Goal: Task Accomplishment & Management: Complete application form

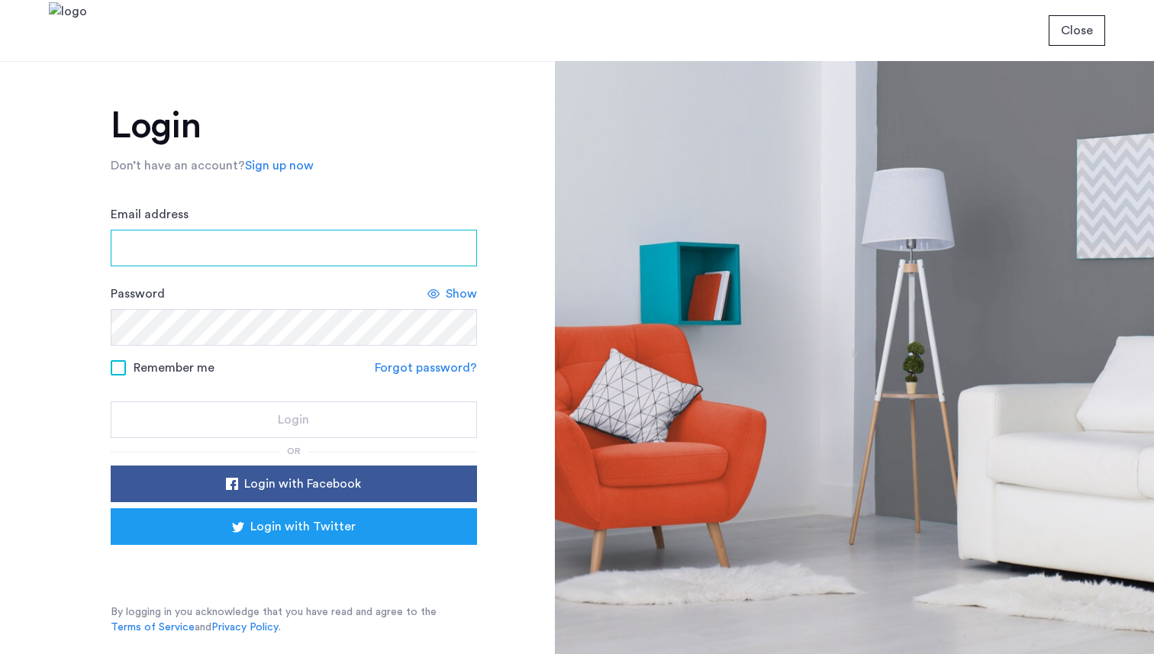
click at [322, 253] on input "Email address" at bounding box center [294, 248] width 366 height 37
type input "***"
click at [286, 230] on input "Email address" at bounding box center [294, 248] width 366 height 37
type input "**********"
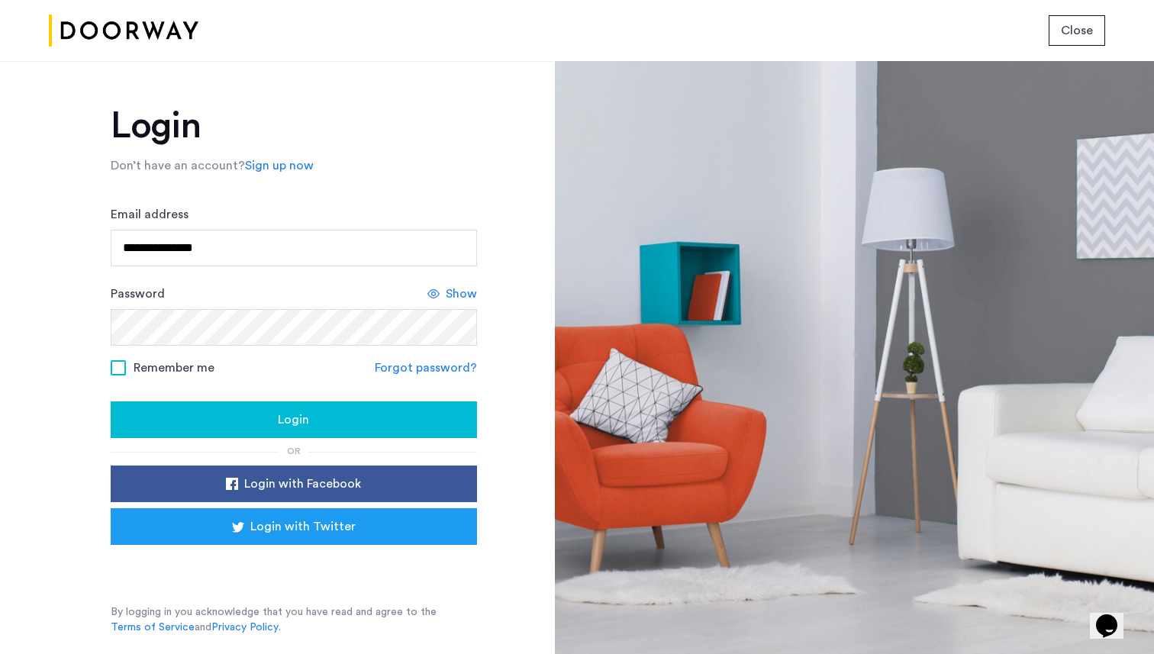
click at [201, 368] on span "Remember me" at bounding box center [174, 368] width 81 height 18
click at [243, 418] on div "Login" at bounding box center [294, 420] width 342 height 18
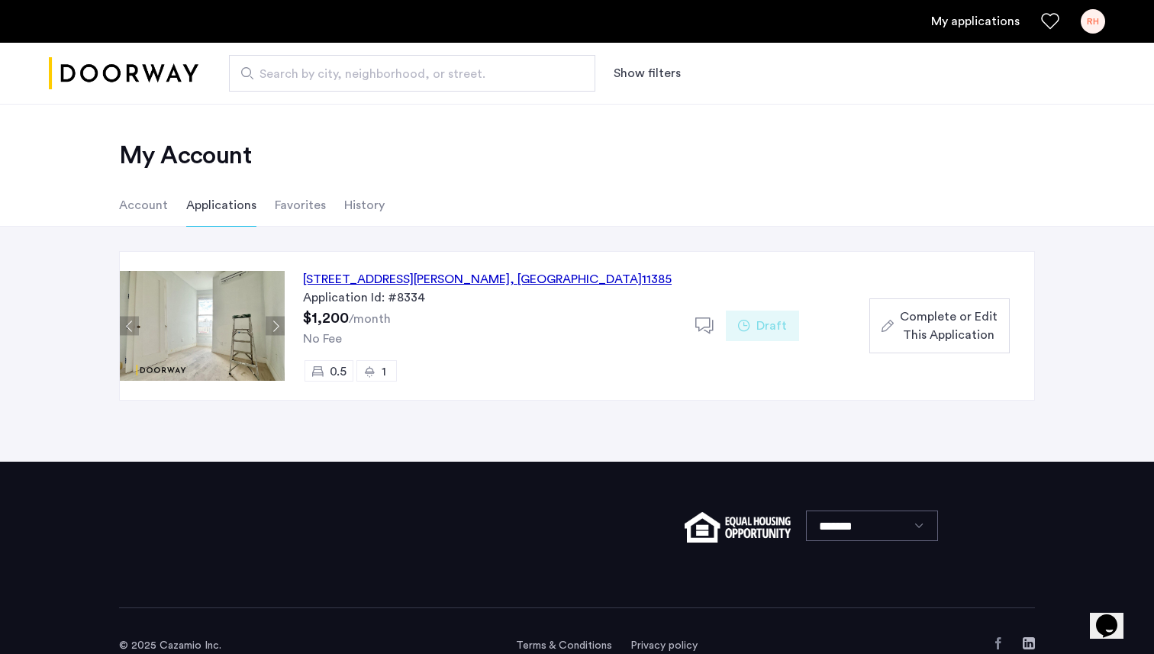
click at [919, 324] on span "Complete or Edit This Application" at bounding box center [949, 326] width 98 height 37
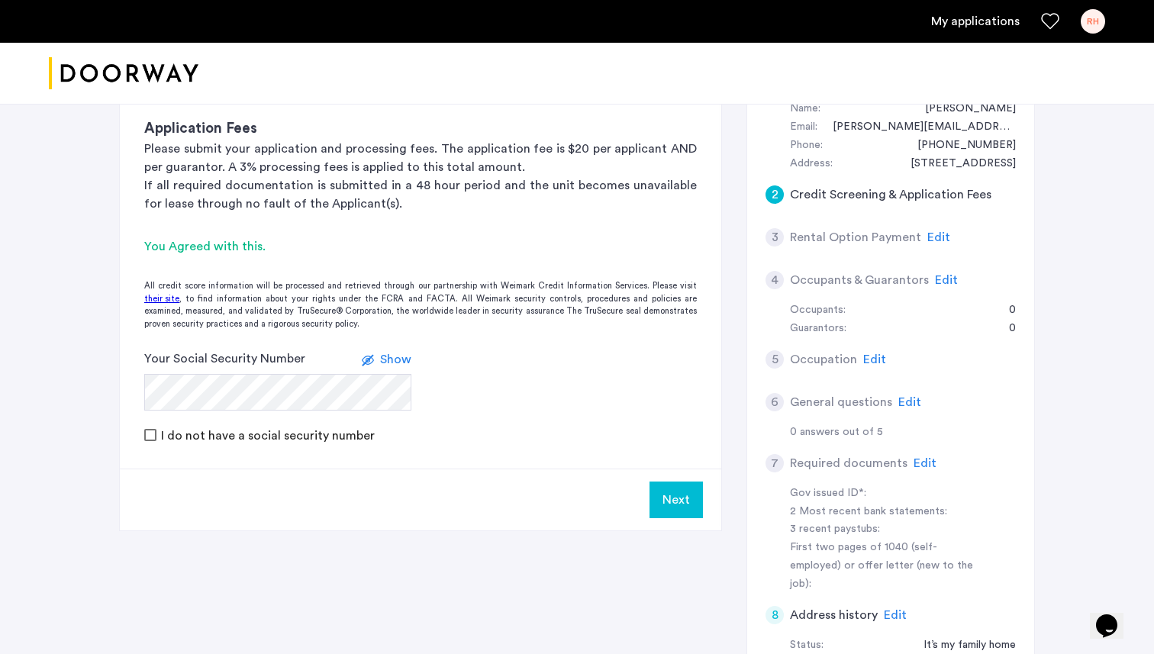
scroll to position [302, 0]
click at [450, 360] on form "Your Social Security Number Show I do not have a social security number" at bounding box center [421, 395] width 602 height 95
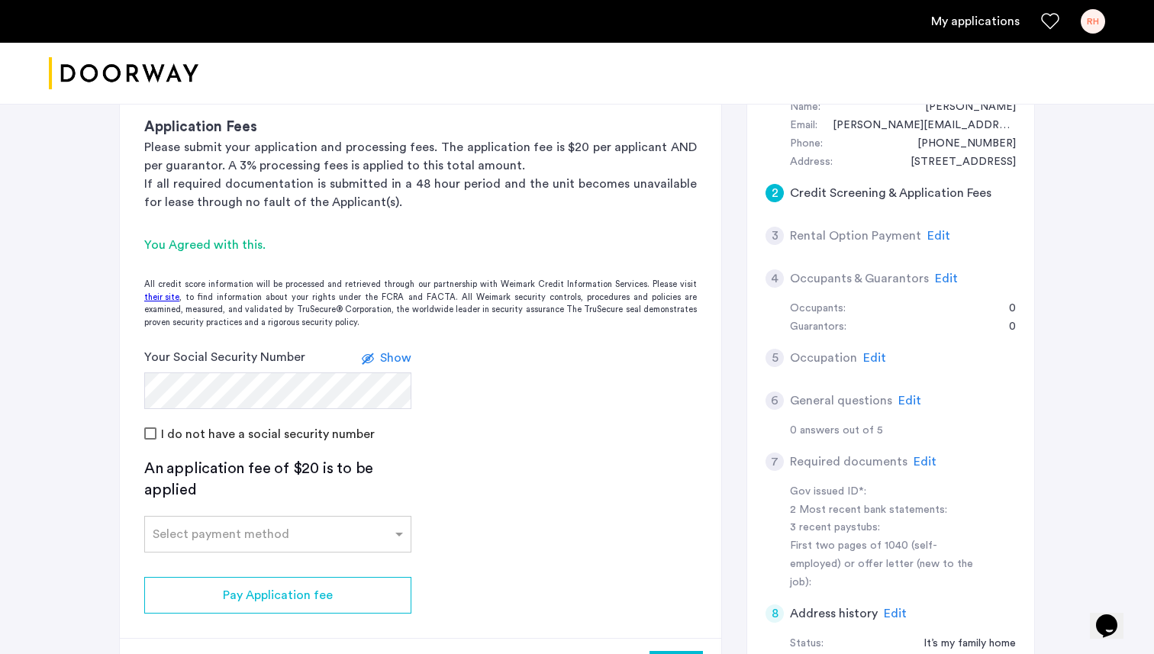
click at [396, 360] on span "Show" at bounding box center [395, 358] width 31 height 12
click at [396, 360] on span "Hide" at bounding box center [399, 358] width 26 height 12
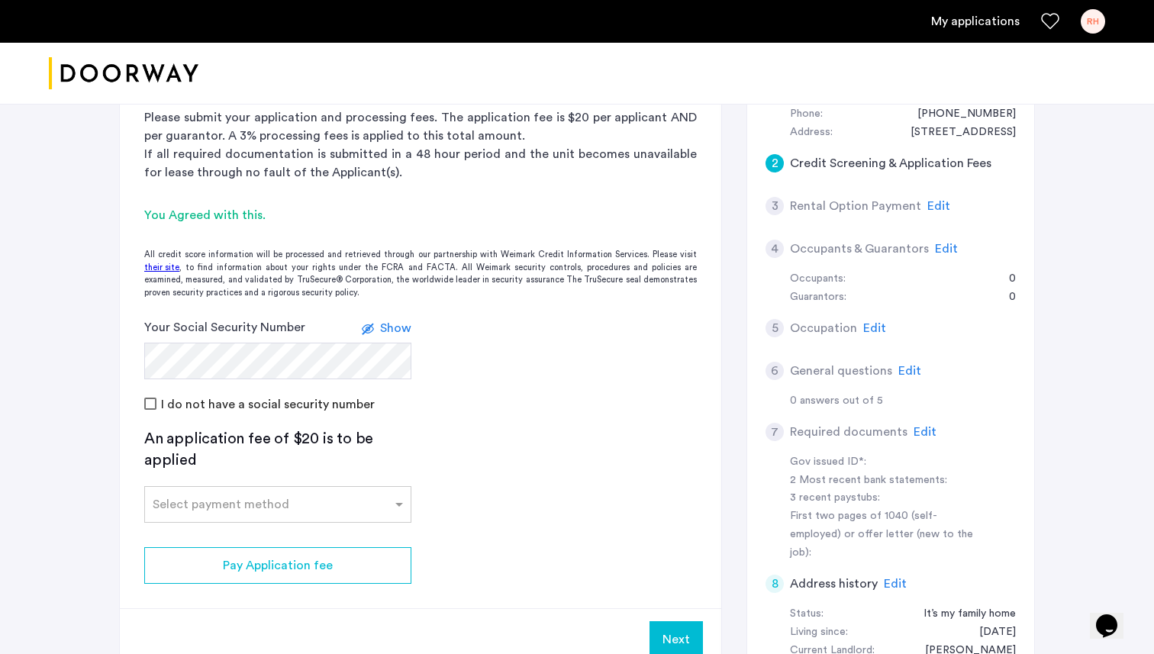
scroll to position [348, 0]
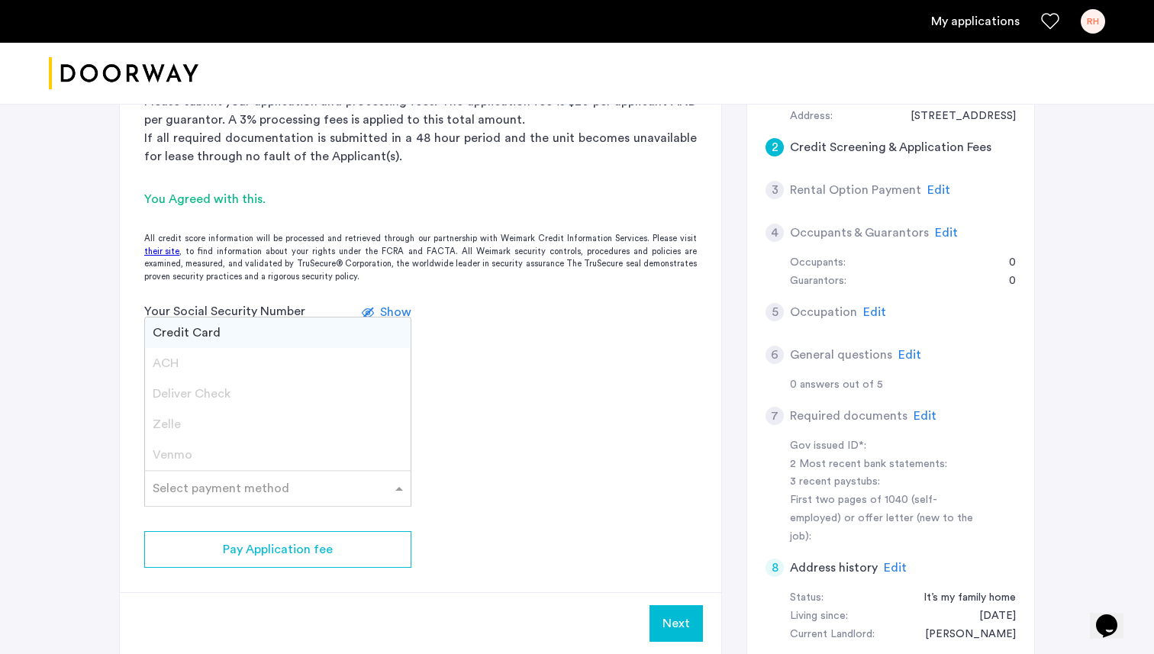
click at [352, 488] on input "text" at bounding box center [263, 485] width 220 height 11
click at [282, 332] on div "Credit Card" at bounding box center [278, 333] width 266 height 31
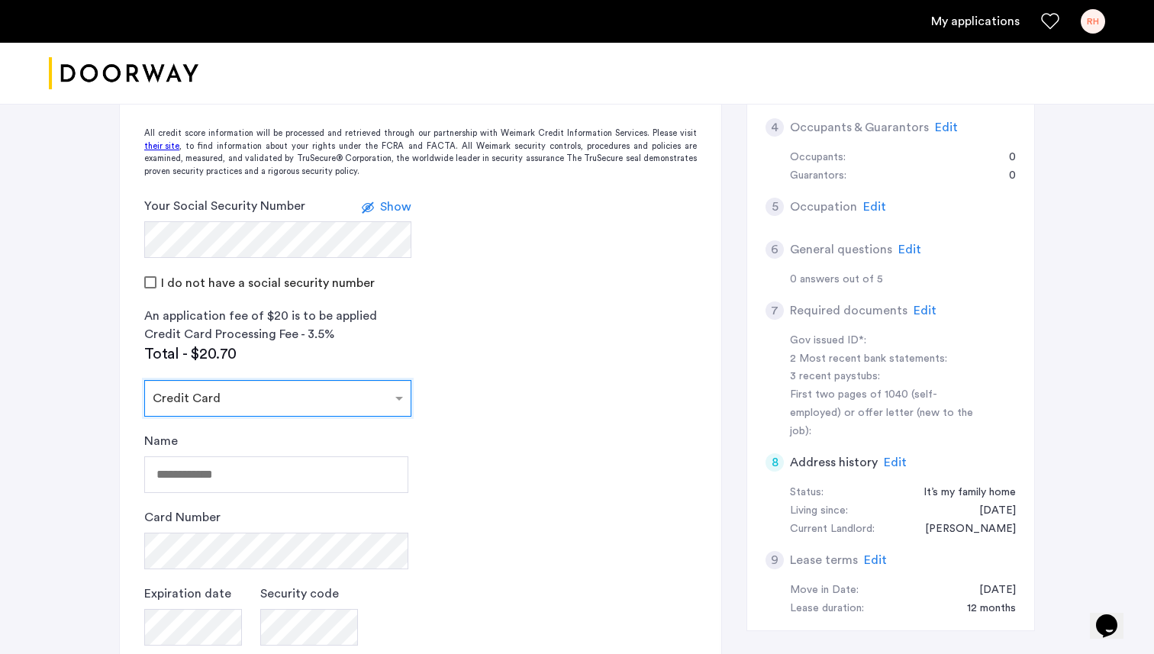
scroll to position [474, 0]
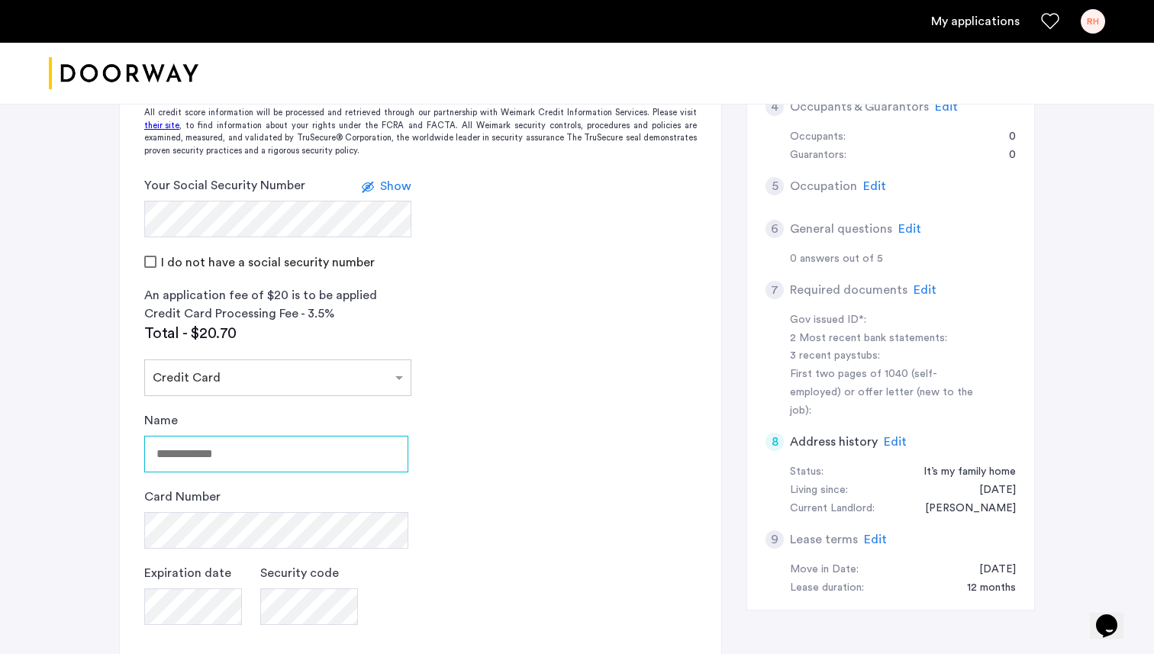
click at [337, 440] on input "Name" at bounding box center [276, 454] width 264 height 37
type input "**********"
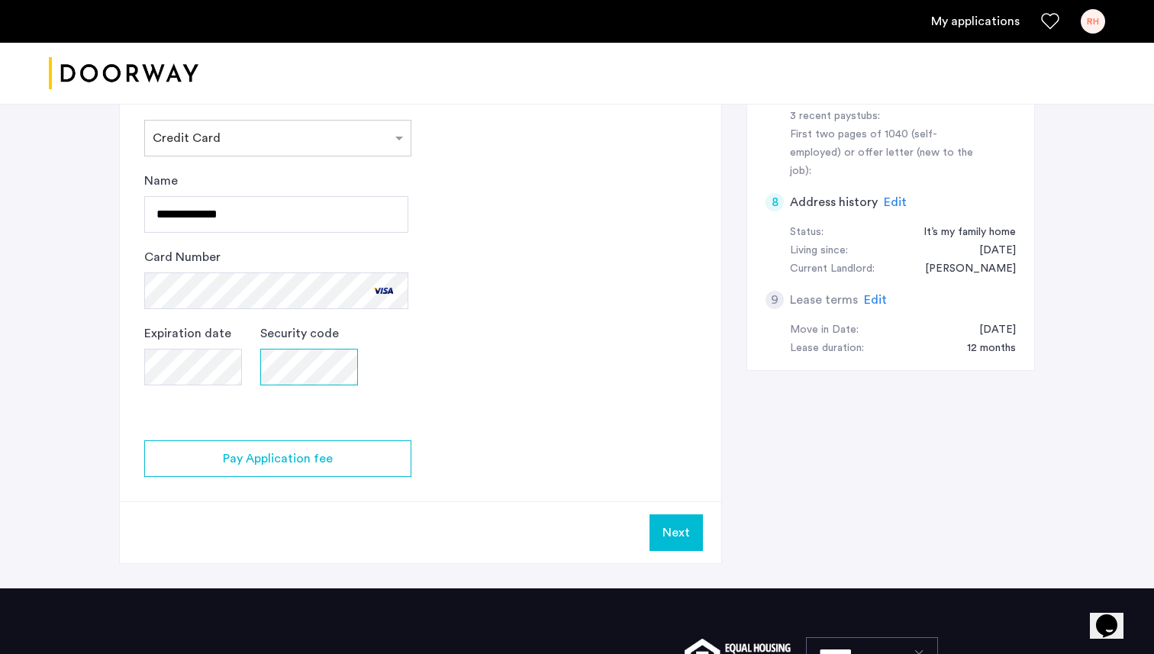
scroll to position [715, 0]
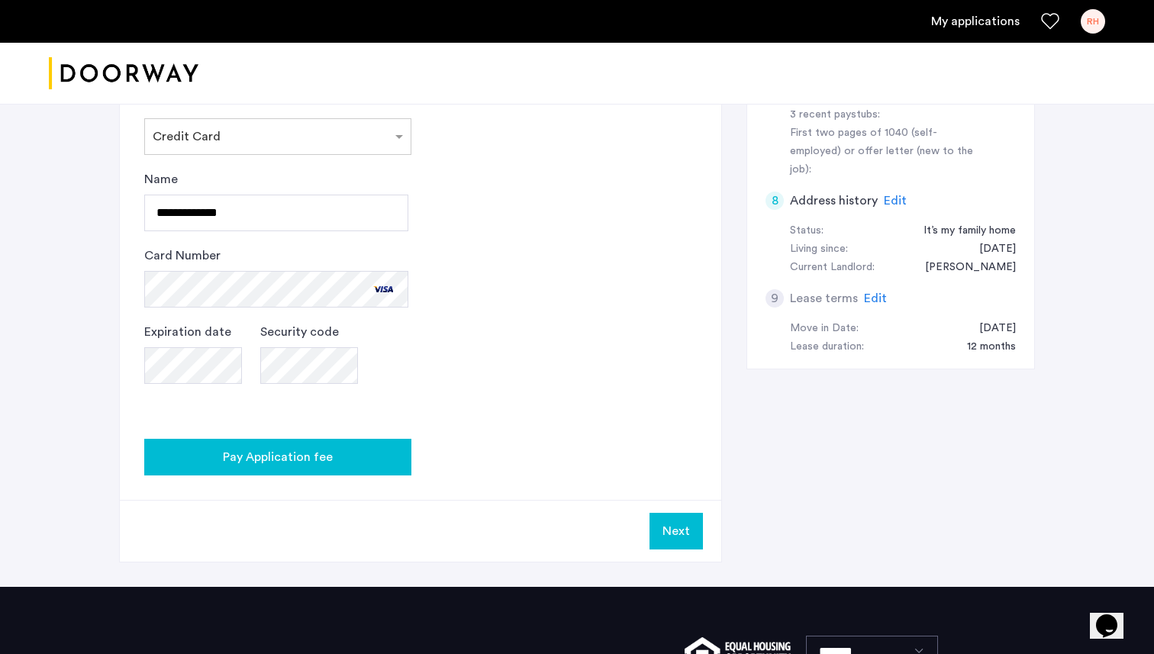
click at [239, 467] on button "Pay Application fee" at bounding box center [277, 457] width 267 height 37
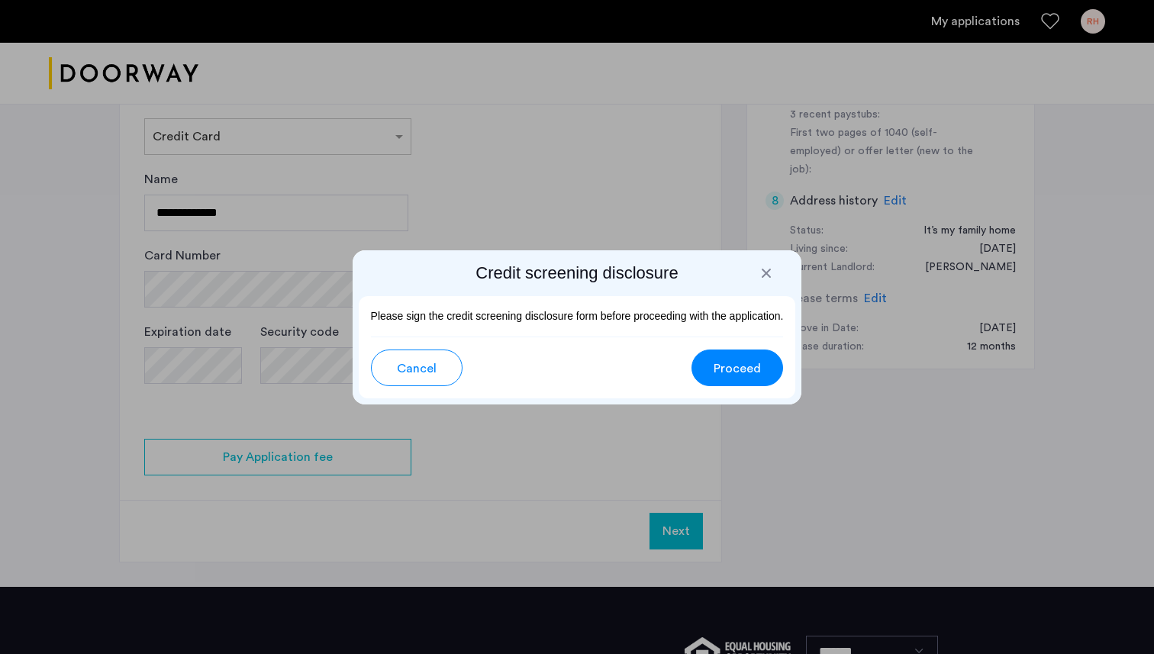
click at [779, 273] on h2 "Credit screening disclosure" at bounding box center [577, 273] width 437 height 21
click at [767, 273] on div at bounding box center [766, 273] width 15 height 15
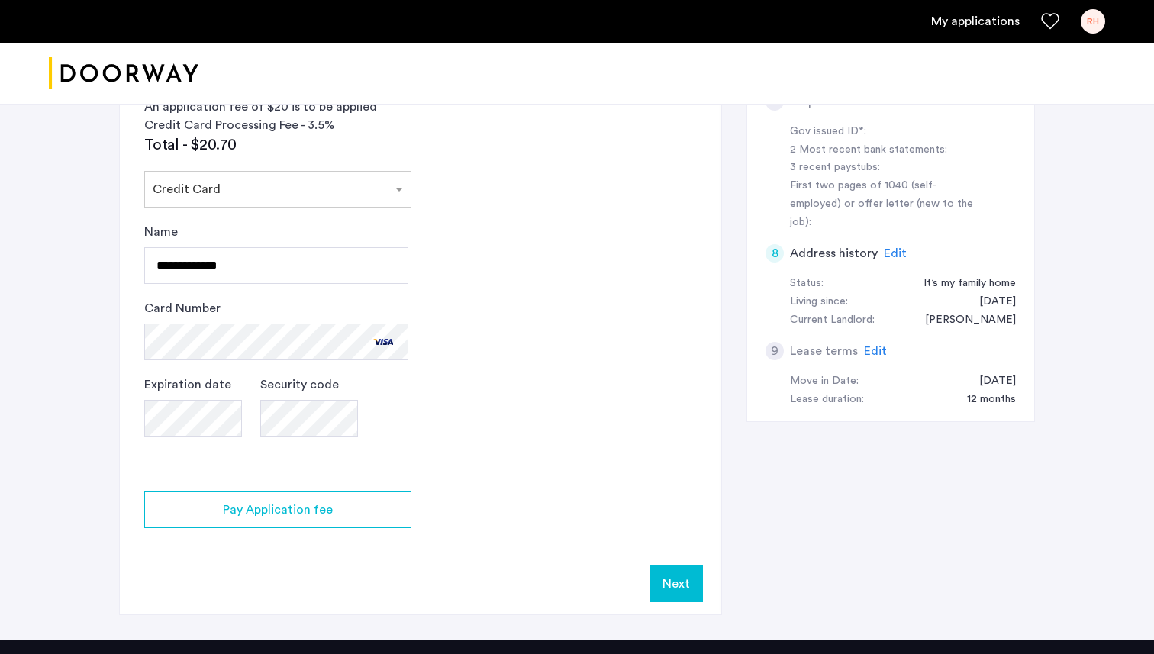
scroll to position [670, 0]
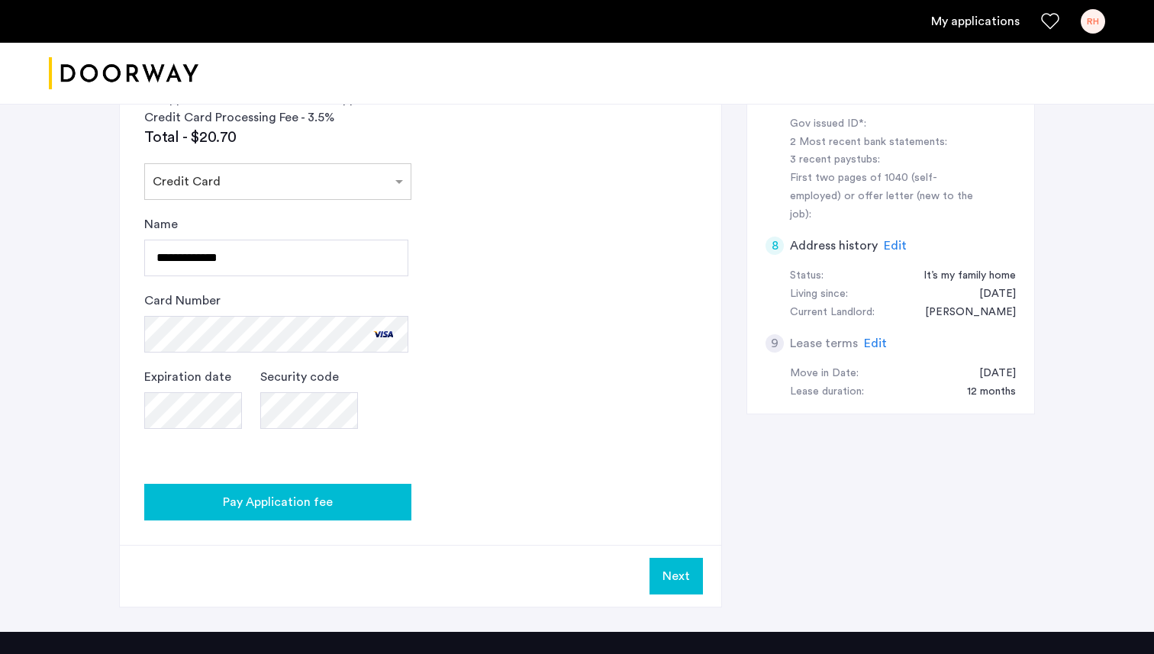
click at [376, 515] on button "Pay Application fee" at bounding box center [277, 502] width 267 height 37
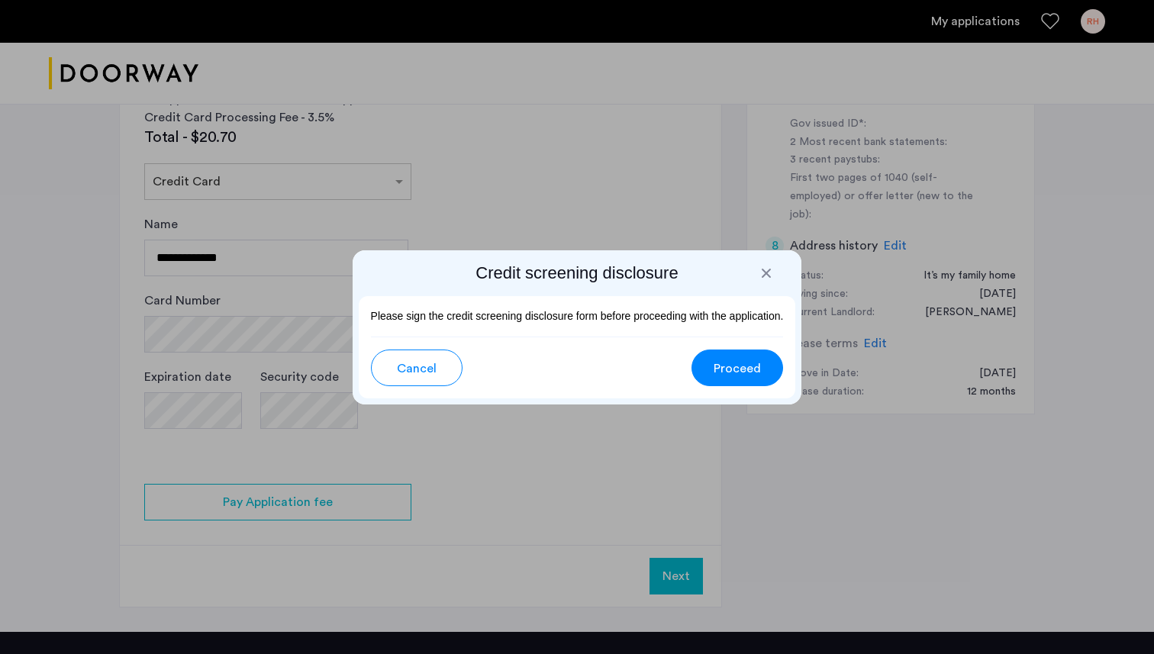
click at [711, 375] on button "Proceed" at bounding box center [738, 368] width 92 height 37
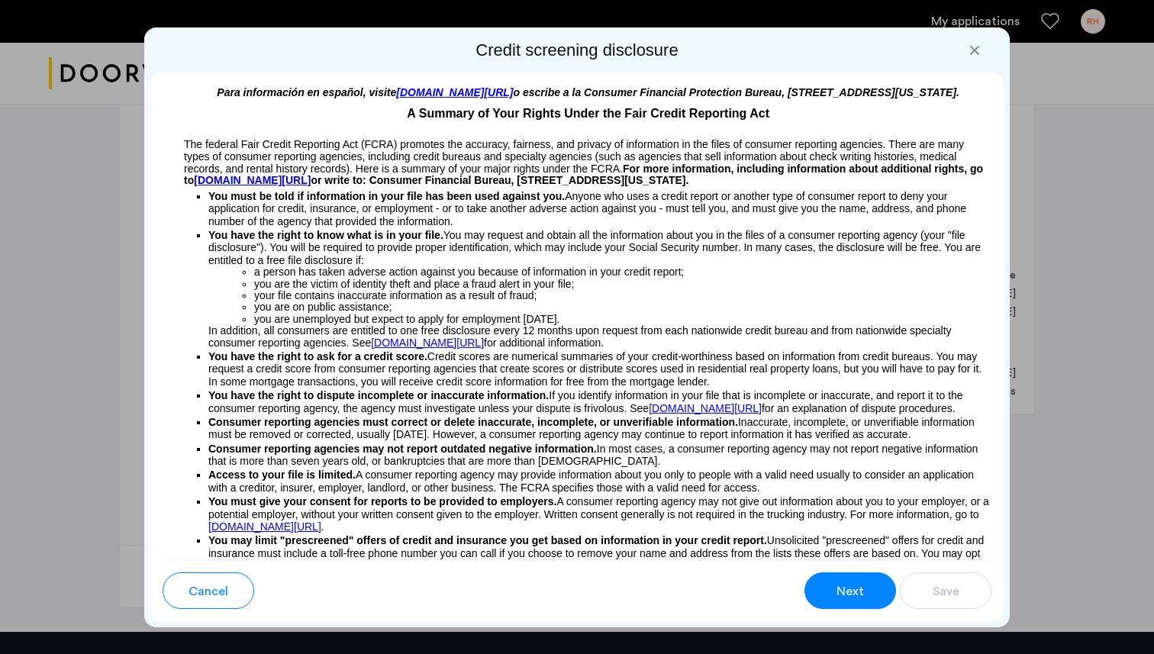
click at [686, 224] on p "You must be told if information in your file has been used against you. Anyone …" at bounding box center [599, 207] width 783 height 40
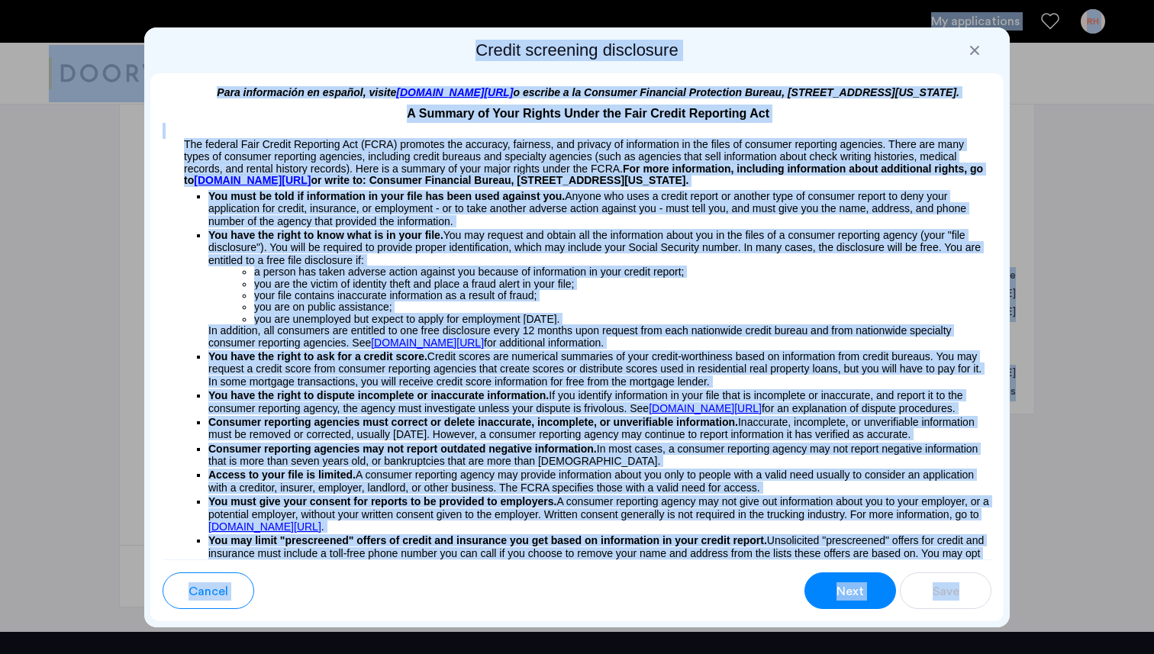
copy body "Lo ipsumdolorsi AM Conse Adi Elitseddoeiu Temp Incid Utlabo Etdoloremagna Aliqu…"
click at [606, 224] on p "You must be told if information in your file has been used against you. Anyone …" at bounding box center [599, 207] width 783 height 40
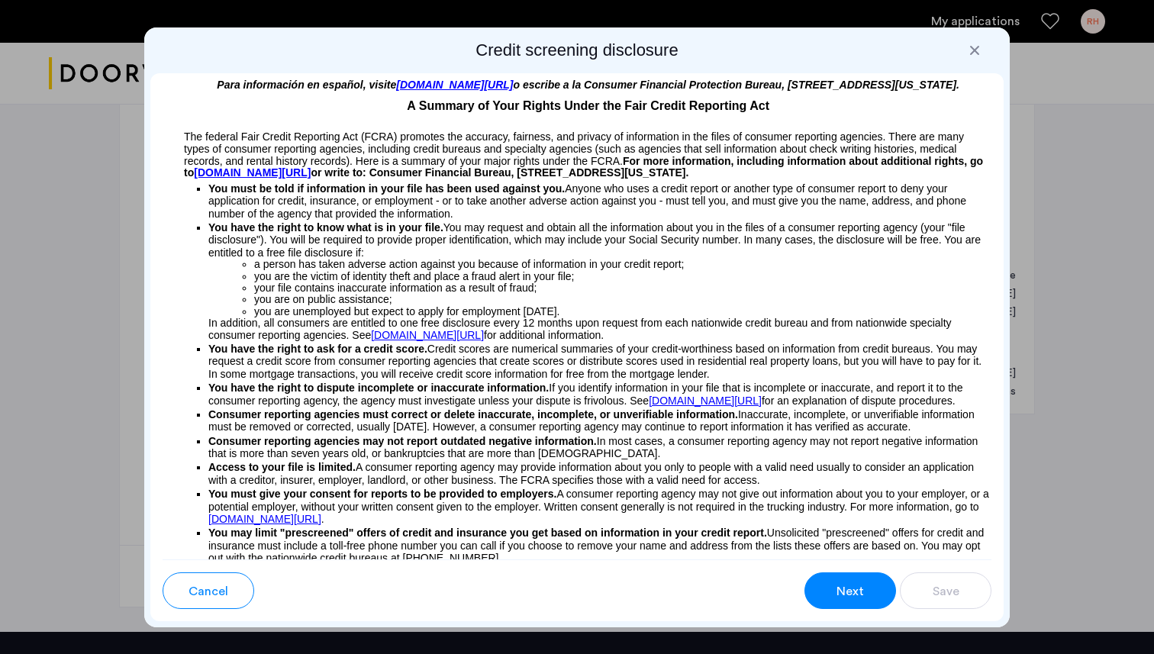
click at [849, 598] on span "Next" at bounding box center [850, 592] width 27 height 18
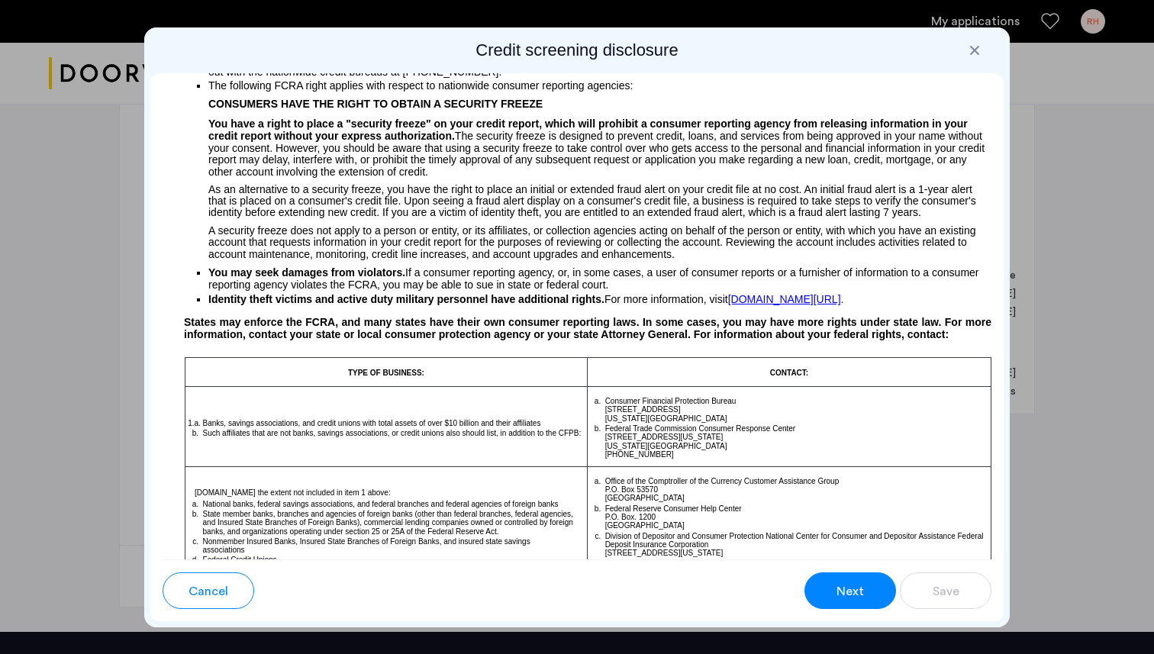
click at [850, 599] on span "Next" at bounding box center [850, 592] width 27 height 18
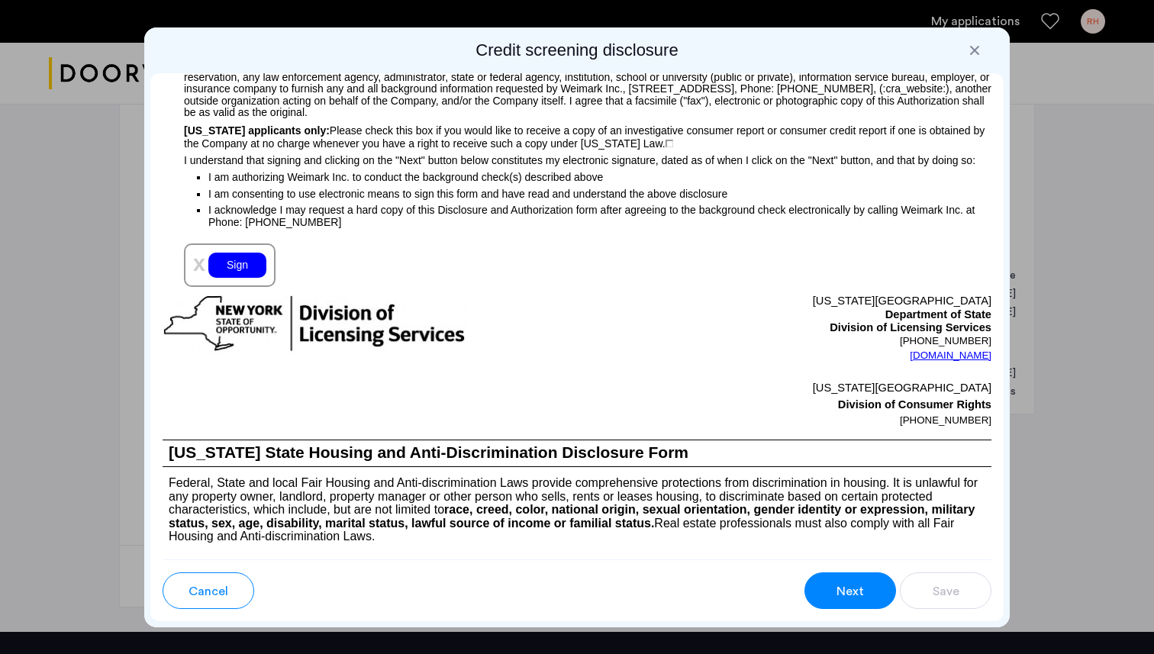
scroll to position [1636, 0]
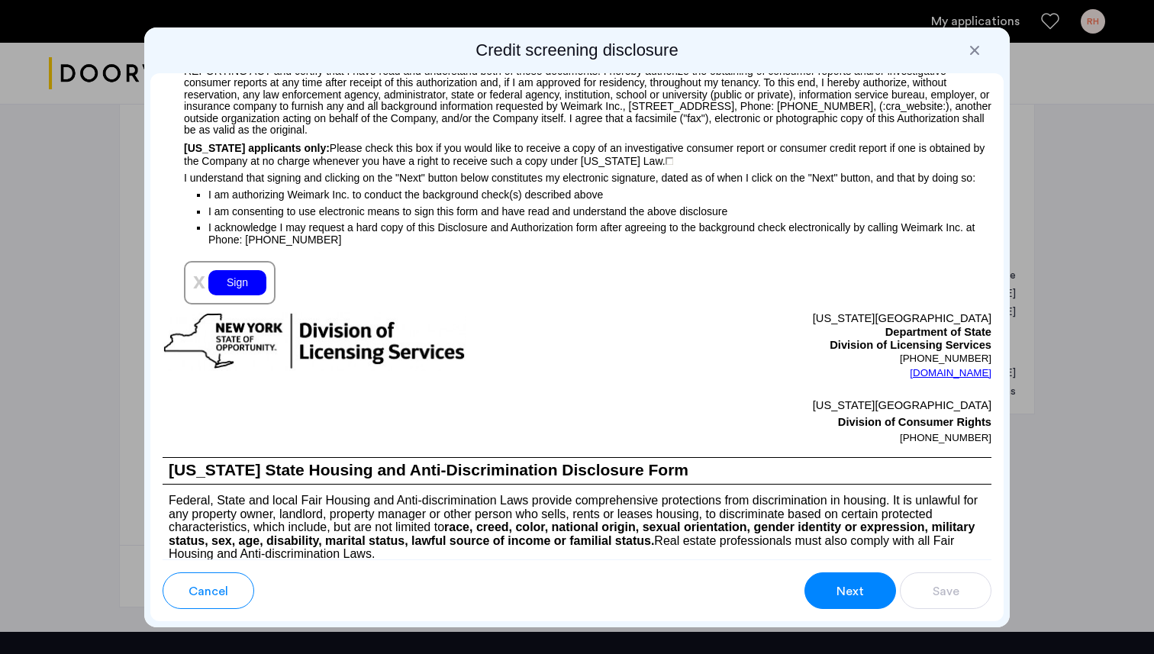
click at [251, 295] on div "Sign" at bounding box center [237, 282] width 58 height 25
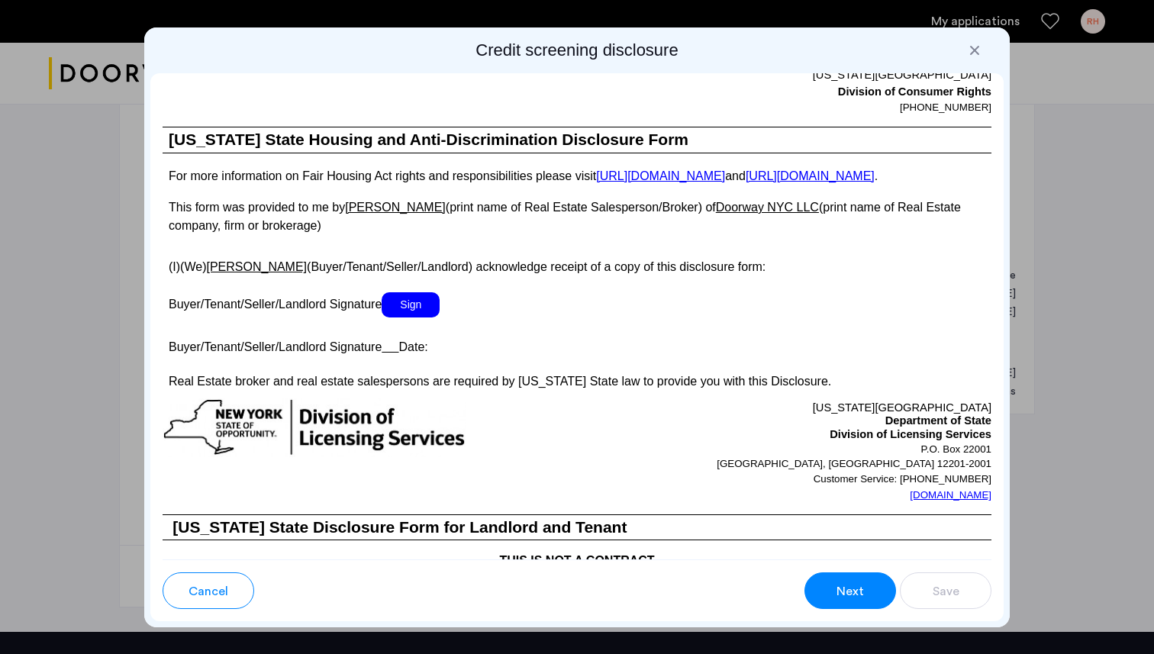
scroll to position [2709, 0]
click at [419, 318] on span "Sign" at bounding box center [411, 305] width 58 height 25
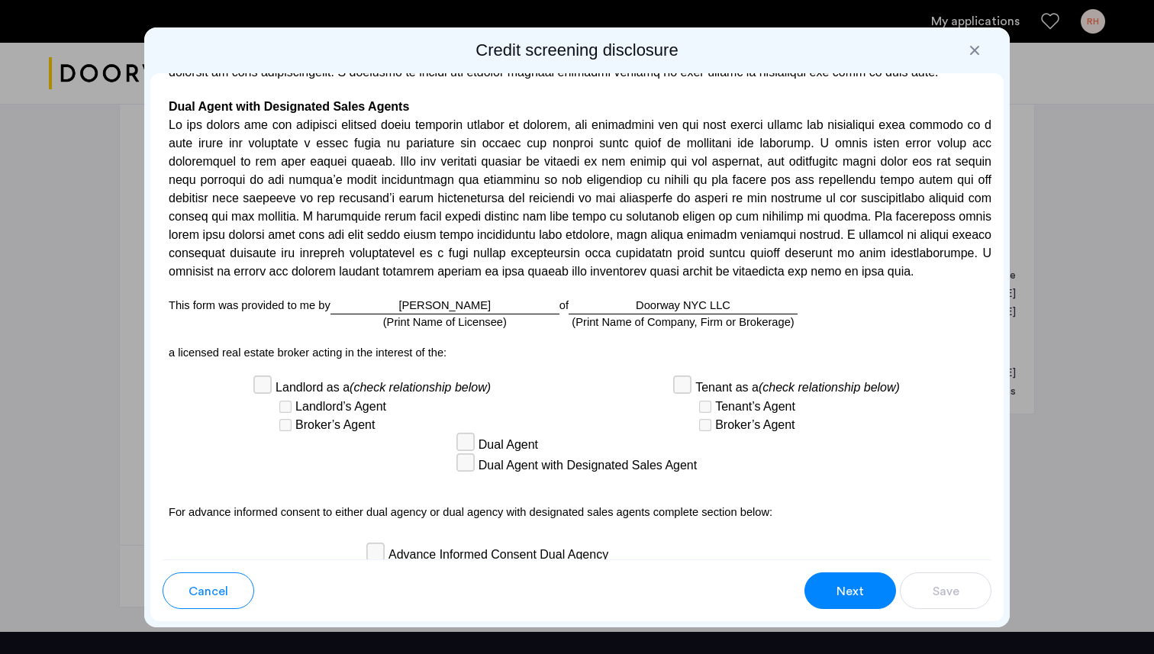
scroll to position [4365, 0]
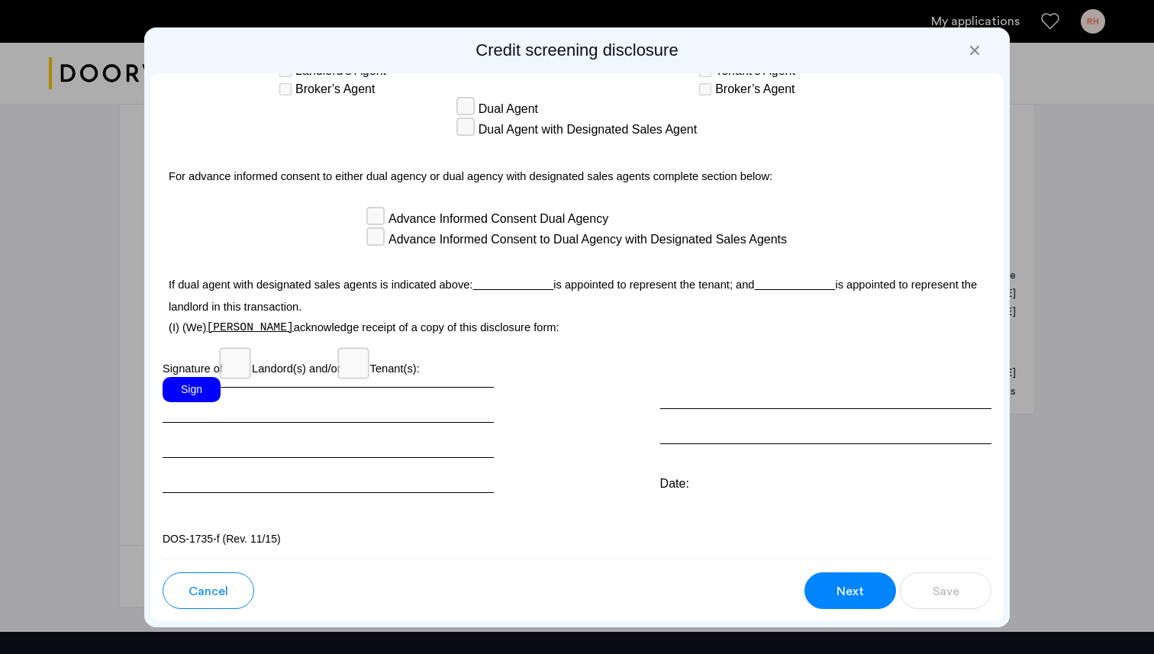
click at [199, 389] on div "Sign" at bounding box center [192, 389] width 58 height 25
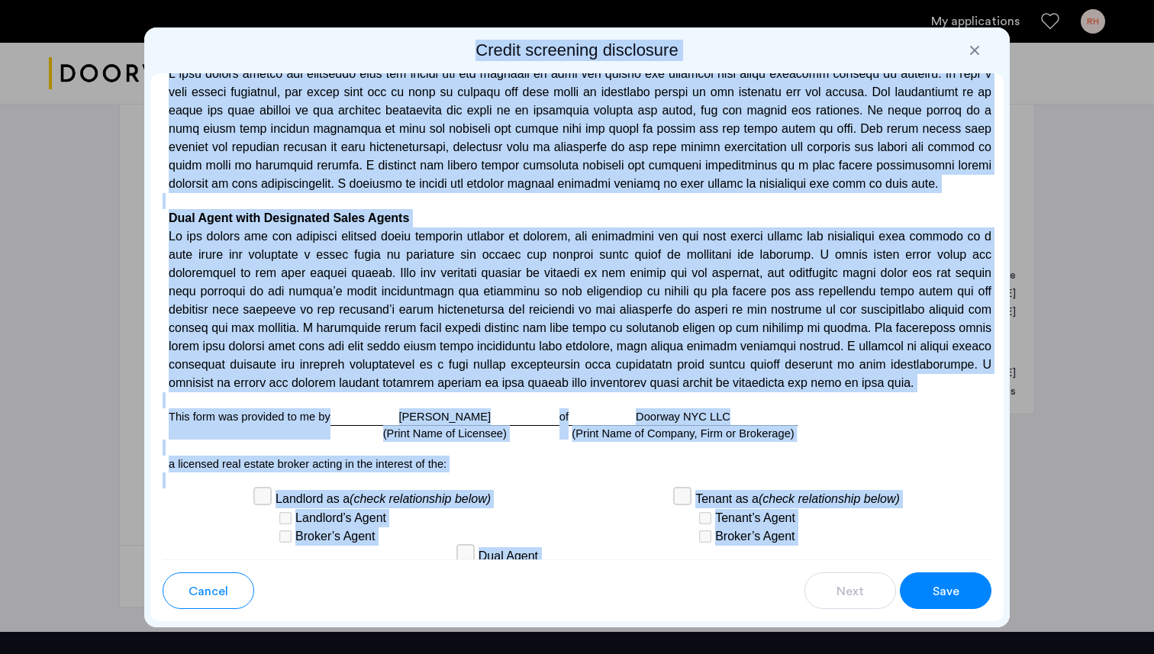
drag, startPoint x: 284, startPoint y: 544, endPoint x: 224, endPoint y: 58, distance: 490.0
click at [224, 58] on div "Credit screening disclosure Para información en español, visite [DOMAIN_NAME][U…" at bounding box center [577, 327] width 866 height 600
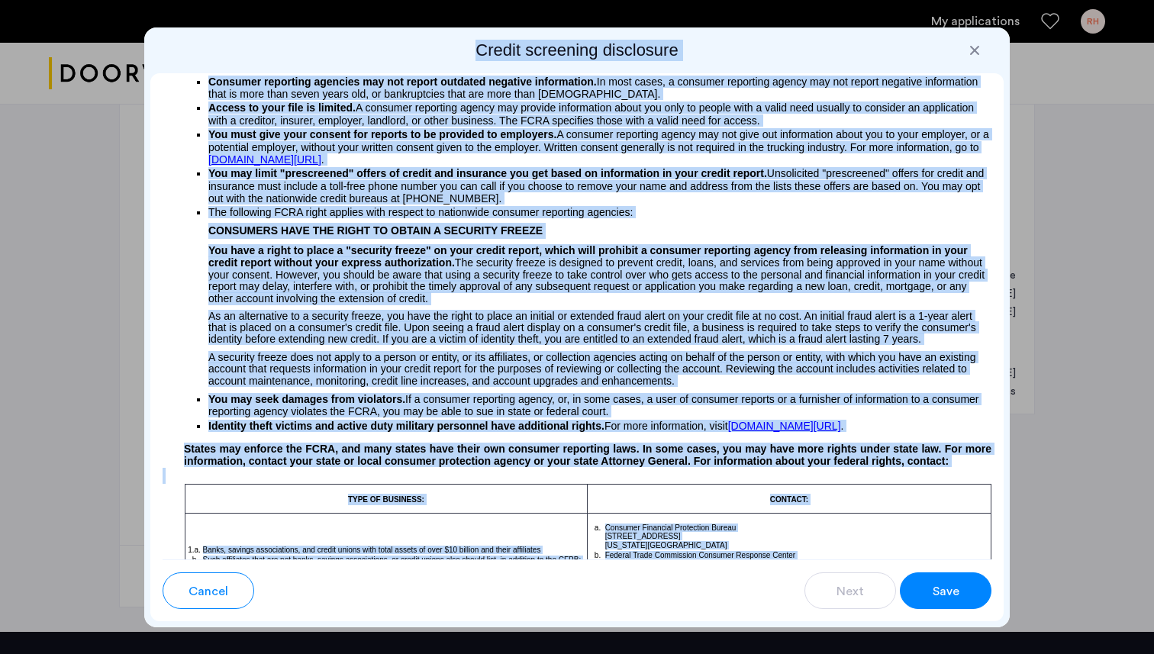
scroll to position [0, 0]
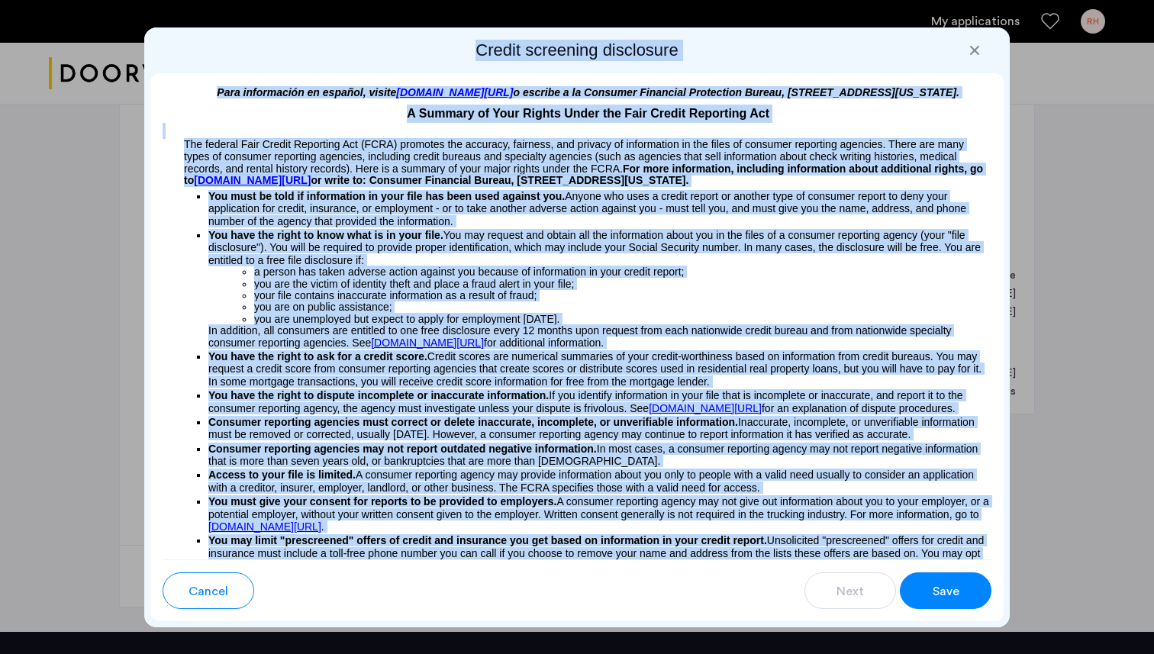
copy div "Loremi dolorsita consectetu Adip elitseddoei te incidid, utlabo etd.magnaaliqua…"
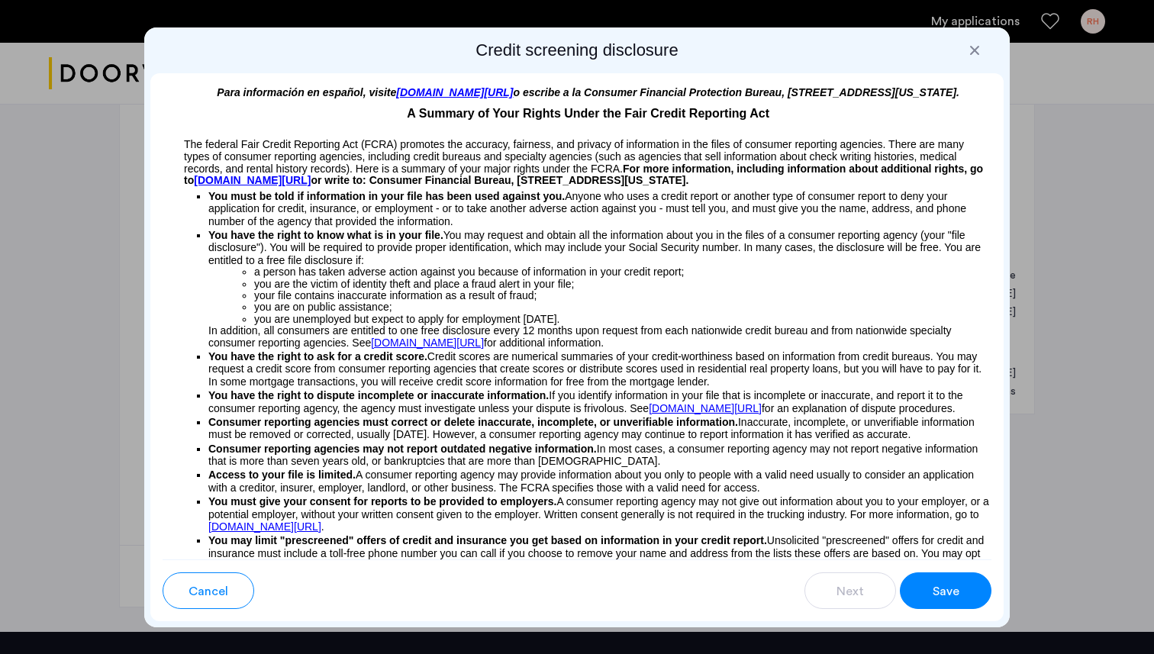
click at [906, 468] on p "Consumer reporting agencies may not report outdated negative information. In mo…" at bounding box center [599, 455] width 783 height 25
click at [935, 589] on span "Save" at bounding box center [946, 592] width 27 height 18
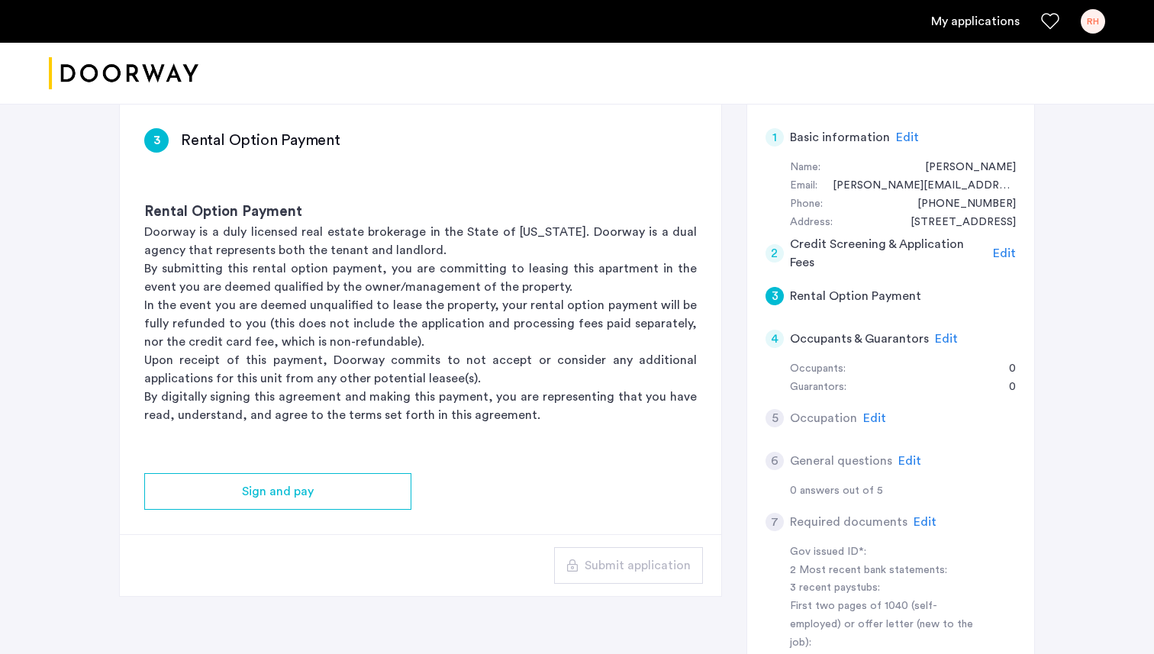
scroll to position [243, 0]
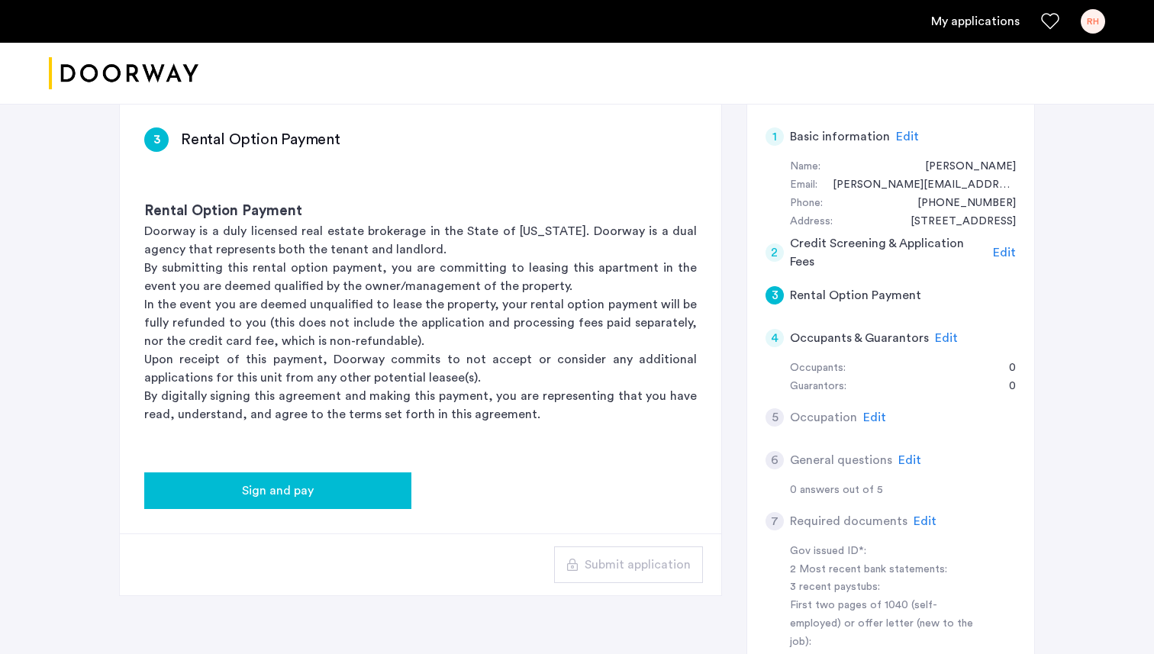
click at [394, 492] on div "Sign and pay" at bounding box center [278, 491] width 243 height 18
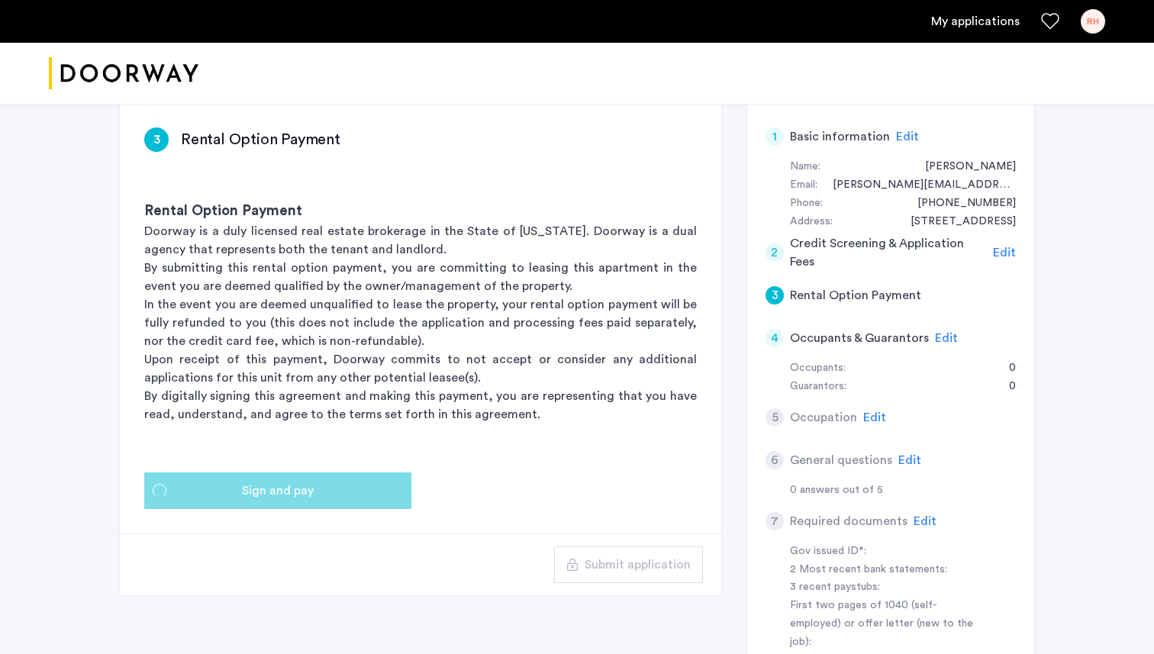
scroll to position [0, 0]
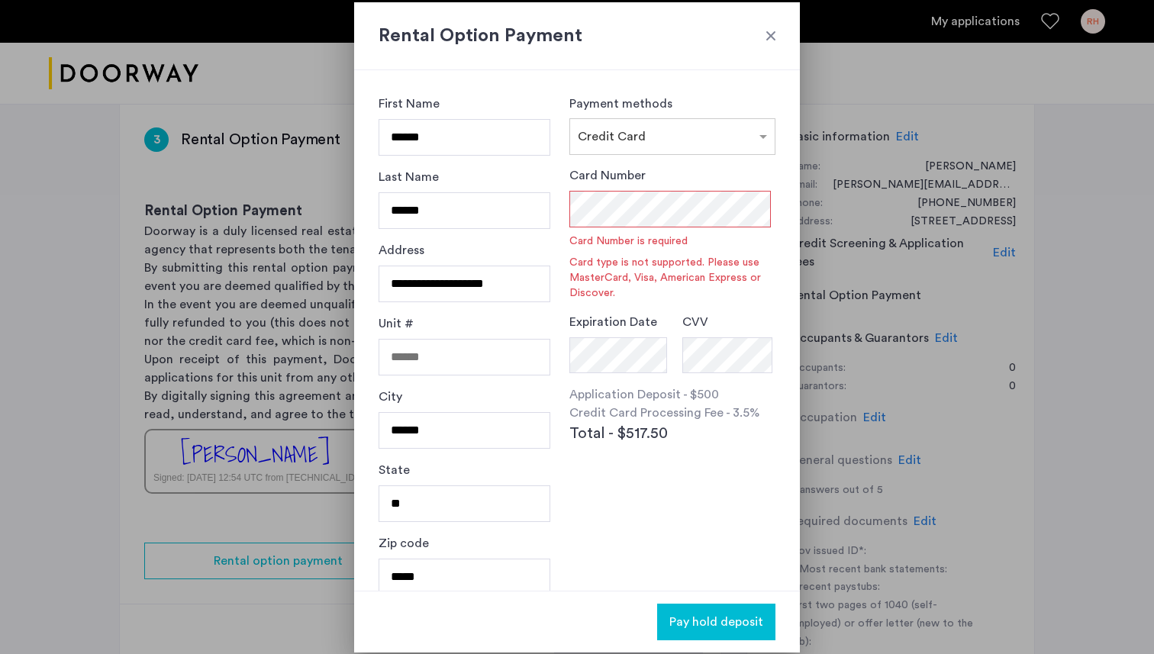
click at [771, 38] on div at bounding box center [770, 35] width 15 height 15
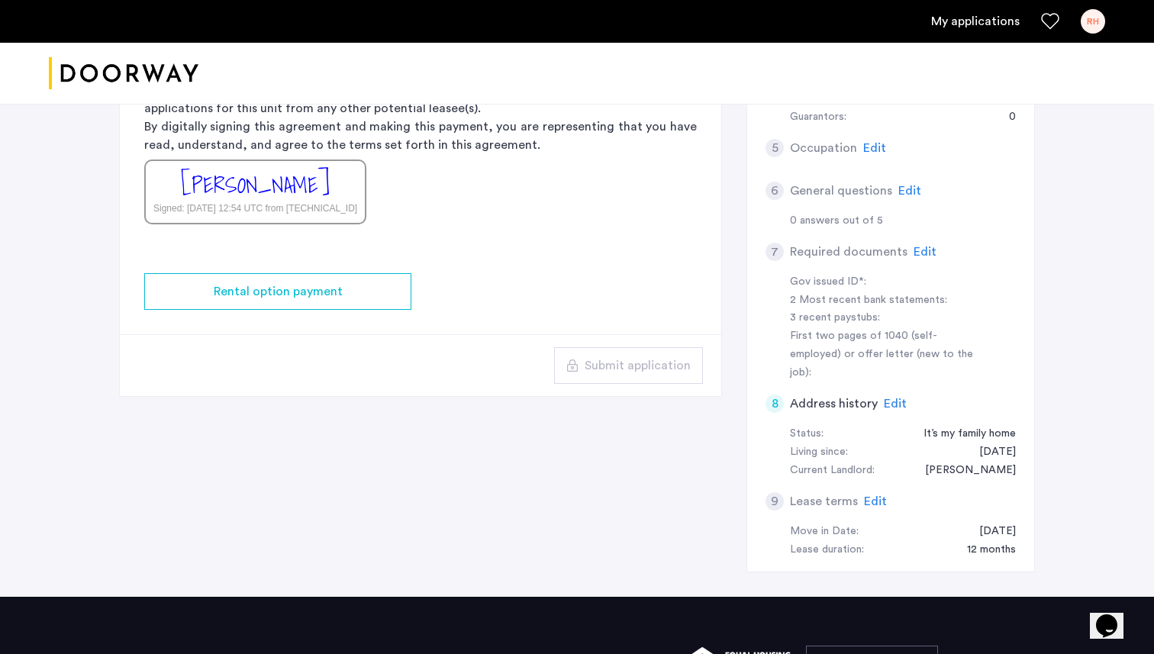
scroll to position [502, 0]
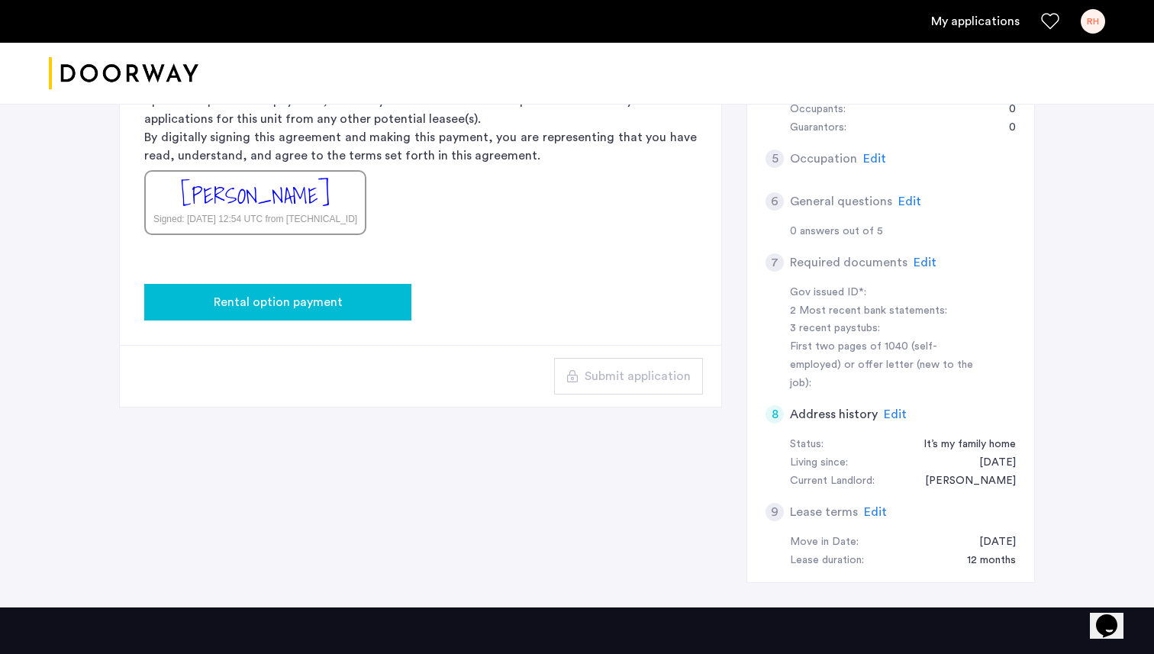
click at [376, 314] on button "Rental option payment" at bounding box center [277, 302] width 267 height 37
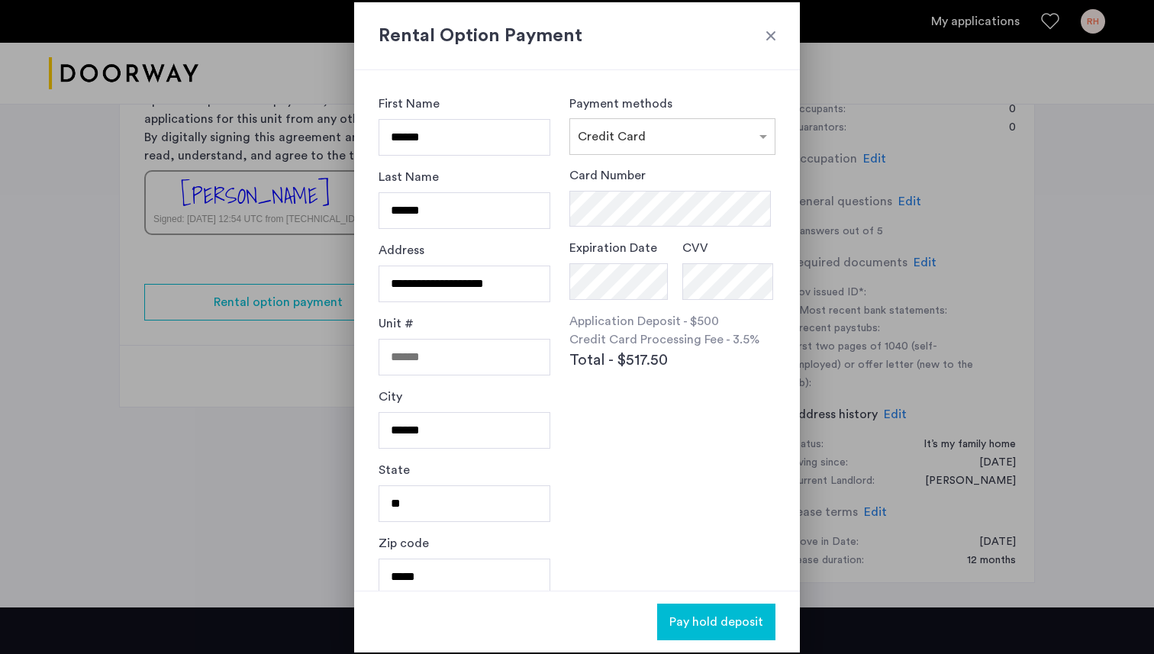
click at [776, 39] on div at bounding box center [770, 35] width 15 height 15
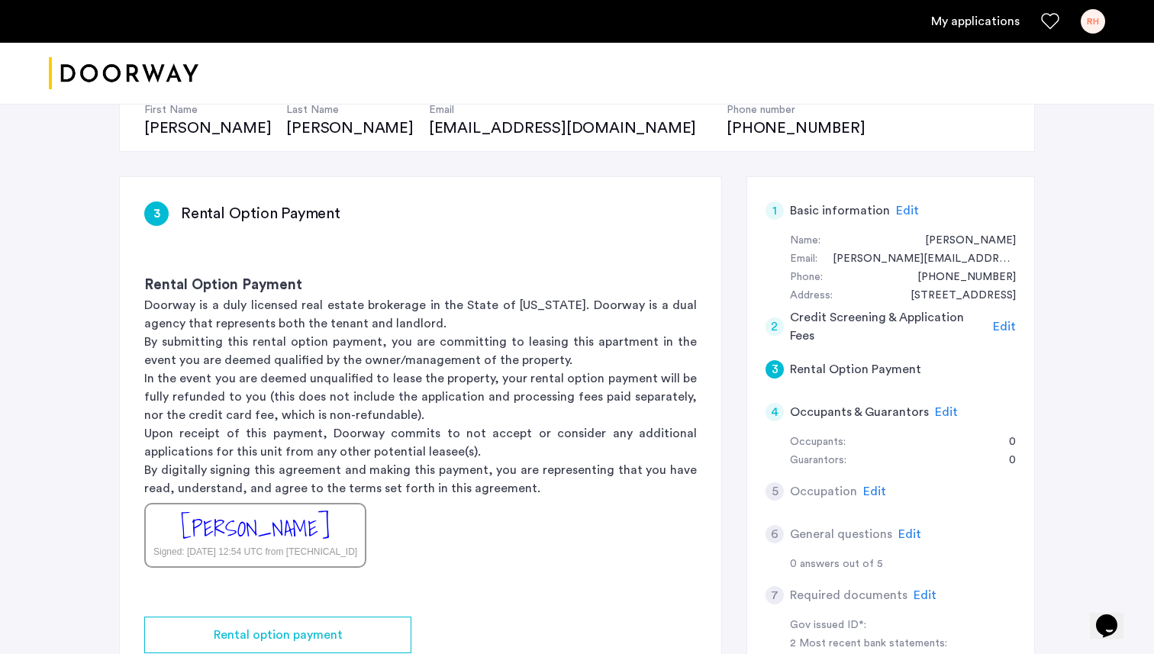
scroll to position [217, 0]
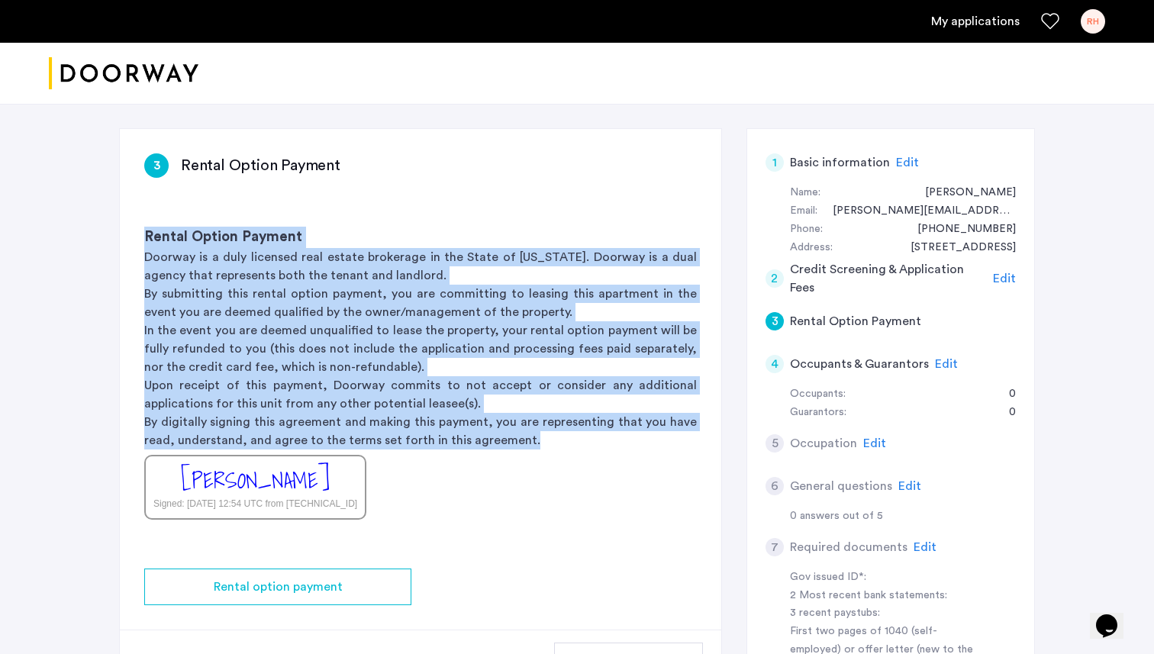
drag, startPoint x: 540, startPoint y: 437, endPoint x: 148, endPoint y: 242, distance: 437.7
click at [148, 242] on div "Rental Option Payment Doorway is a duly licensed real estate brokerage in the S…" at bounding box center [421, 373] width 602 height 342
copy div "Rental Option Payment Doorway is a duly licensed real estate brokerage in the S…"
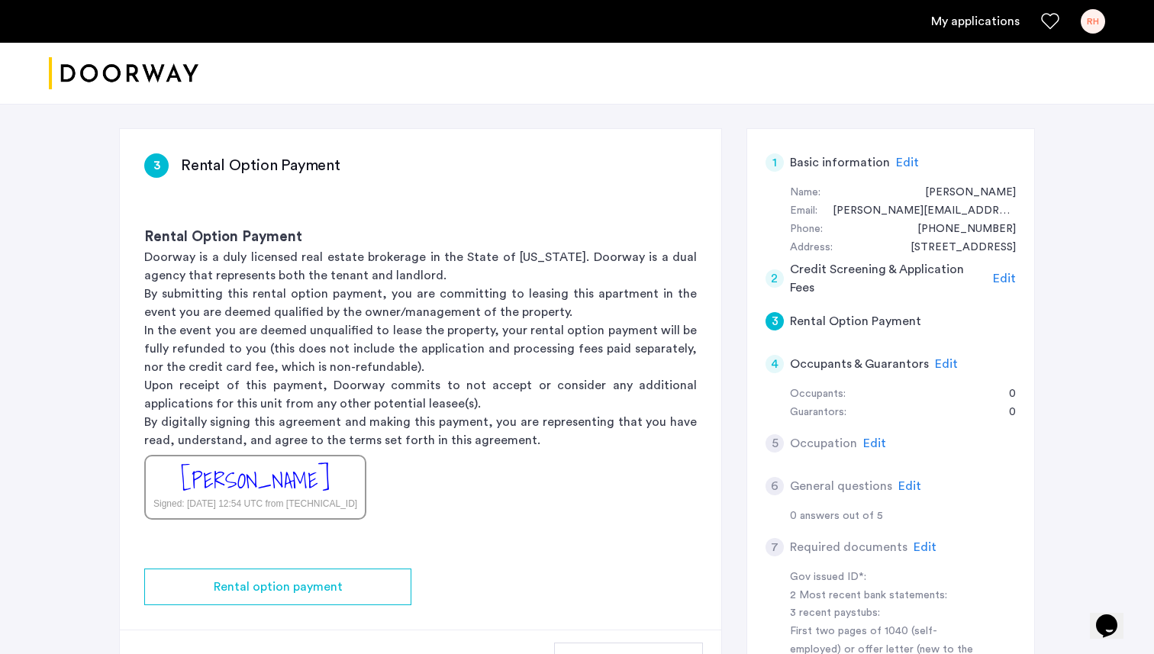
click at [570, 477] on div "Rental Option Payment Doorway is a duly licensed real estate brokerage in the S…" at bounding box center [421, 373] width 602 height 342
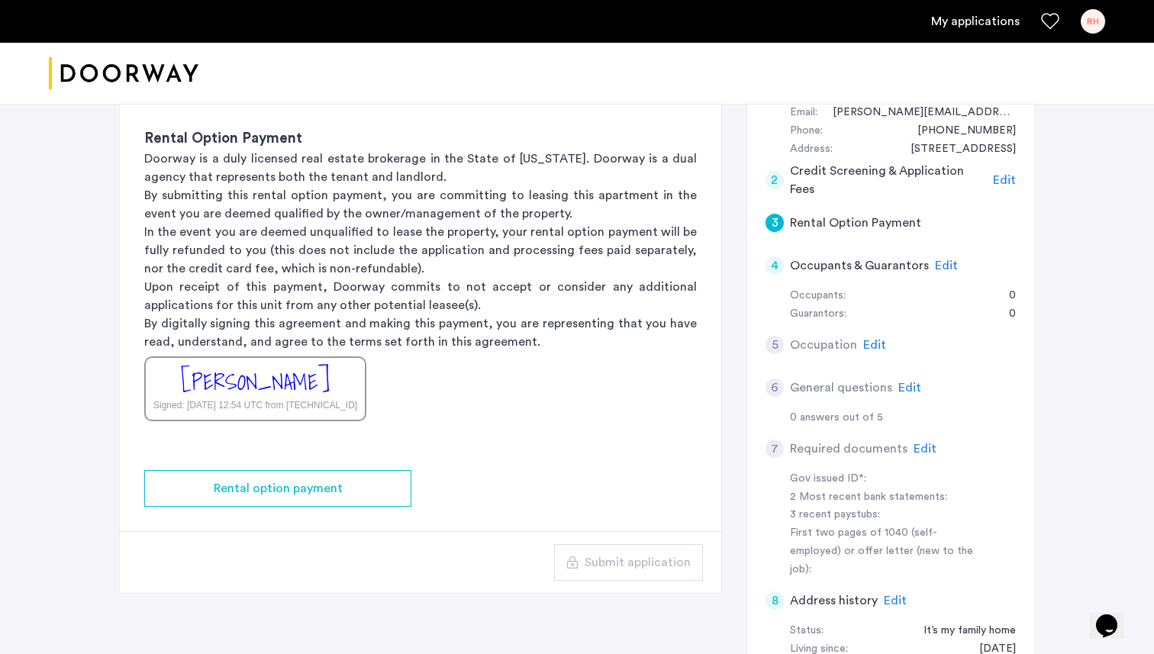
scroll to position [324, 0]
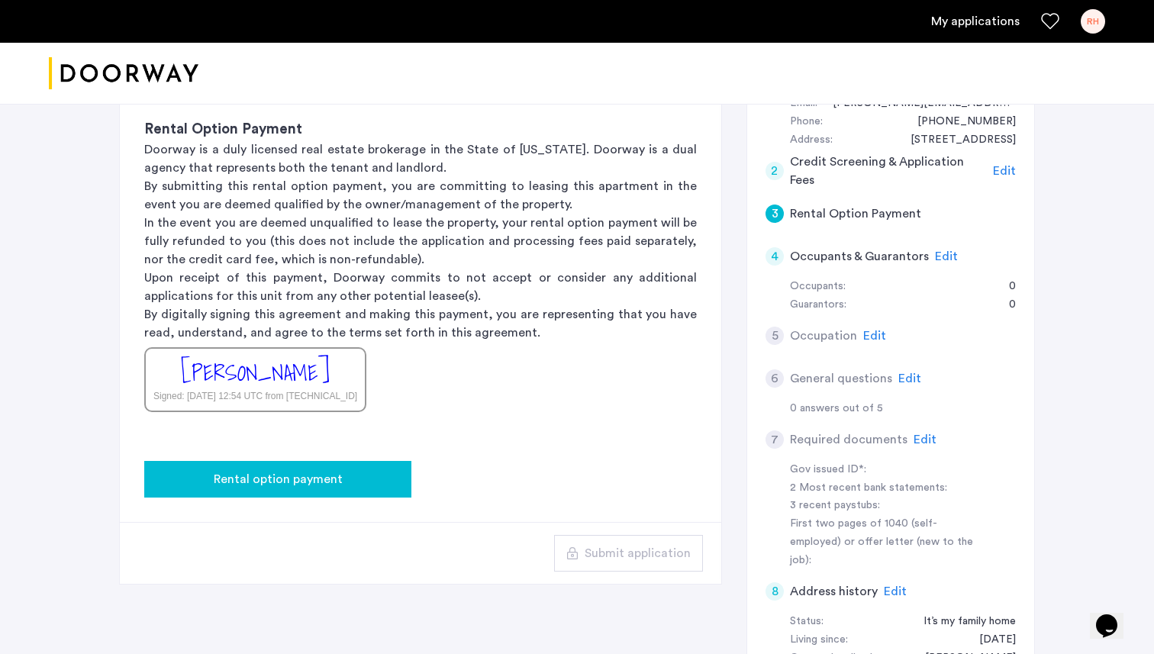
click at [319, 483] on span "Rental option payment" at bounding box center [278, 479] width 129 height 18
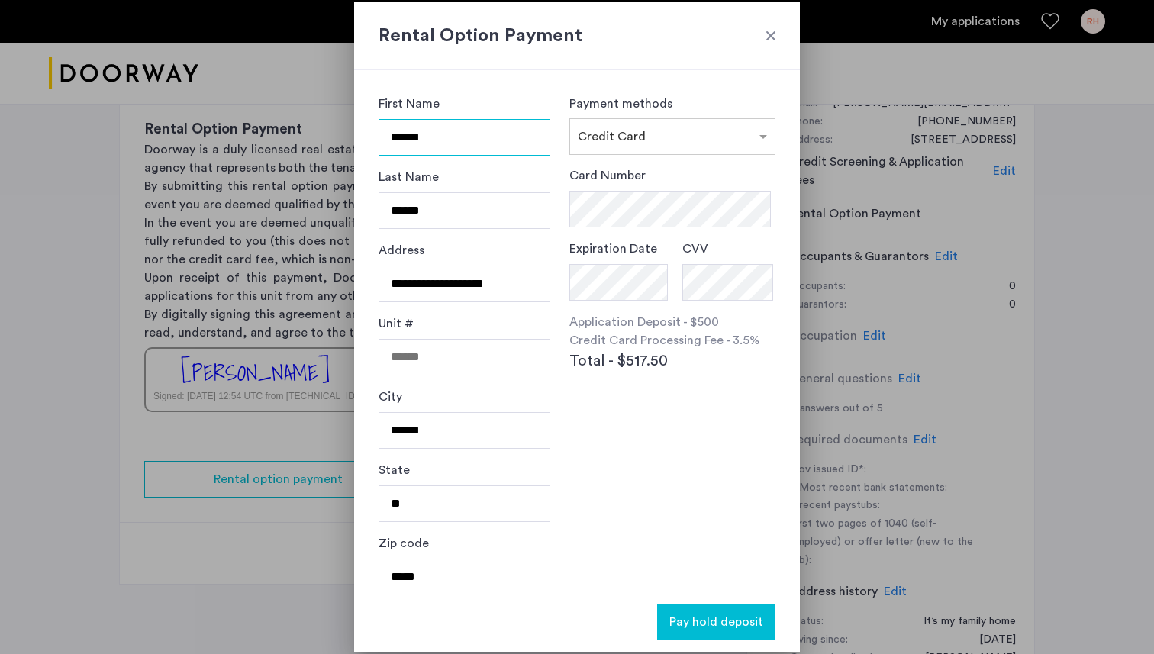
scroll to position [17, 0]
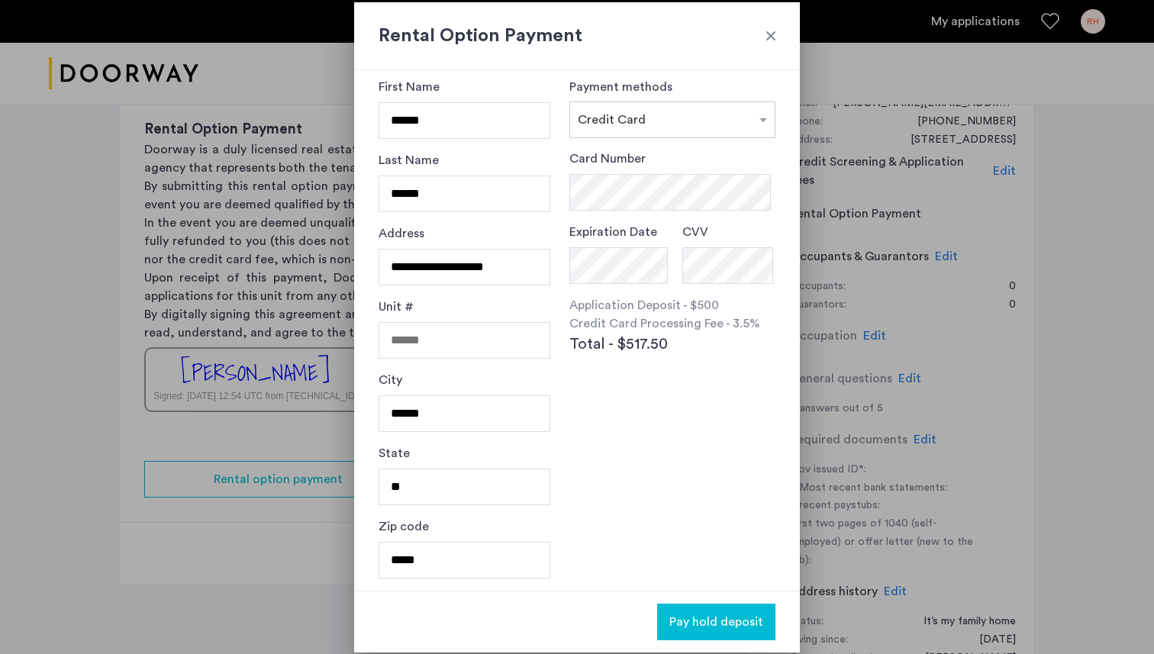
click at [768, 33] on div at bounding box center [770, 35] width 15 height 15
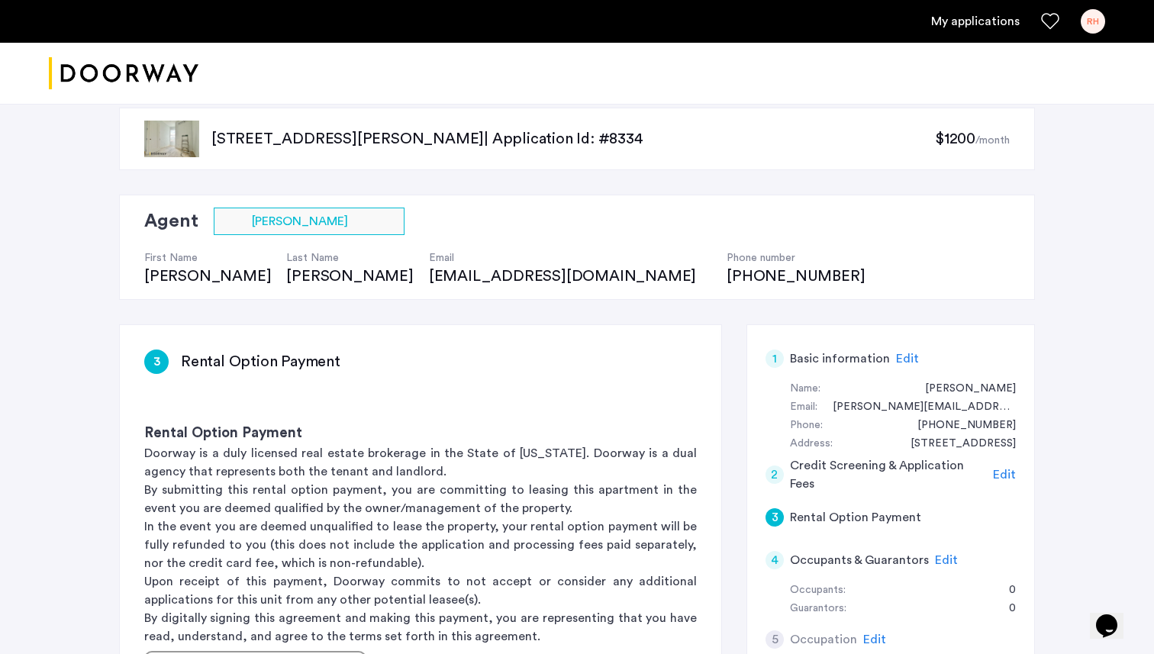
scroll to position [0, 0]
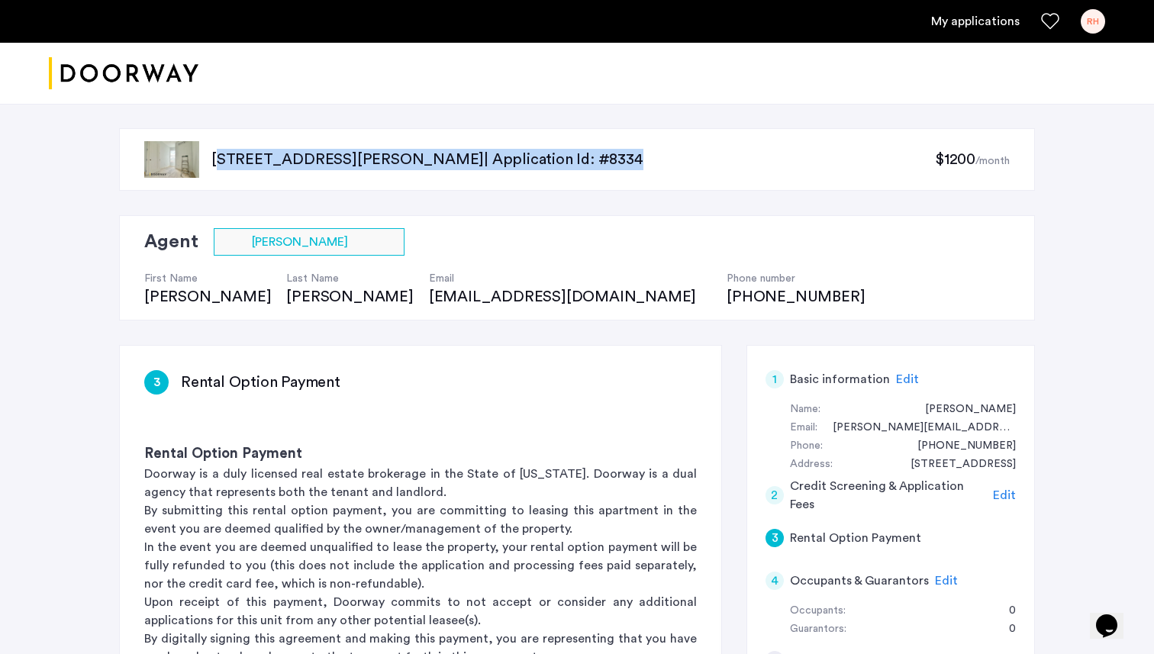
drag, startPoint x: 212, startPoint y: 160, endPoint x: 723, endPoint y: 159, distance: 510.8
click at [723, 159] on p "[STREET_ADDRESS][PERSON_NAME] | Application Id: #8334" at bounding box center [573, 159] width 724 height 21
copy p "[STREET_ADDRESS][PERSON_NAME] | Application Id: #8334"
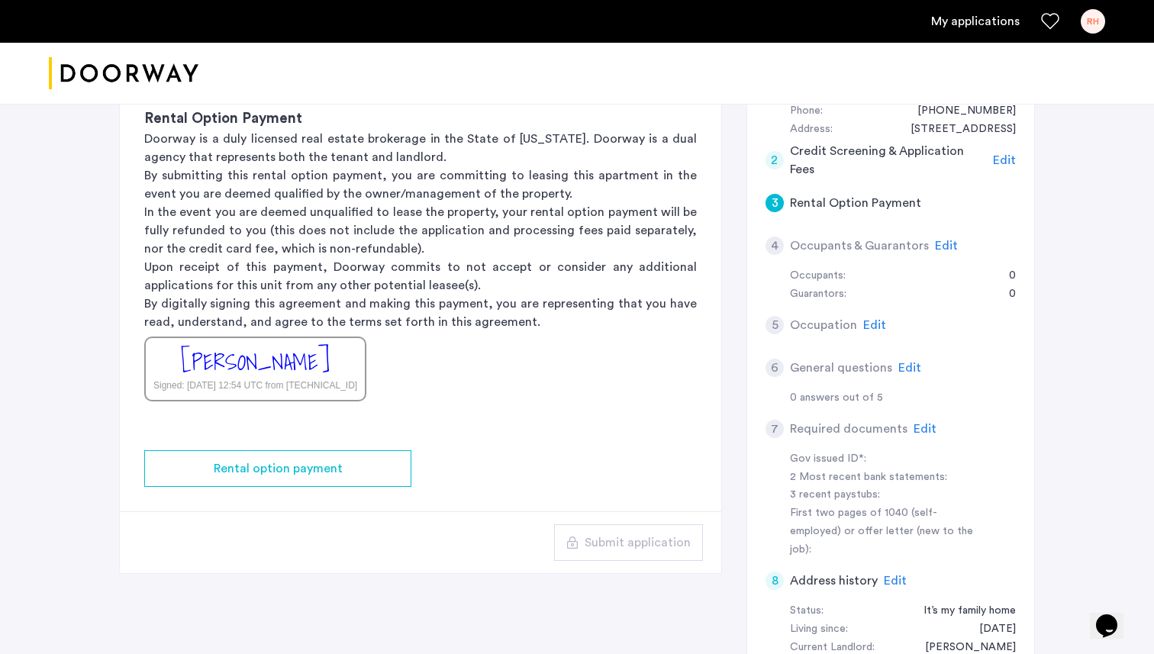
scroll to position [323, 0]
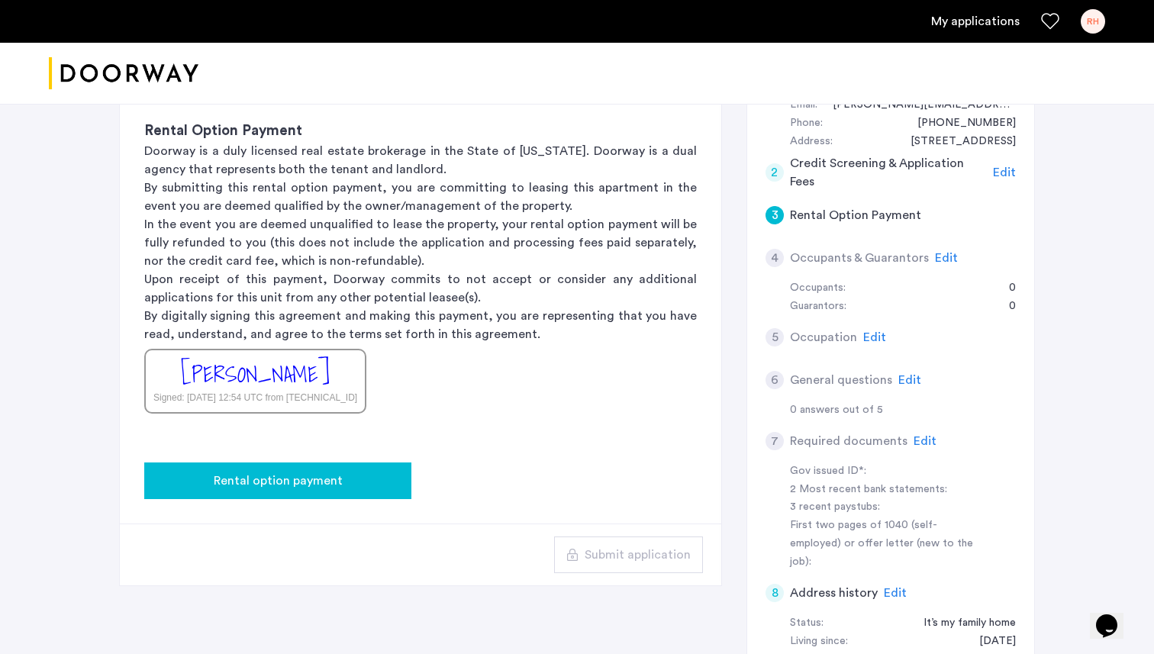
click at [376, 488] on div "Rental option payment" at bounding box center [278, 481] width 243 height 18
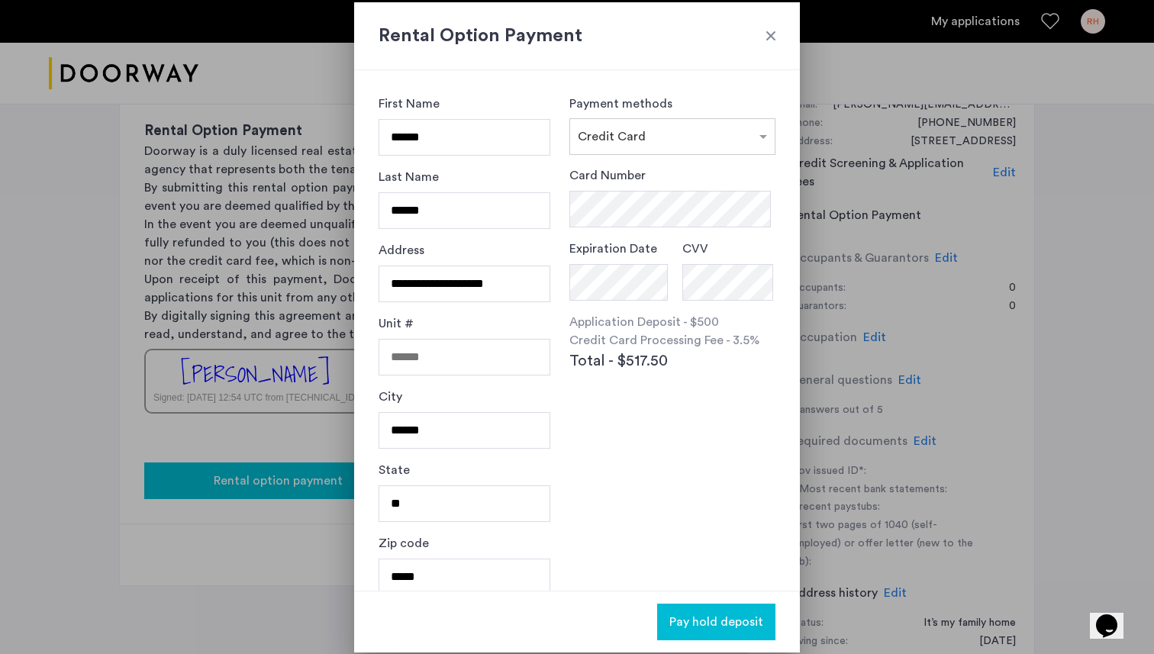
scroll to position [0, 0]
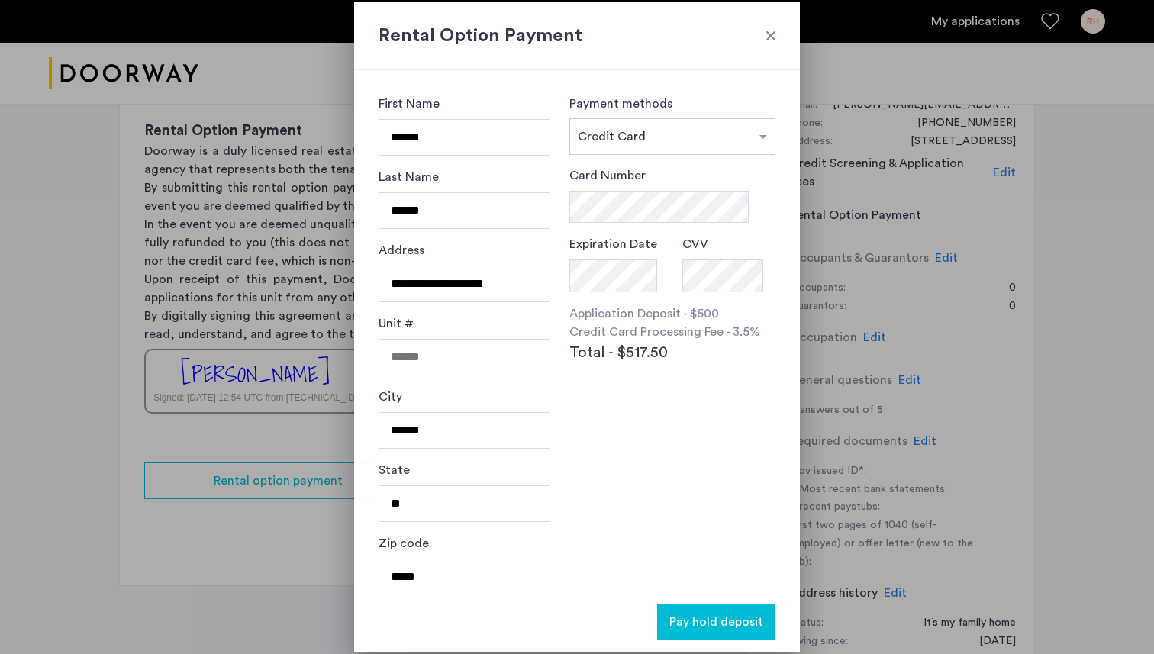
click at [773, 36] on div at bounding box center [770, 35] width 15 height 15
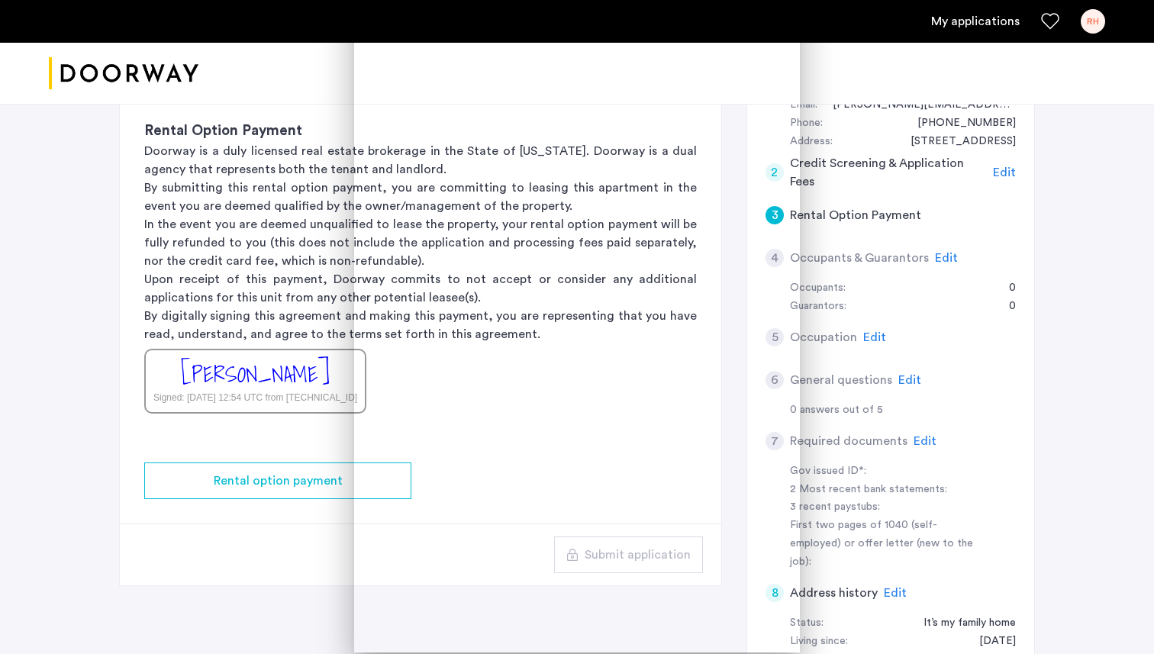
scroll to position [323, 0]
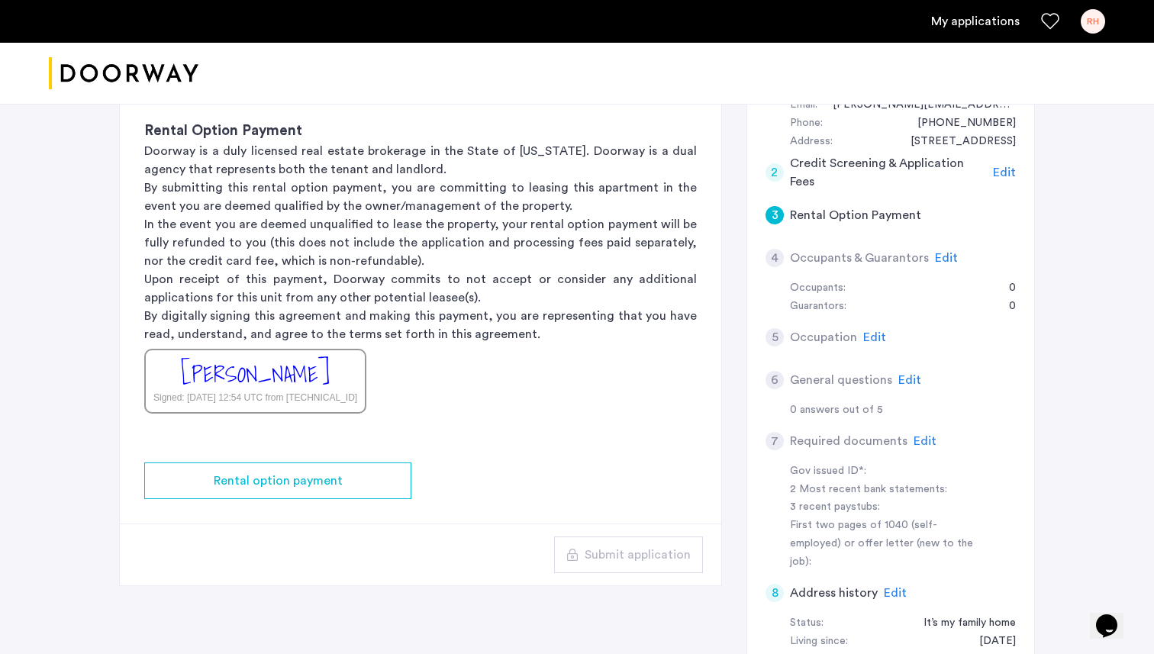
click at [416, 475] on app-rental-option-payment "3 Rental Option Payment Rental Option Payment Doorway is a duly licensed real e…" at bounding box center [421, 304] width 602 height 563
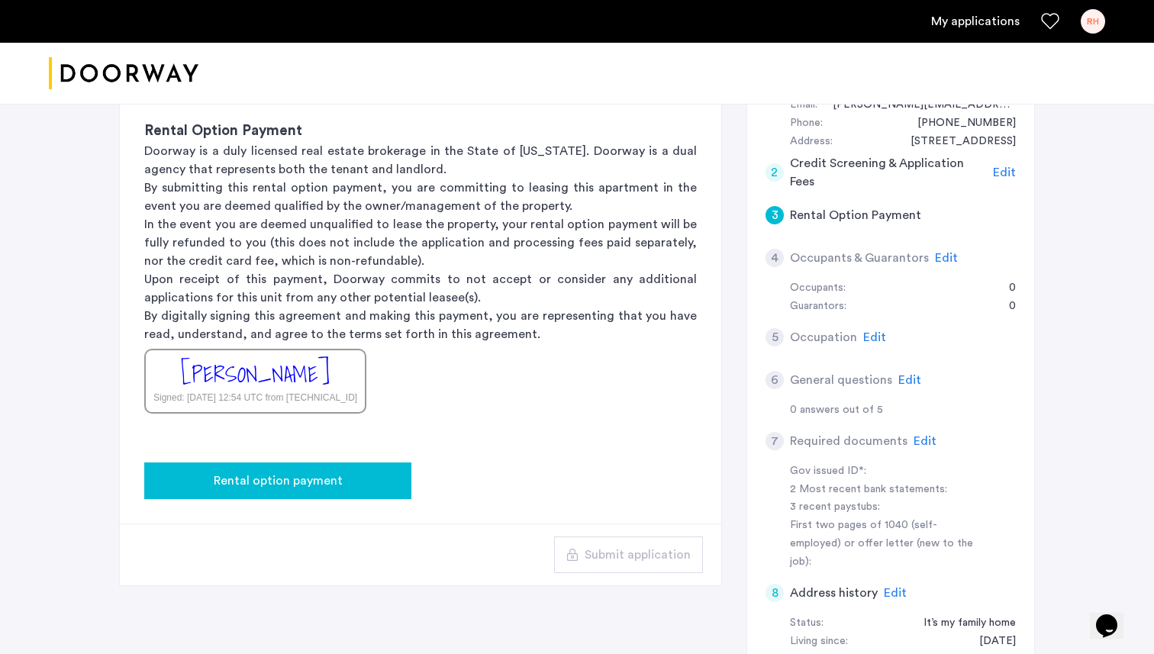
click at [395, 480] on div "Rental option payment" at bounding box center [278, 481] width 243 height 18
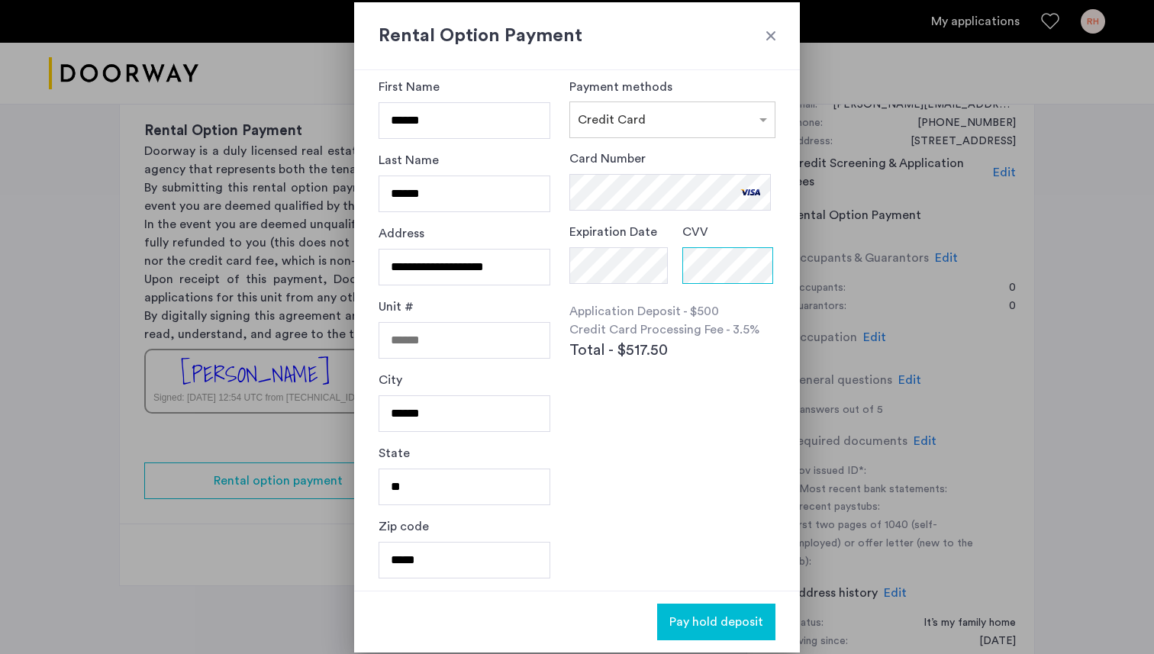
scroll to position [0, 0]
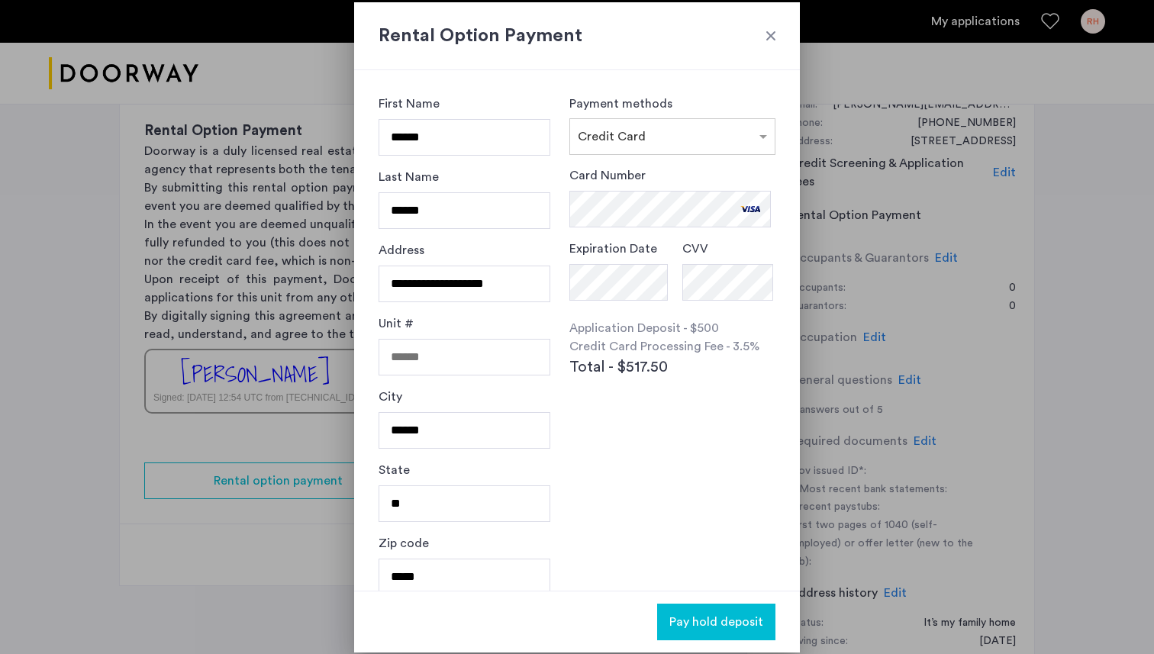
click at [698, 609] on button "Pay hold deposit" at bounding box center [716, 622] width 118 height 37
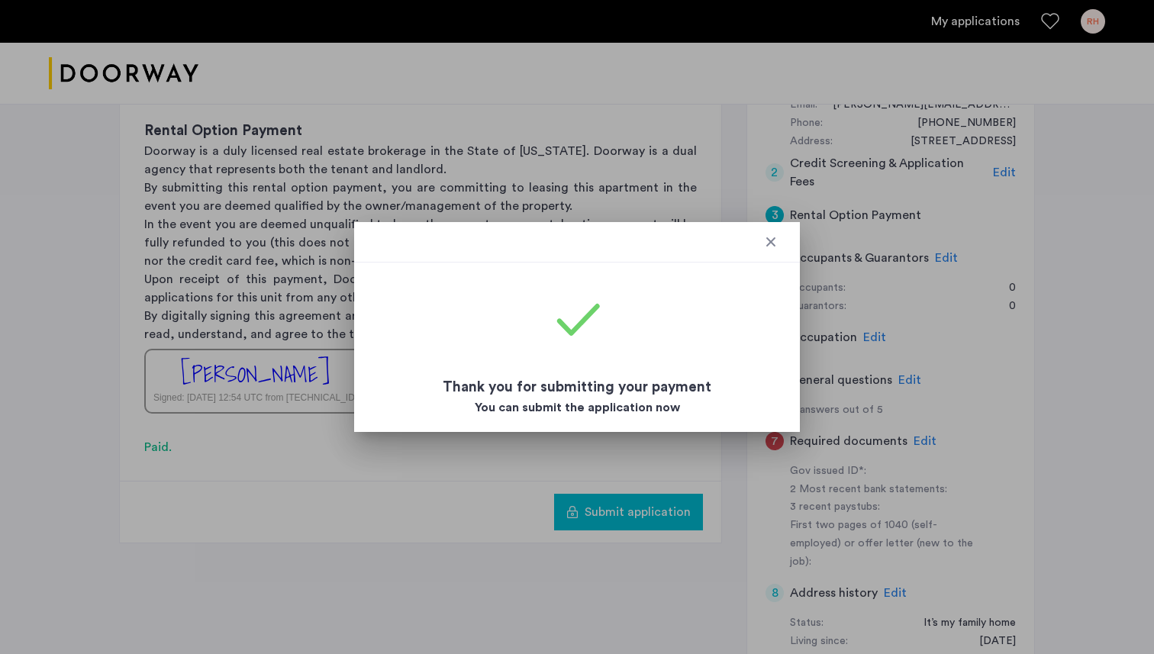
click at [767, 244] on div at bounding box center [770, 241] width 15 height 15
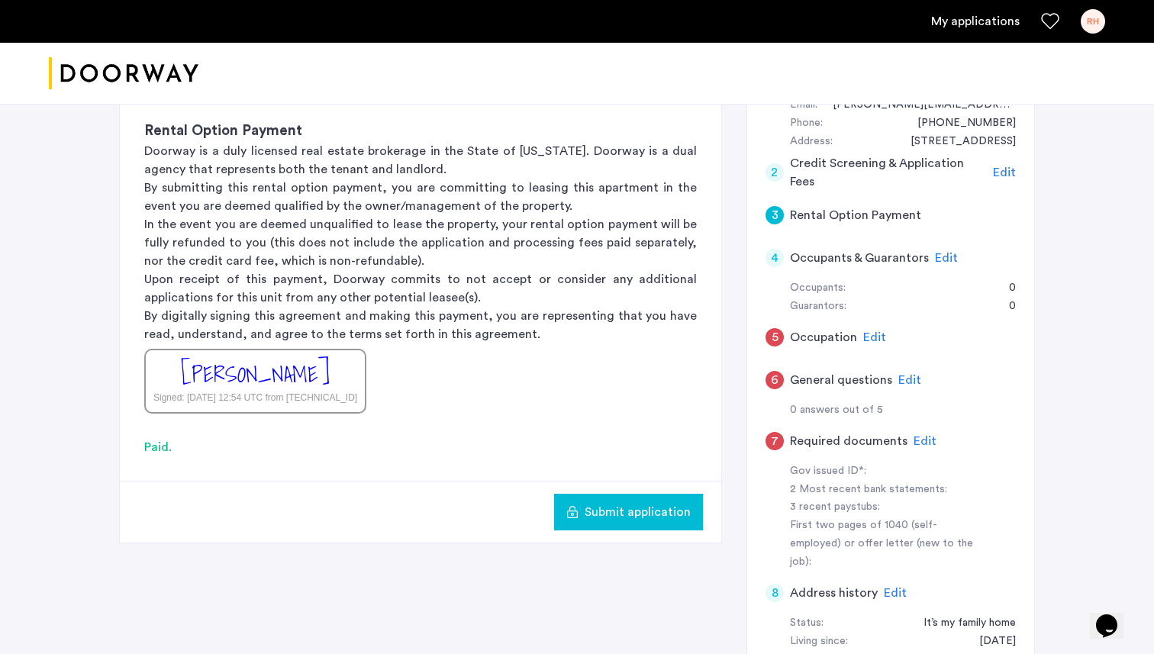
click at [655, 505] on span "Submit application" at bounding box center [638, 512] width 106 height 18
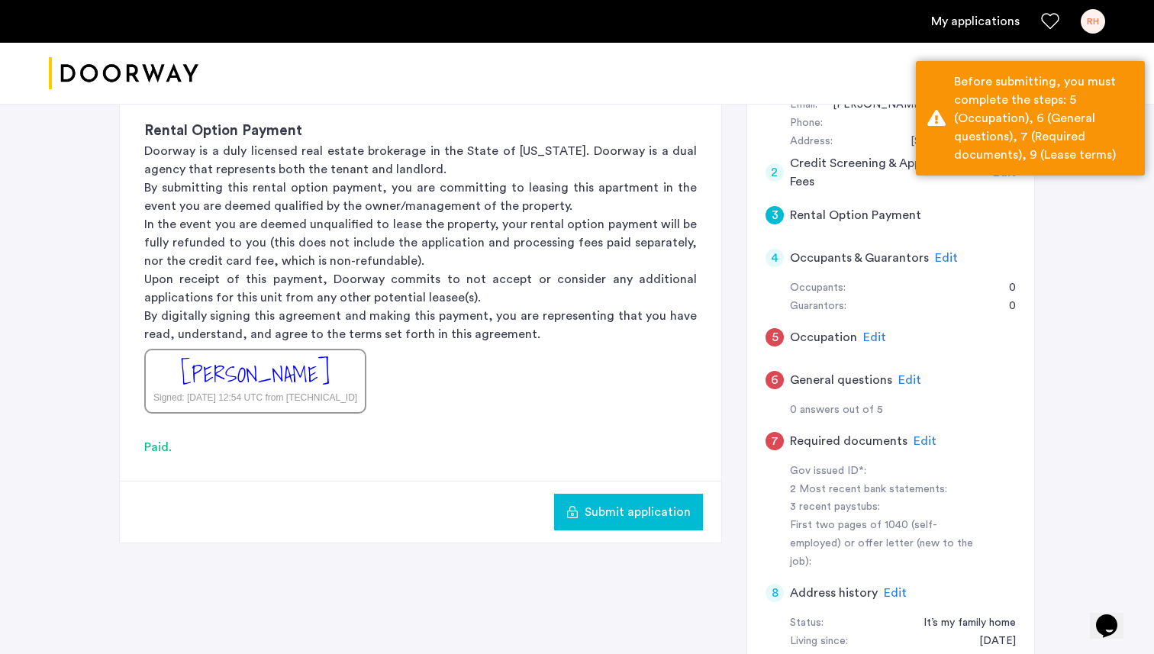
click at [873, 331] on span "Edit" at bounding box center [874, 337] width 23 height 12
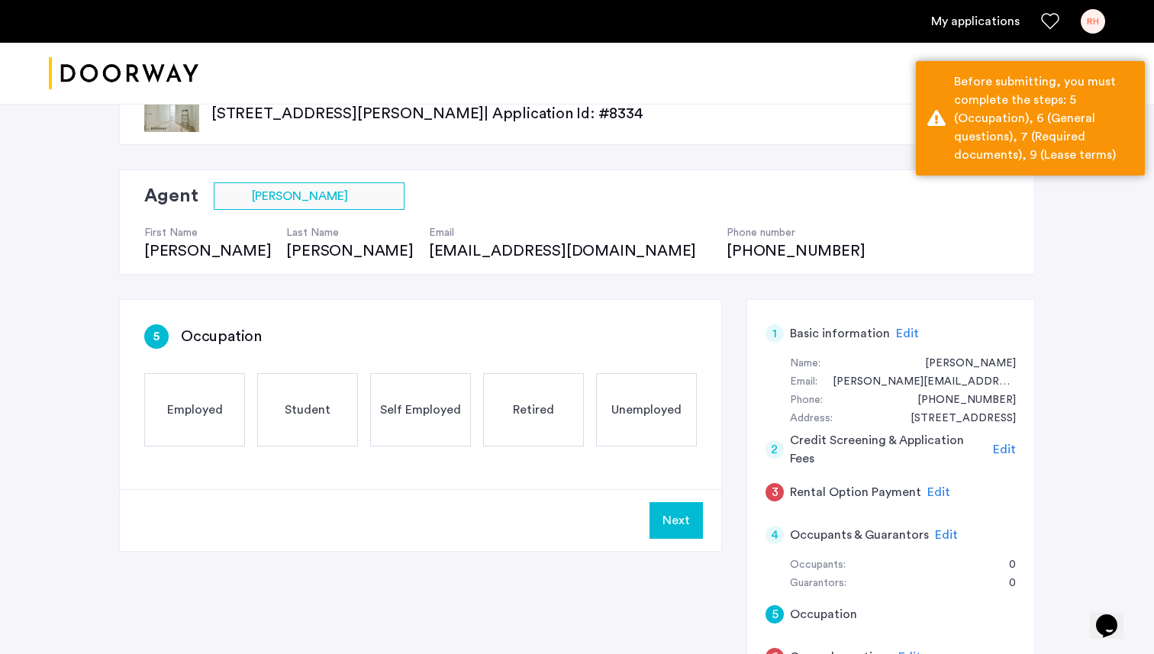
scroll to position [38, 0]
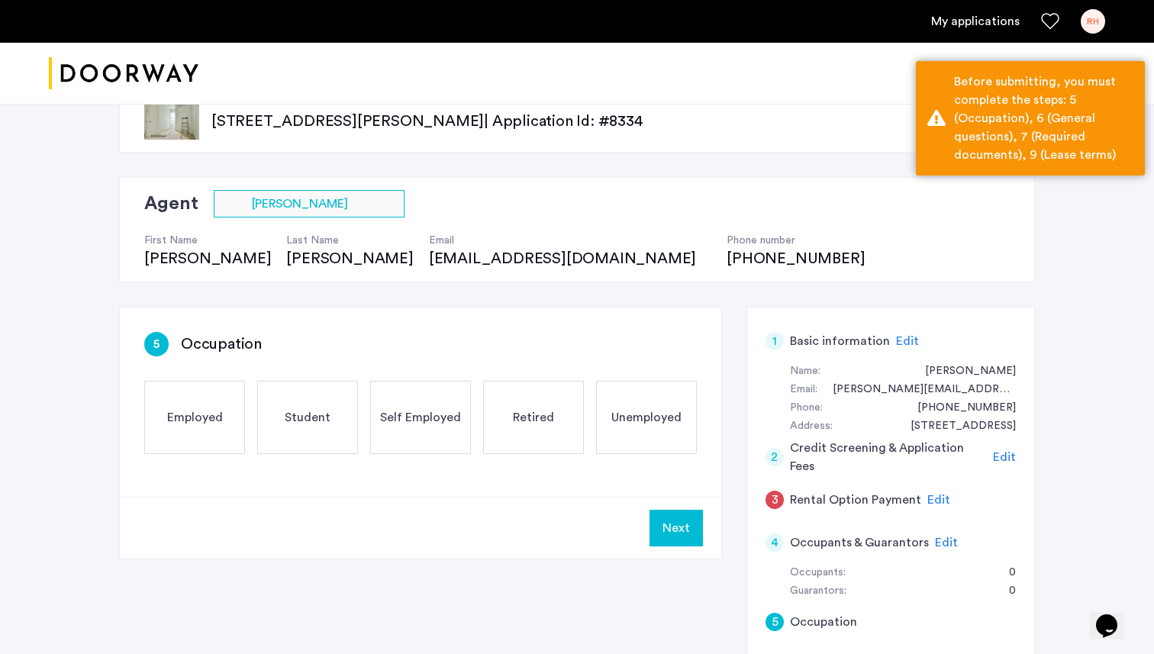
click at [161, 419] on div "Employed" at bounding box center [194, 417] width 101 height 73
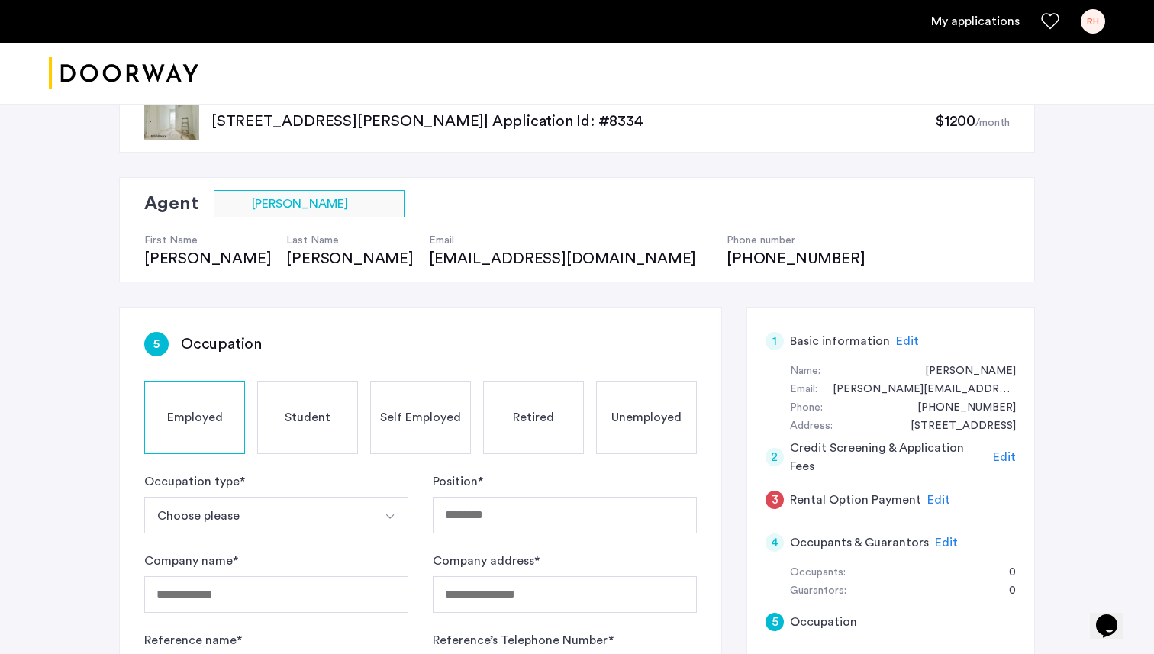
click at [279, 515] on button "Choose please" at bounding box center [258, 515] width 228 height 37
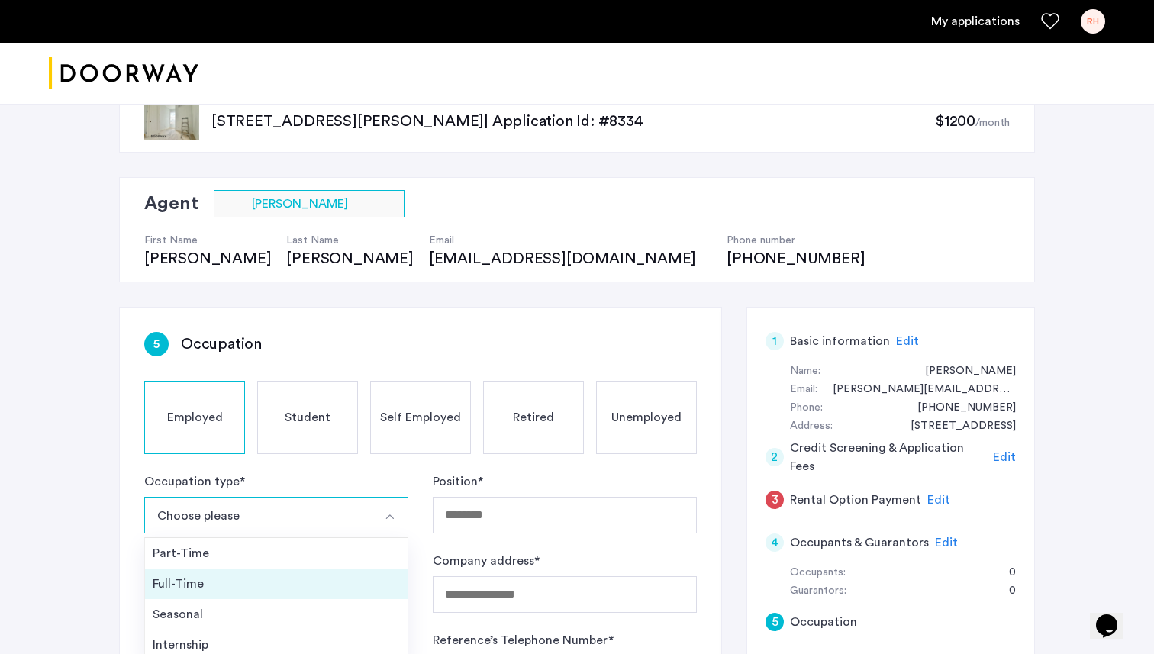
click at [257, 573] on li "Full-Time" at bounding box center [276, 584] width 263 height 31
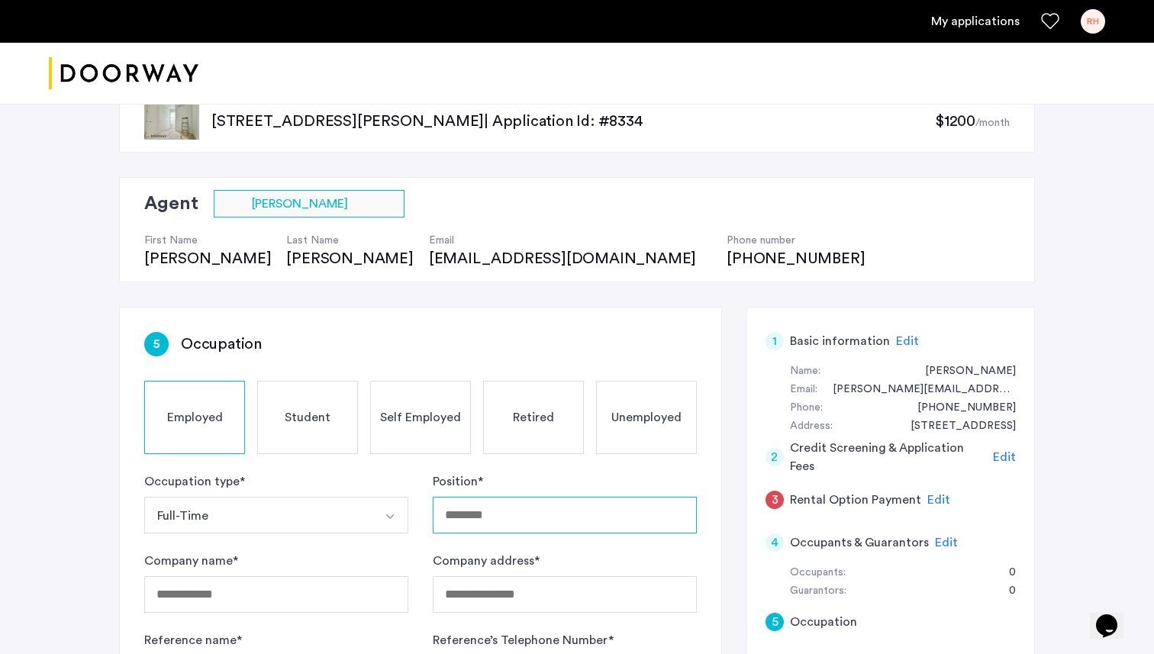
click at [480, 514] on input "Position *" at bounding box center [565, 515] width 264 height 37
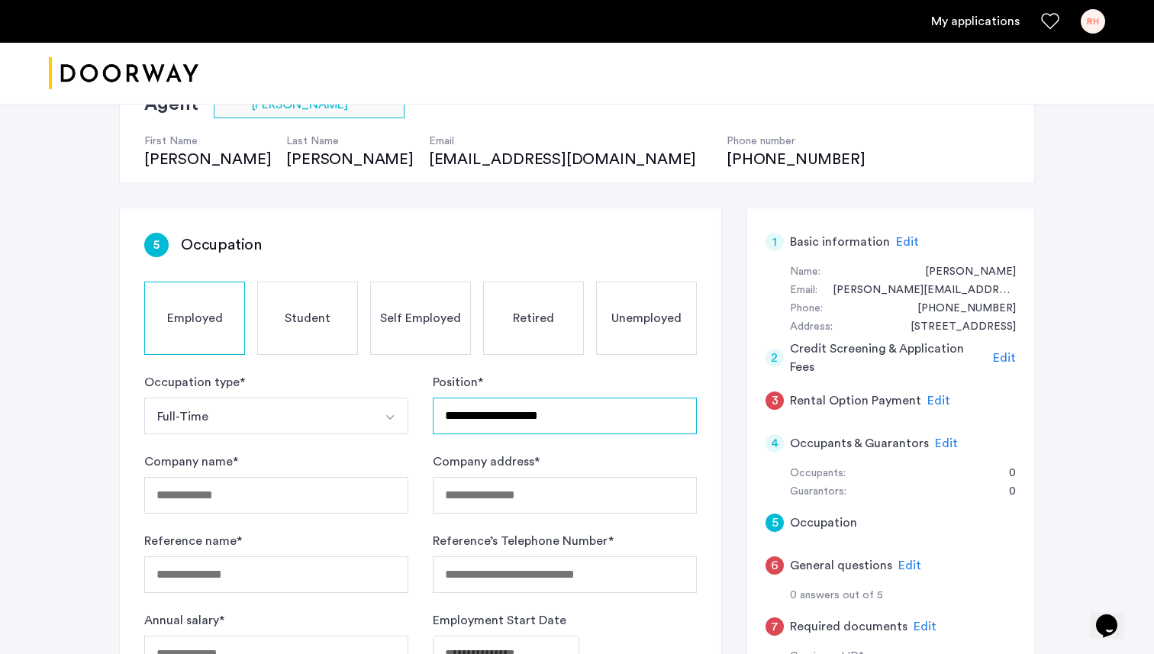
scroll to position [140, 0]
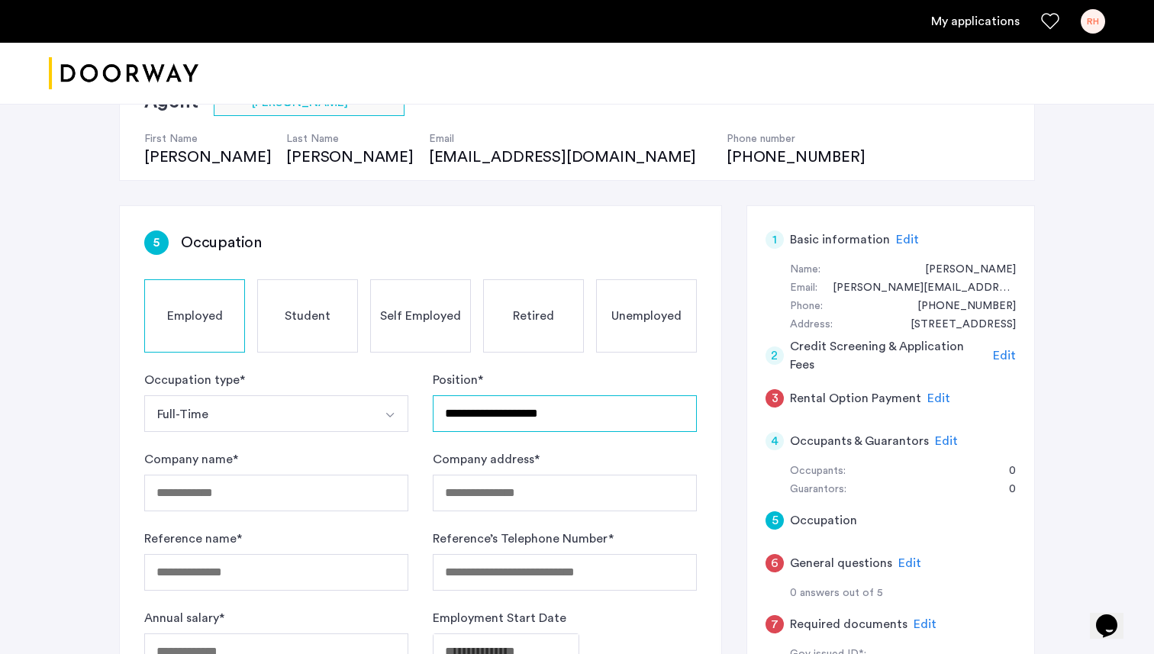
type input "**********"
click at [327, 487] on input "Company name *" at bounding box center [276, 493] width 264 height 37
type input "*"
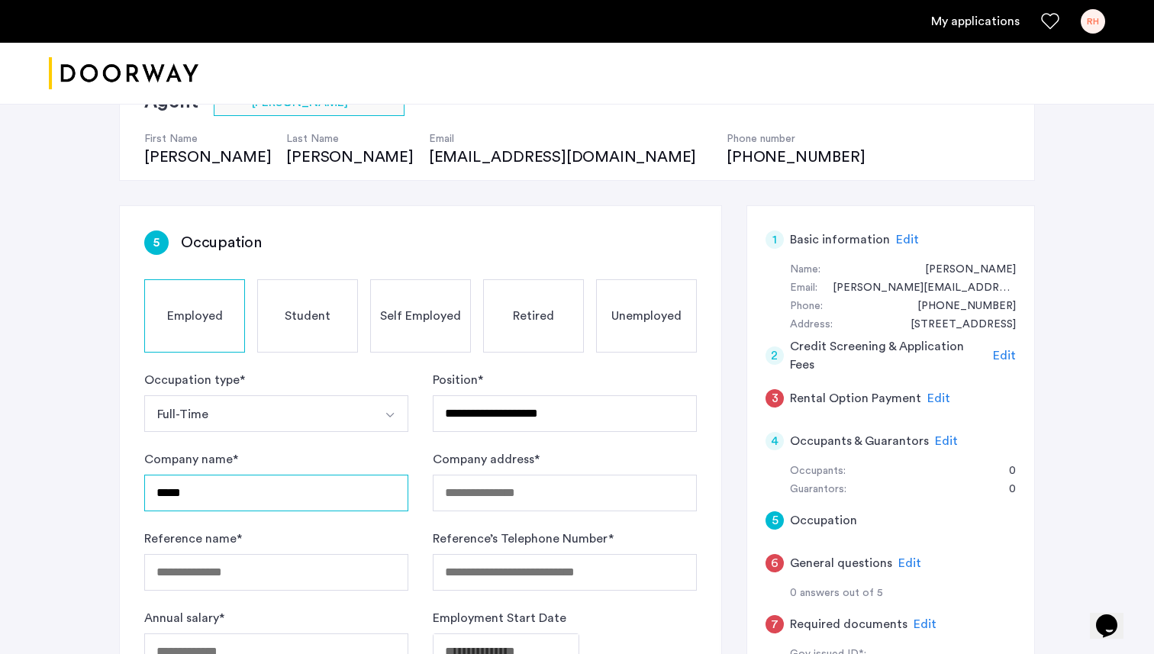
type input "*****"
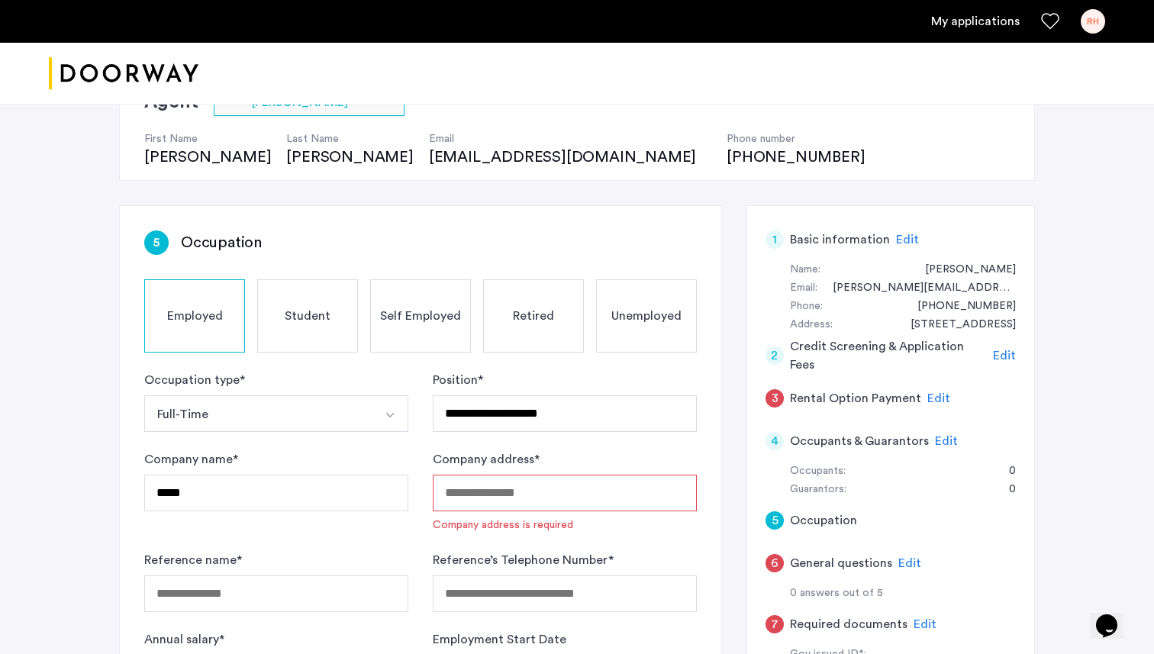
paste input "**********"
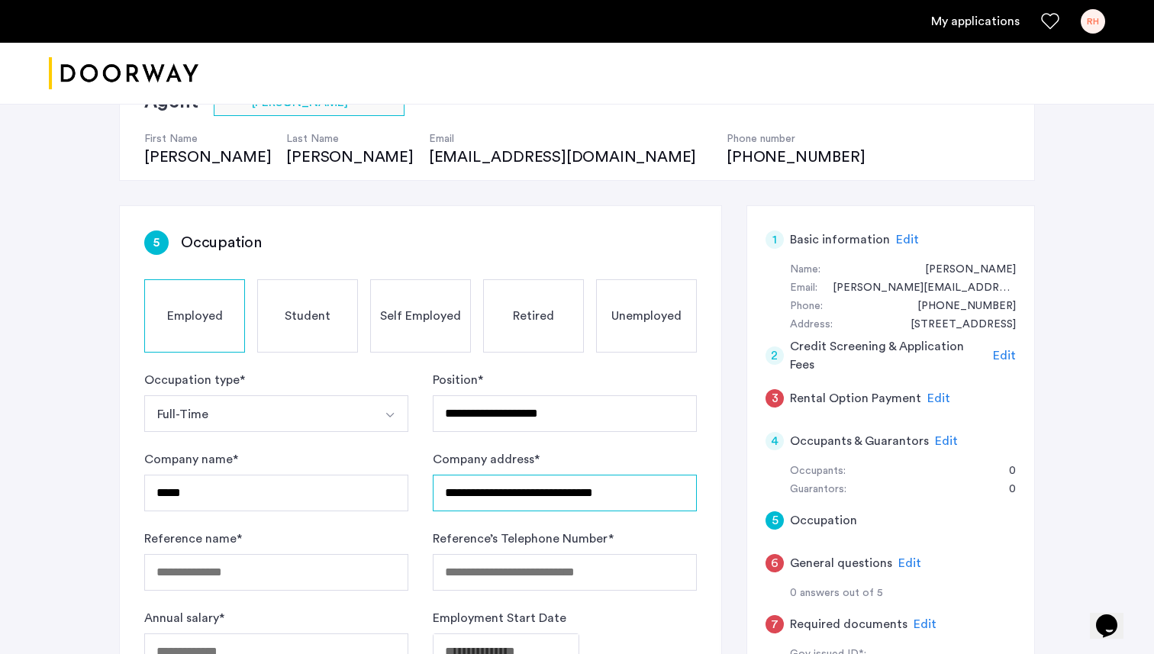
type input "**********"
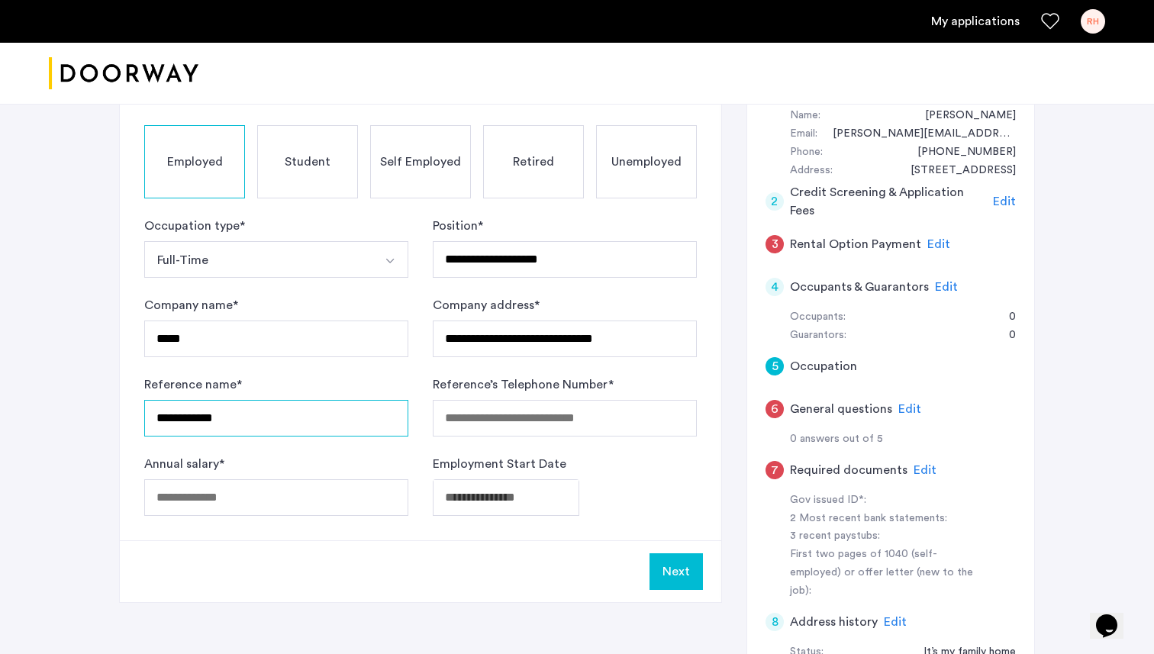
scroll to position [342, 0]
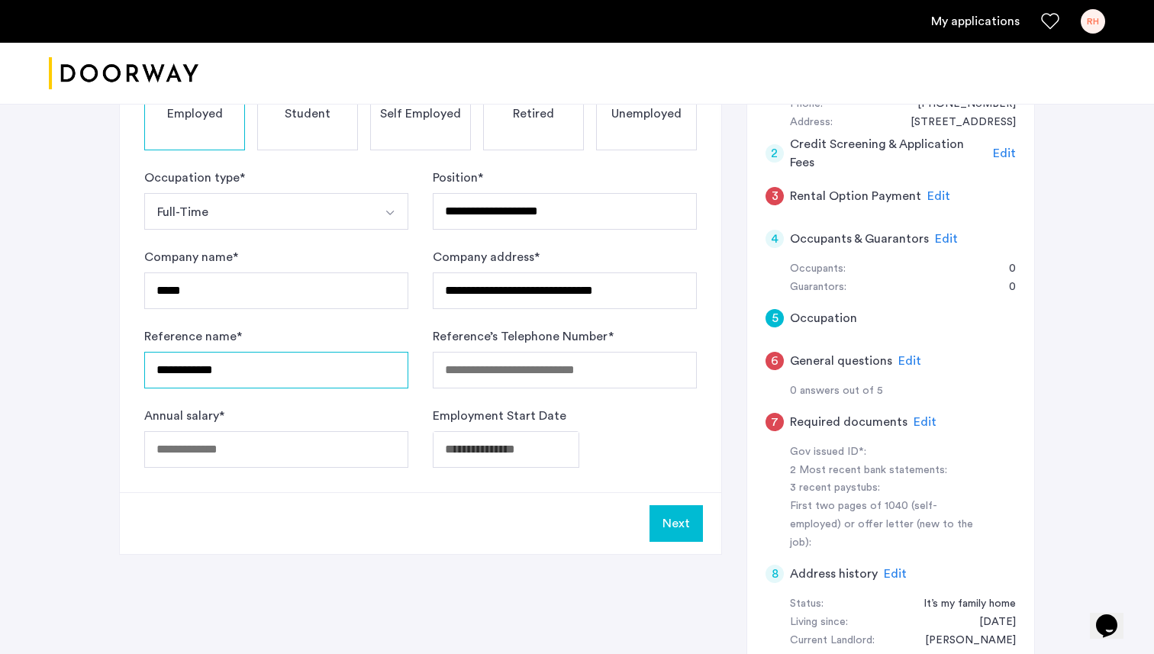
type input "**********"
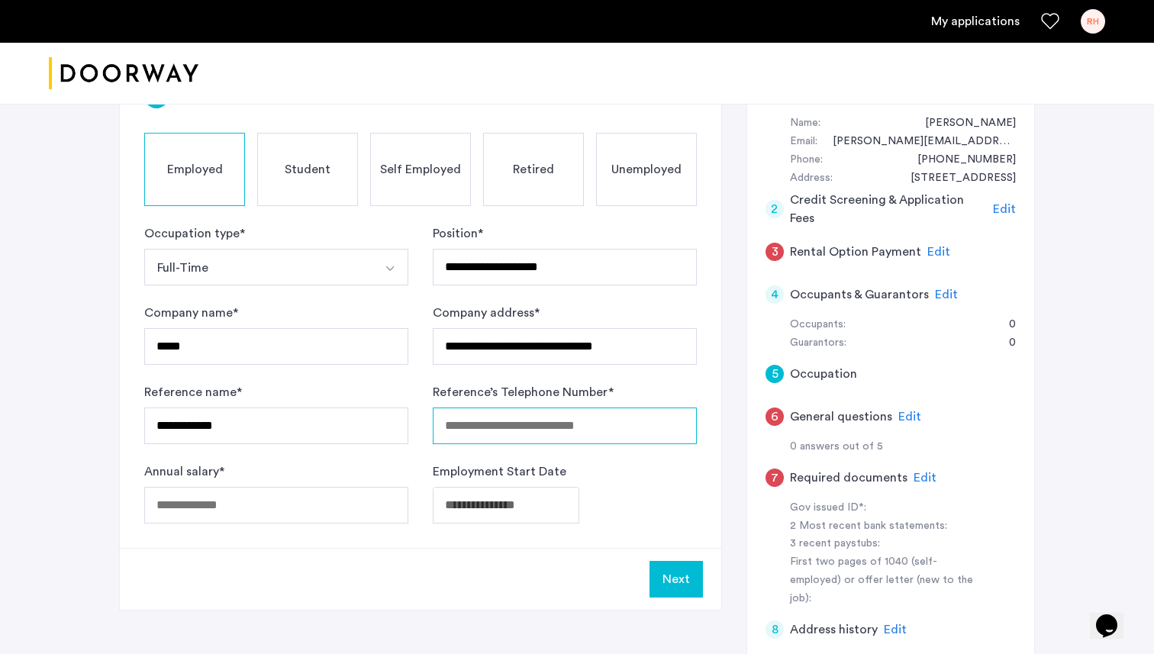
scroll to position [294, 0]
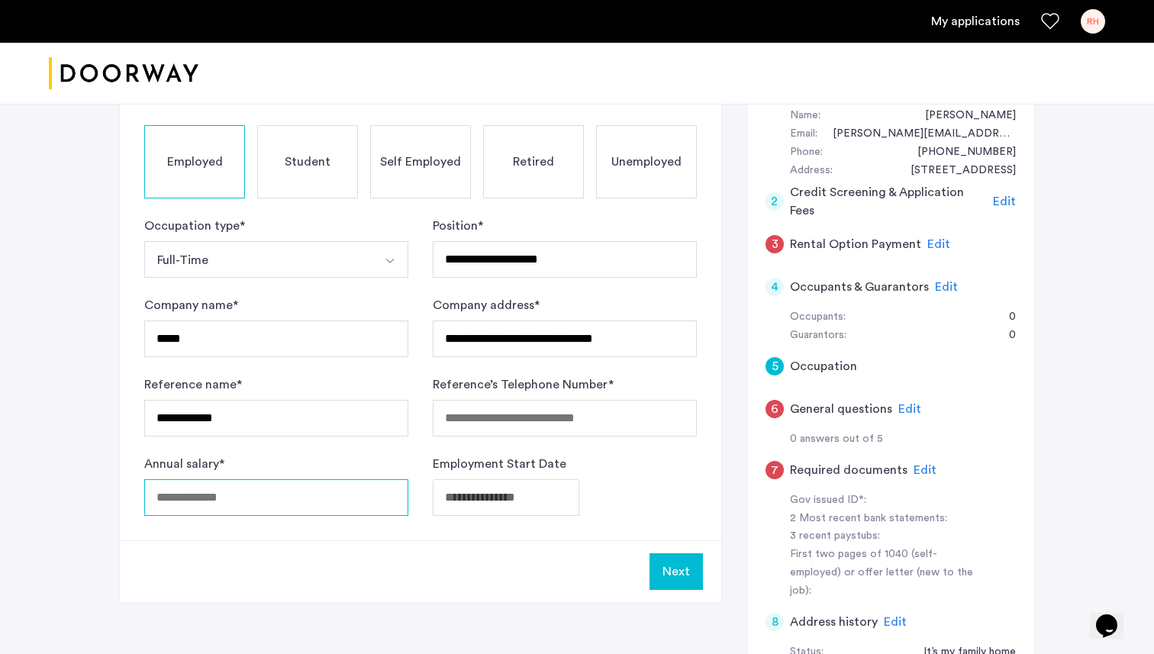
click at [301, 488] on div "Annual salary *" at bounding box center [276, 485] width 264 height 61
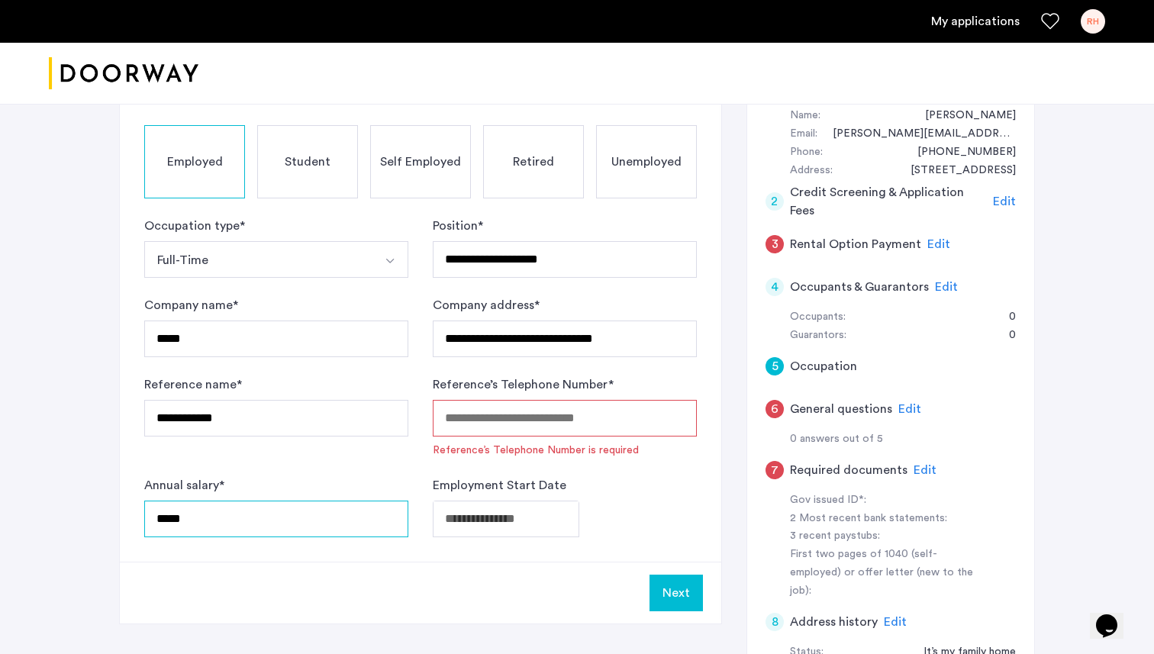
type input "*****"
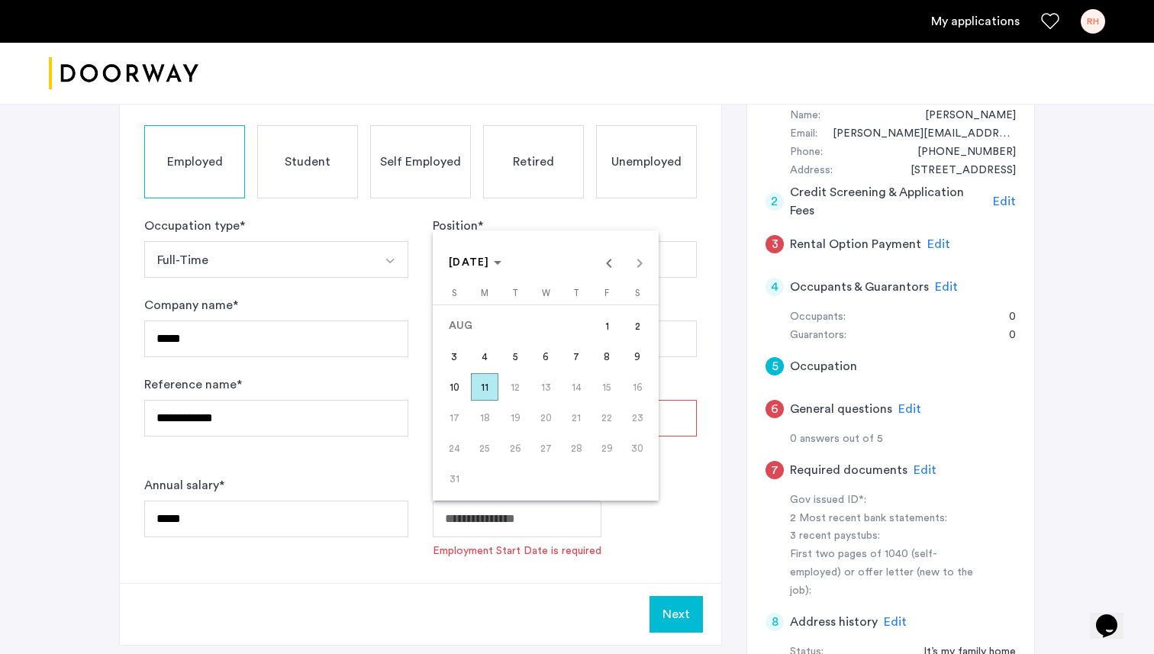
click at [586, 359] on span "7" at bounding box center [576, 356] width 27 height 27
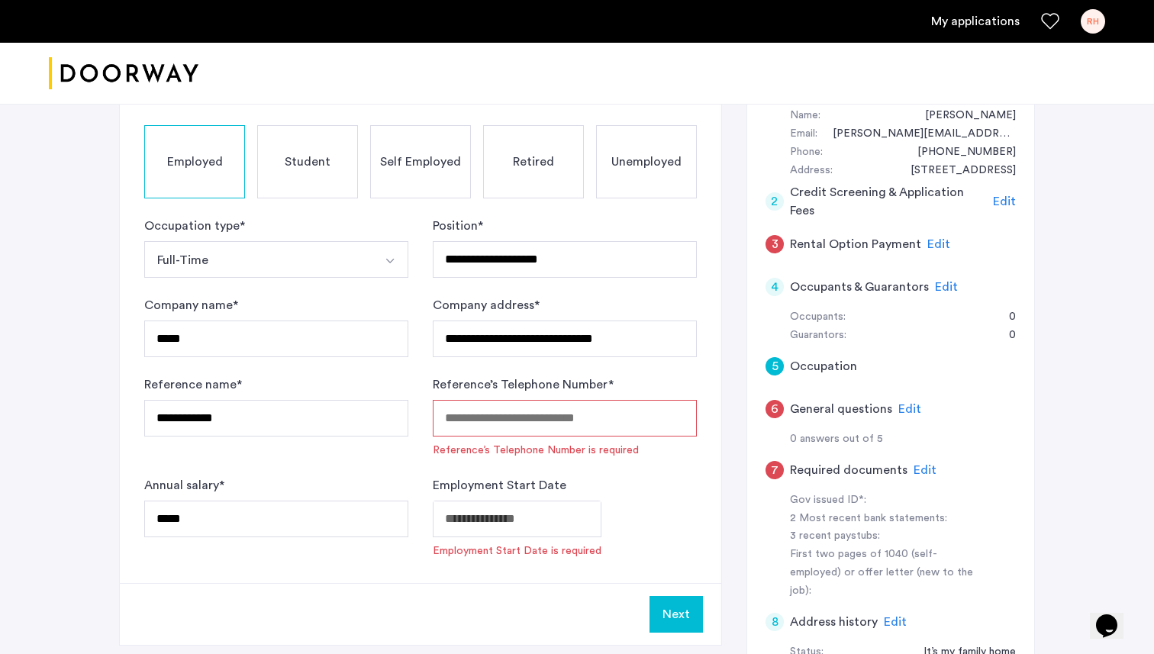
type input "**********"
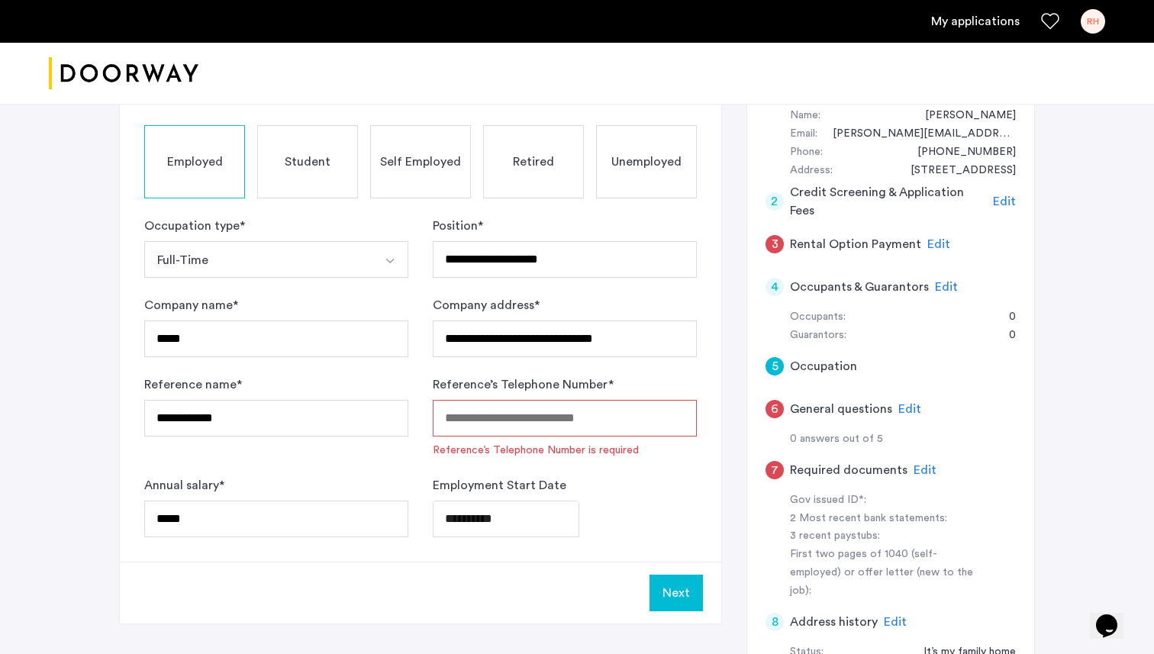
click at [577, 409] on input "Reference’s Telephone Number *" at bounding box center [565, 418] width 264 height 37
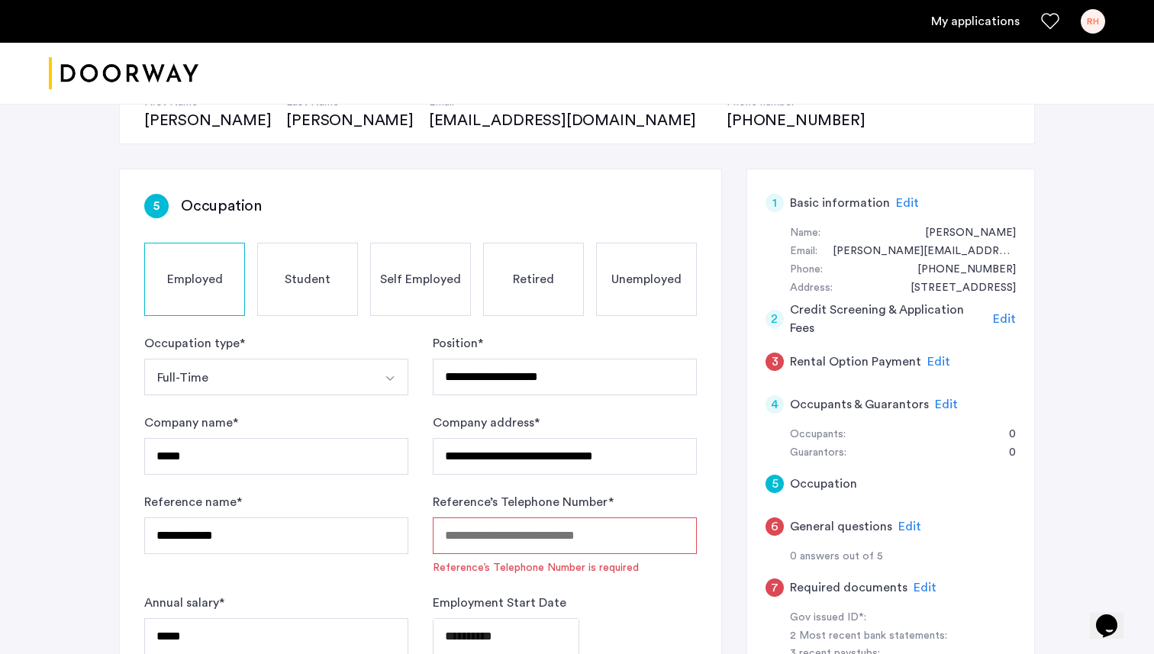
scroll to position [76, 0]
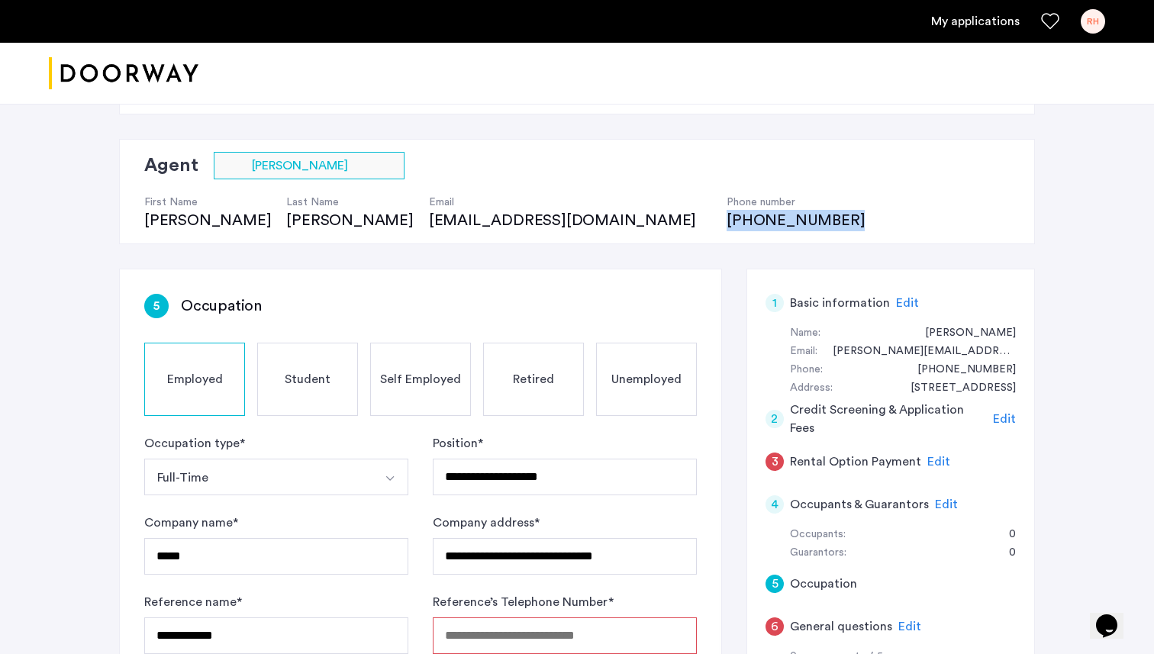
drag, startPoint x: 447, startPoint y: 221, endPoint x: 575, endPoint y: 222, distance: 128.3
click at [575, 222] on div "Agent Select agent × [PERSON_NAME] First Name [PERSON_NAME] Last Name [PERSON_N…" at bounding box center [577, 191] width 916 height 105
copy div "[PHONE_NUMBER]"
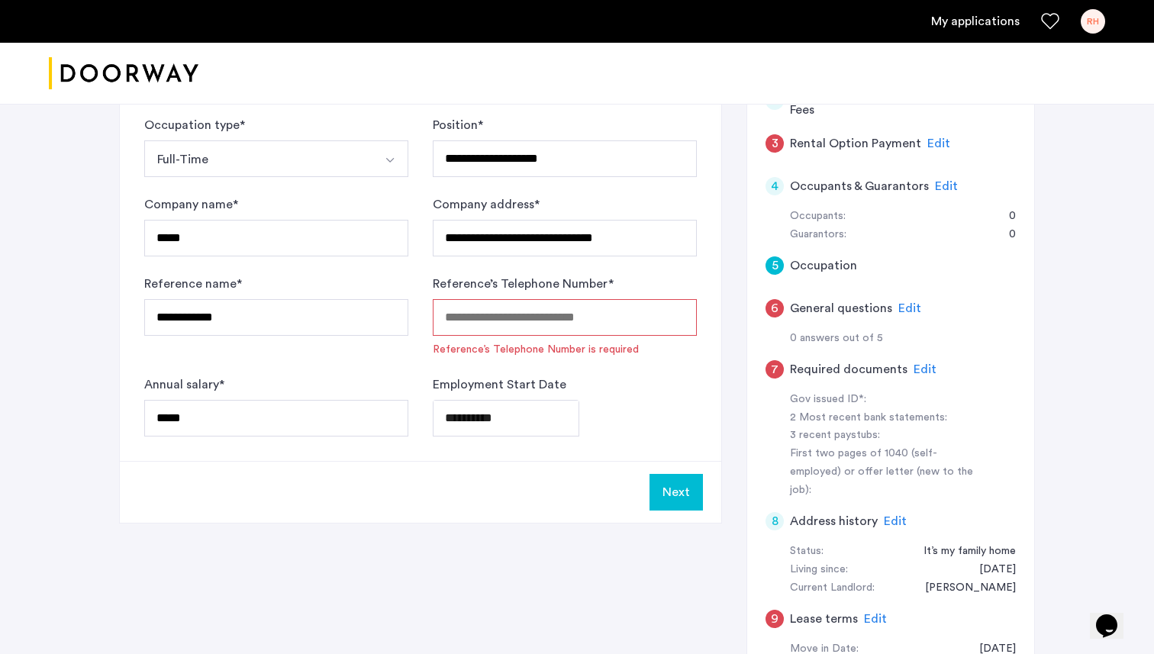
scroll to position [399, 0]
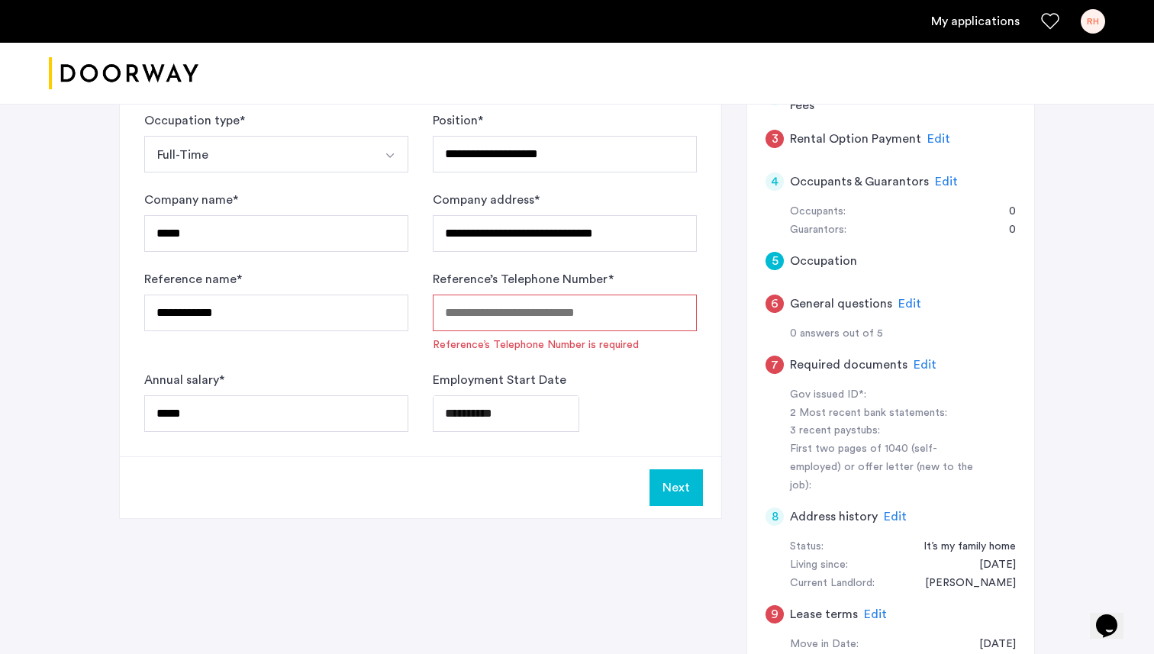
click at [566, 322] on input "Reference’s Telephone Number *" at bounding box center [565, 313] width 264 height 37
paste input "**********"
type input "**********"
click at [677, 476] on button "Next" at bounding box center [676, 488] width 53 height 37
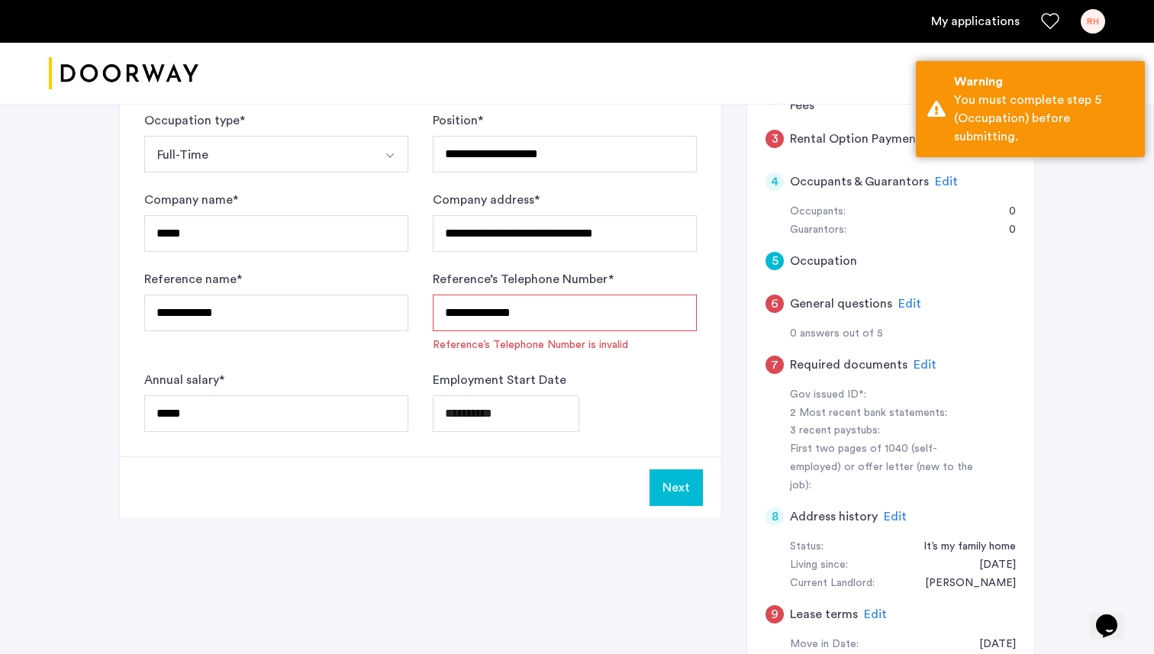
click at [677, 486] on button "Next" at bounding box center [676, 488] width 53 height 37
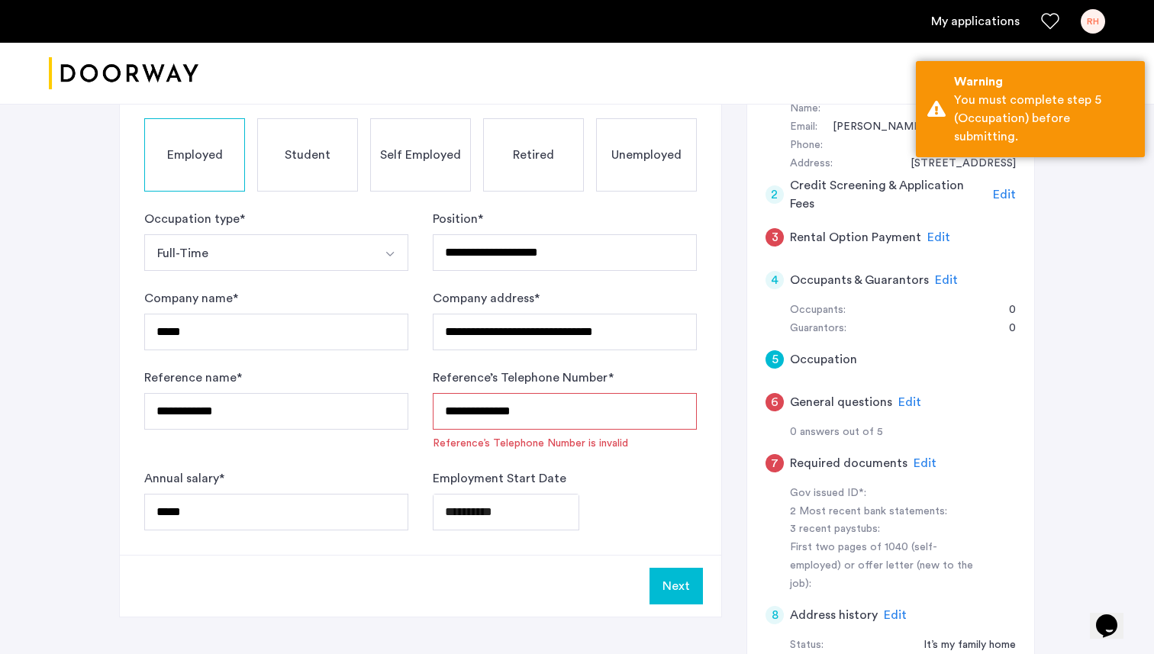
scroll to position [302, 0]
click at [936, 234] on span "Edit" at bounding box center [939, 237] width 23 height 12
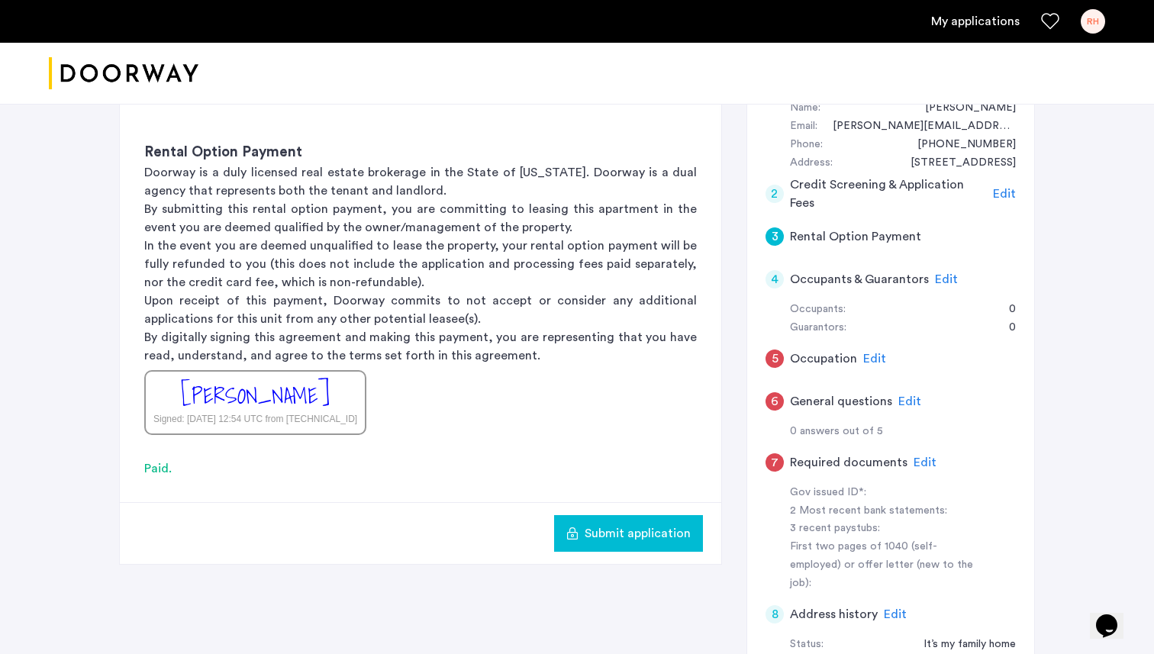
click at [908, 409] on div "Edit" at bounding box center [910, 401] width 23 height 18
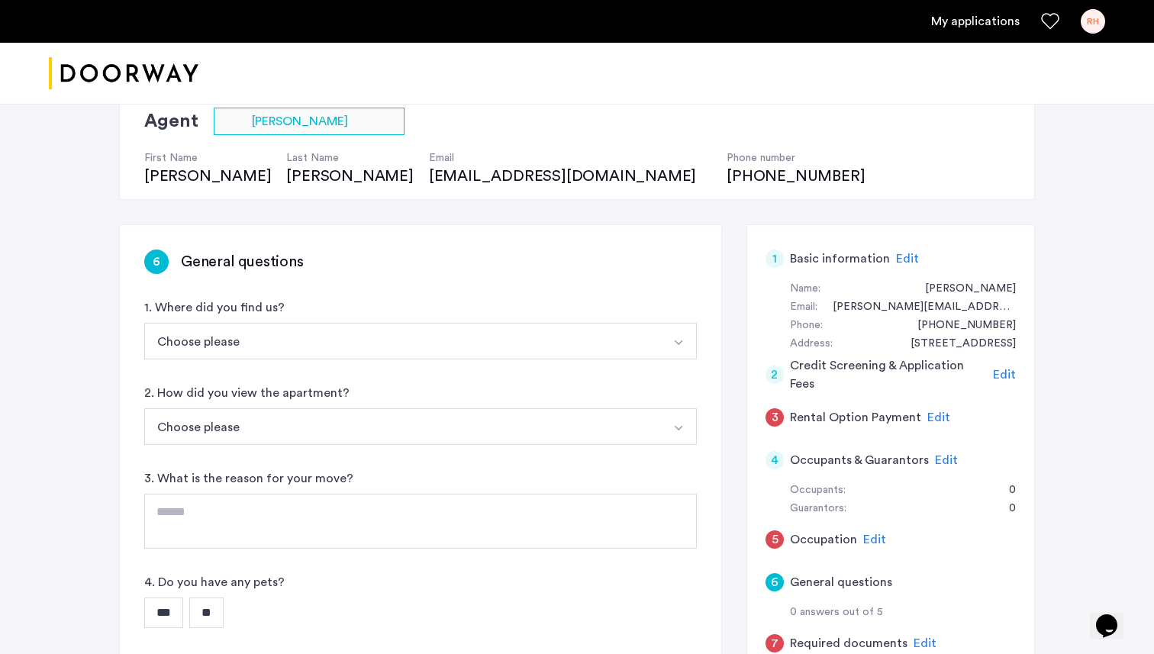
scroll to position [98, 0]
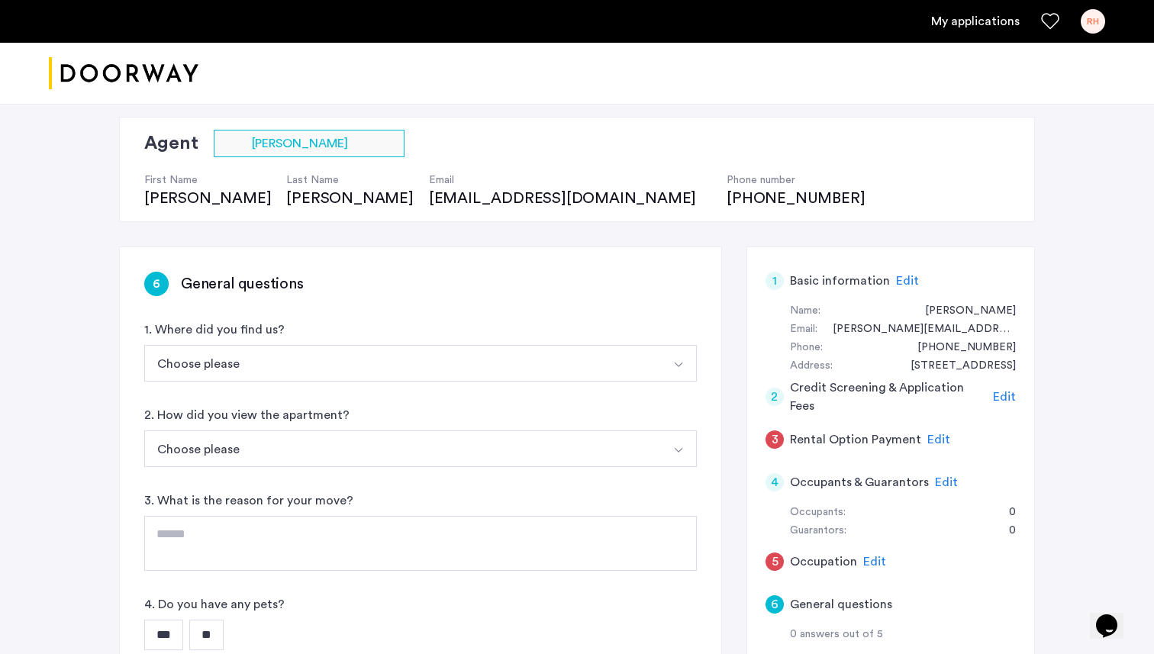
click at [347, 383] on div "6 General questions 1. Where did you find us? Choose please [DOMAIN_NAME][URL][…" at bounding box center [421, 503] width 602 height 513
click at [341, 369] on button "Choose please" at bounding box center [402, 363] width 517 height 37
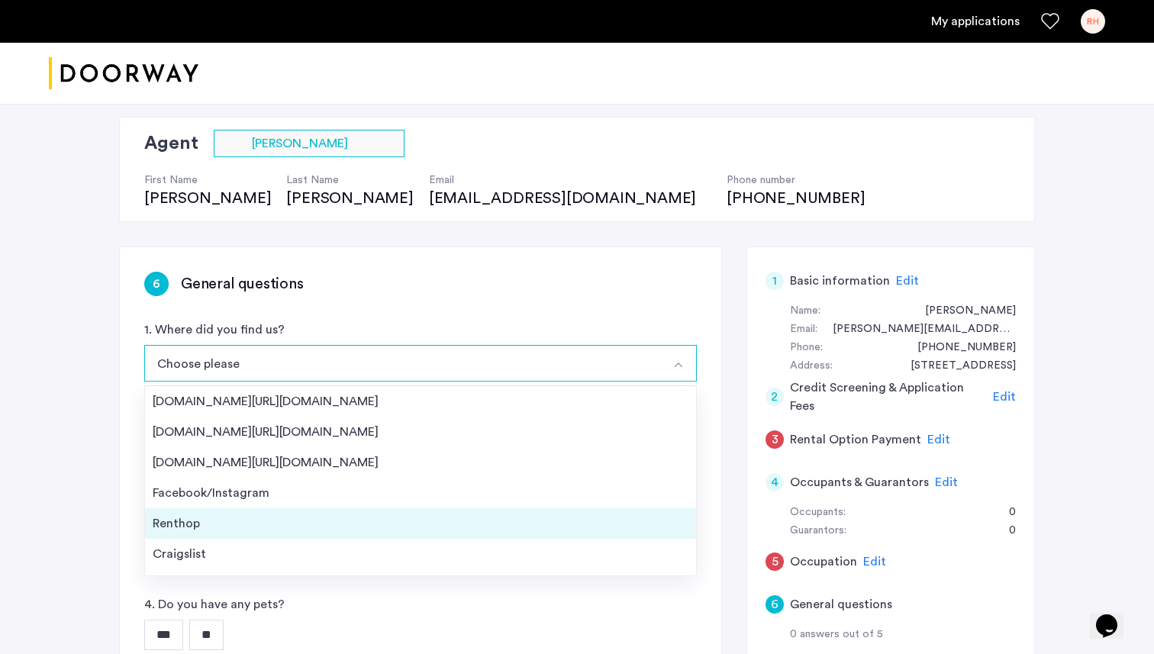
scroll to position [24, 0]
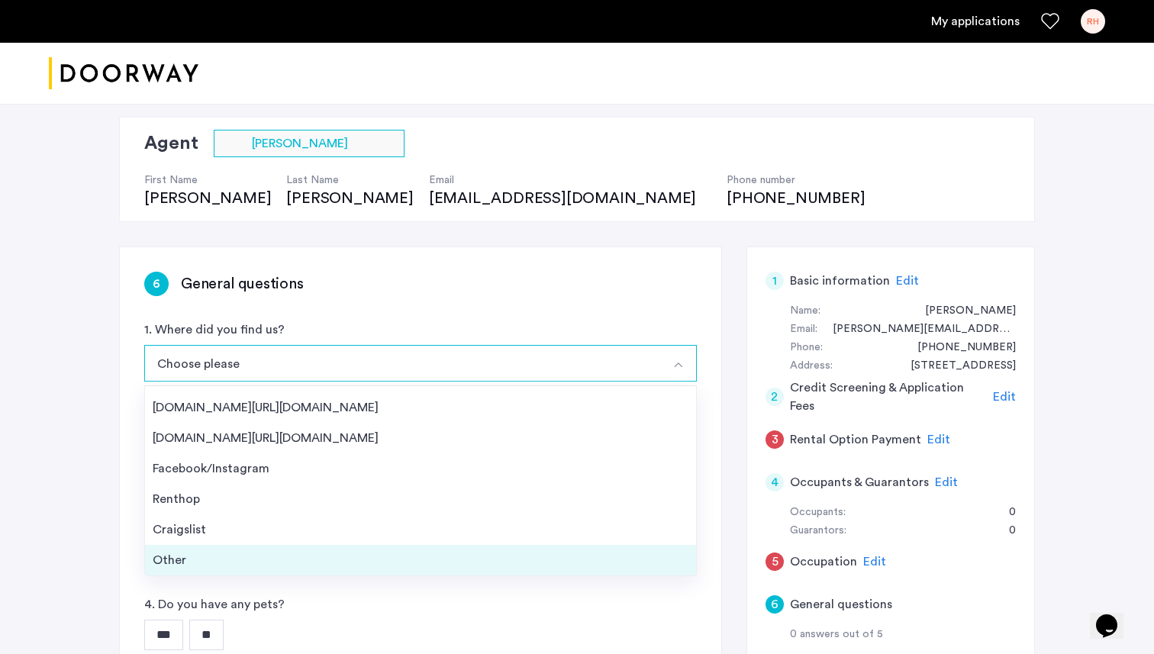
click at [266, 564] on div "Other" at bounding box center [421, 560] width 536 height 18
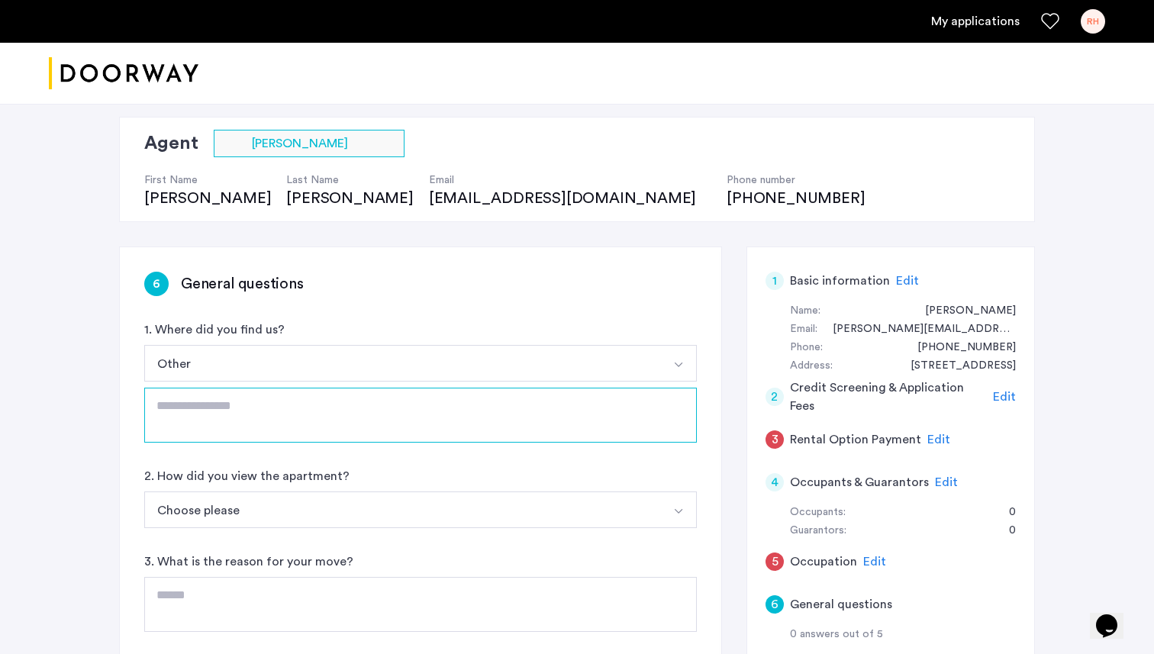
click at [271, 416] on textarea at bounding box center [420, 415] width 553 height 55
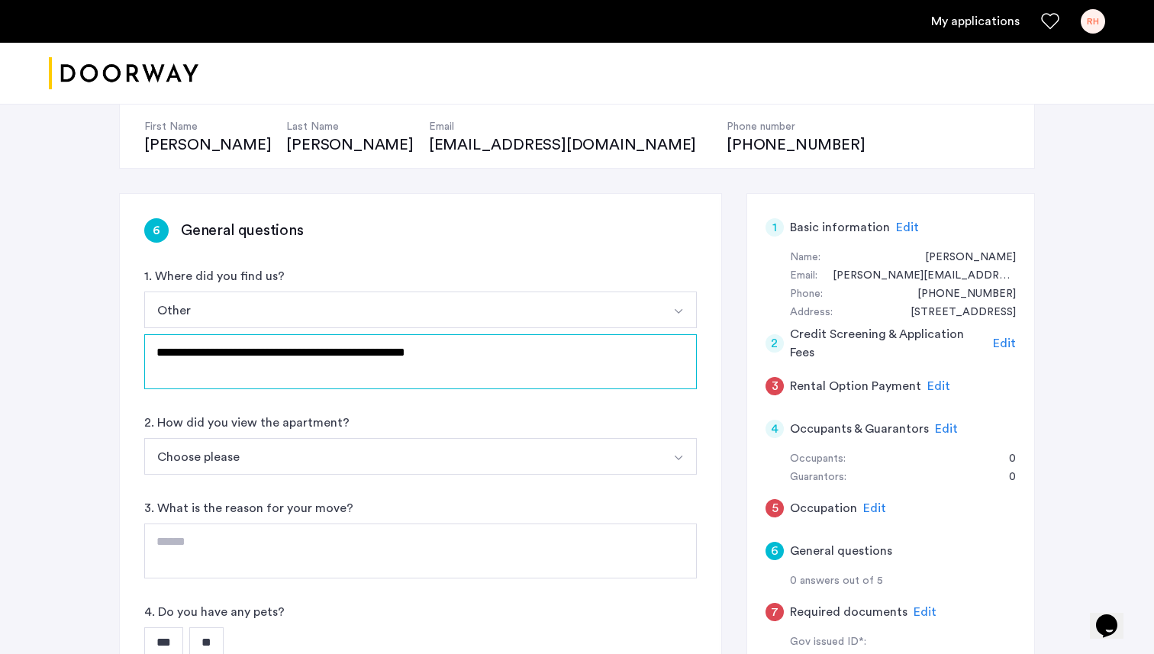
scroll to position [159, 0]
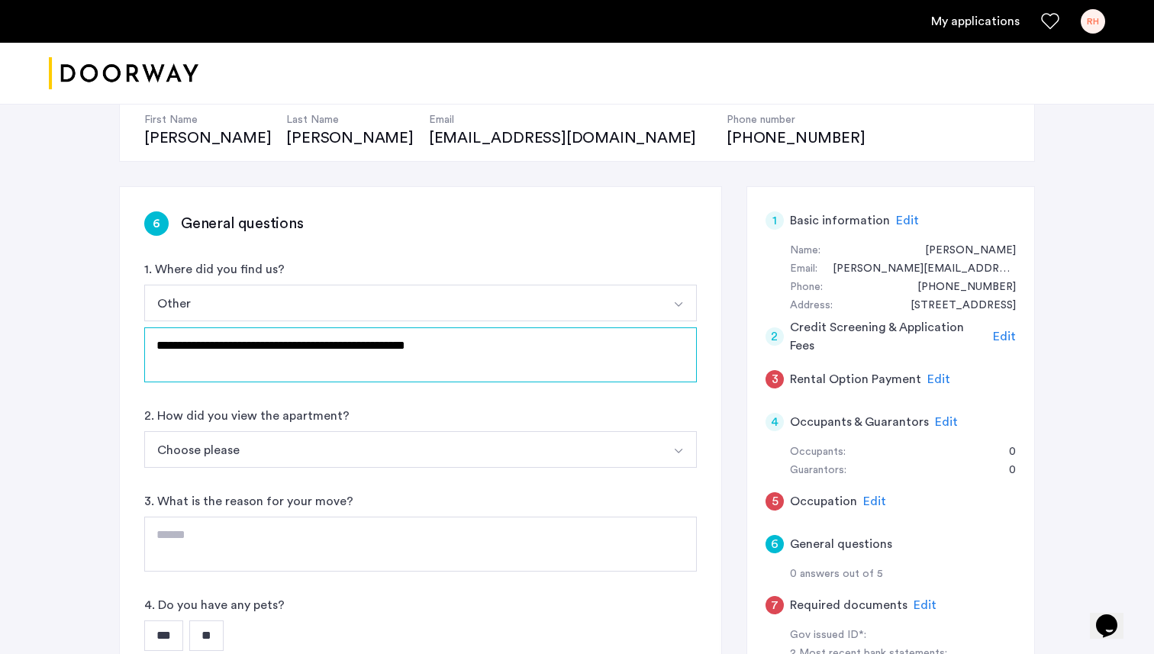
type textarea "**********"
click at [244, 459] on button "Choose please" at bounding box center [402, 449] width 517 height 37
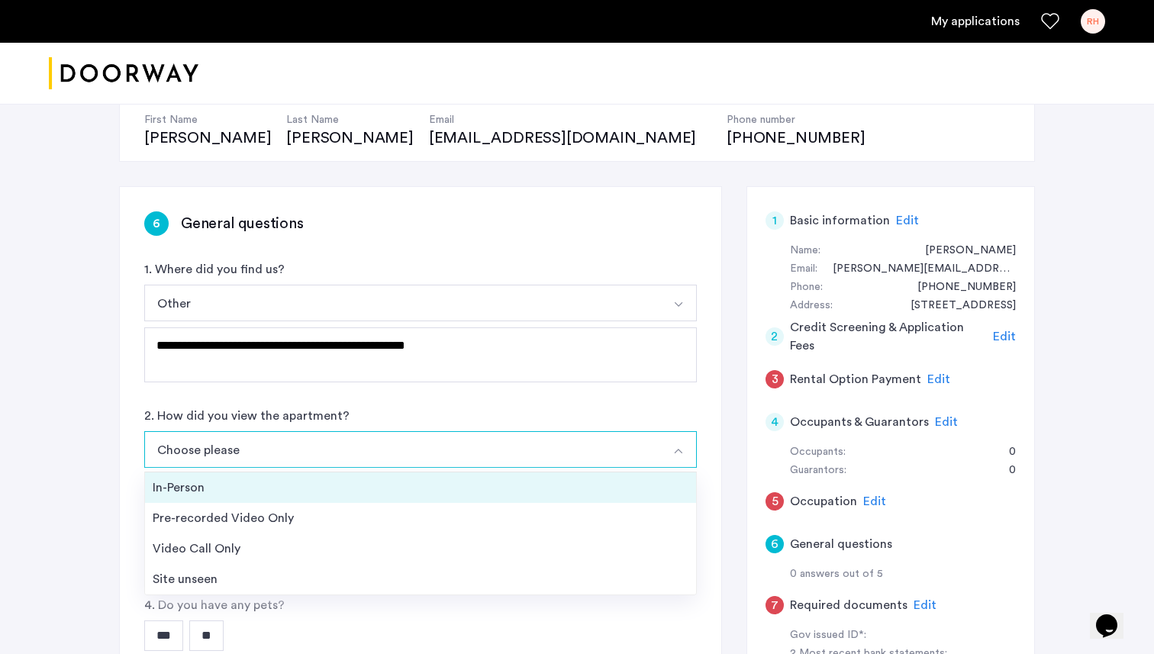
click at [243, 486] on div "In-Person" at bounding box center [421, 488] width 536 height 18
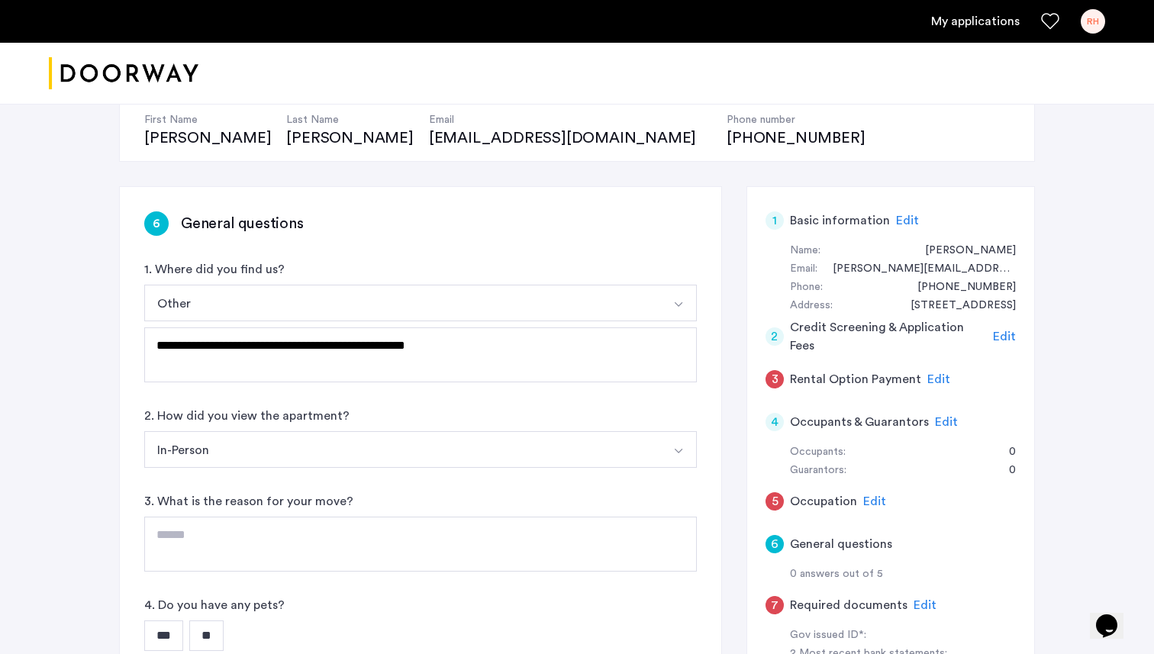
scroll to position [241, 0]
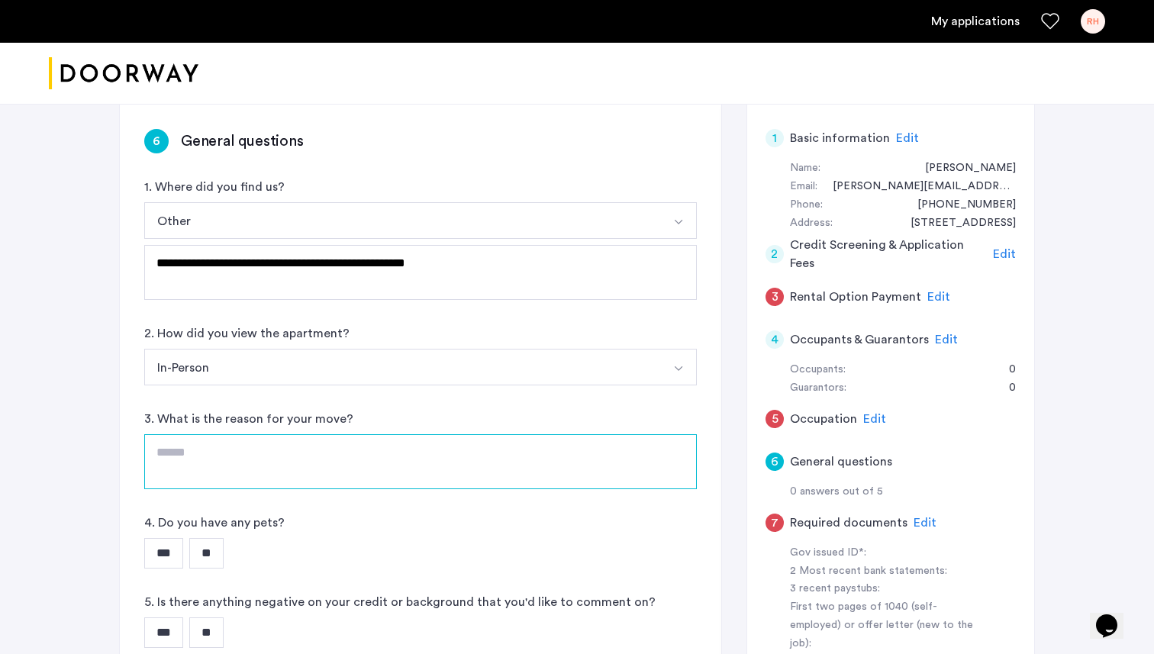
click at [241, 464] on textarea at bounding box center [420, 461] width 553 height 55
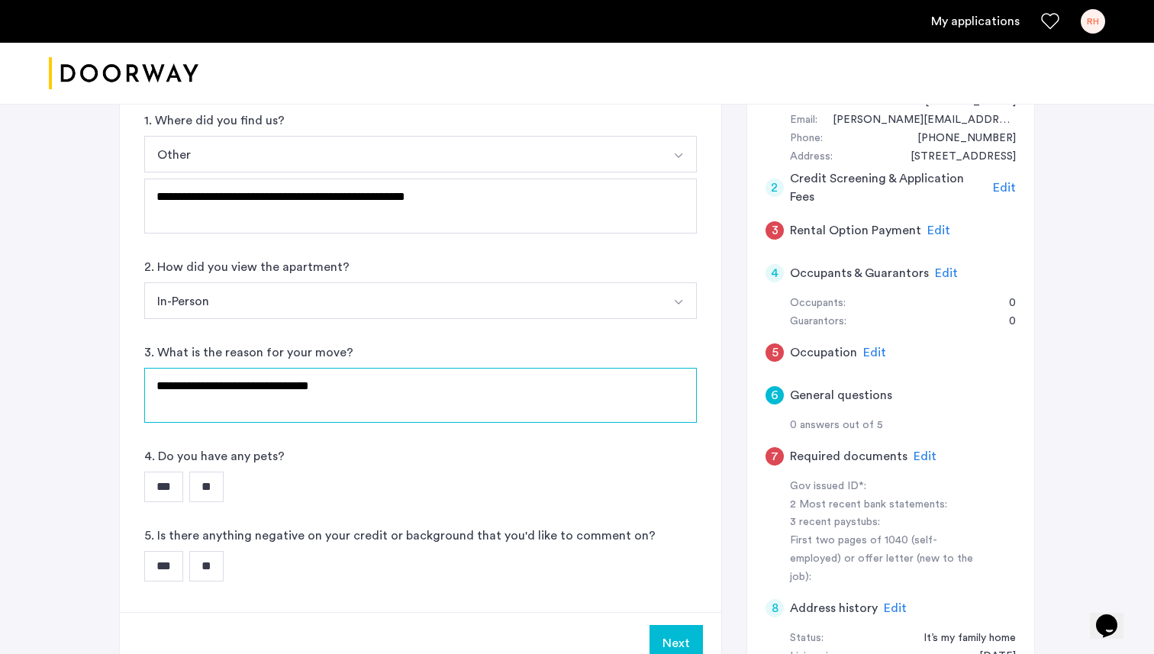
scroll to position [322, 0]
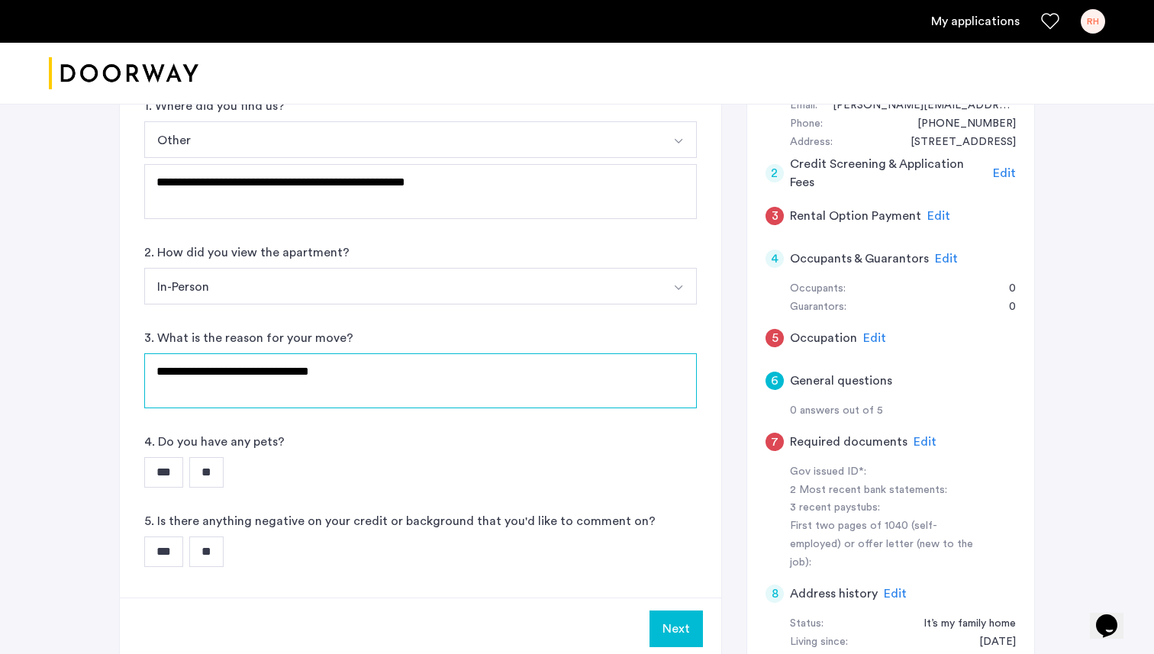
type textarea "**********"
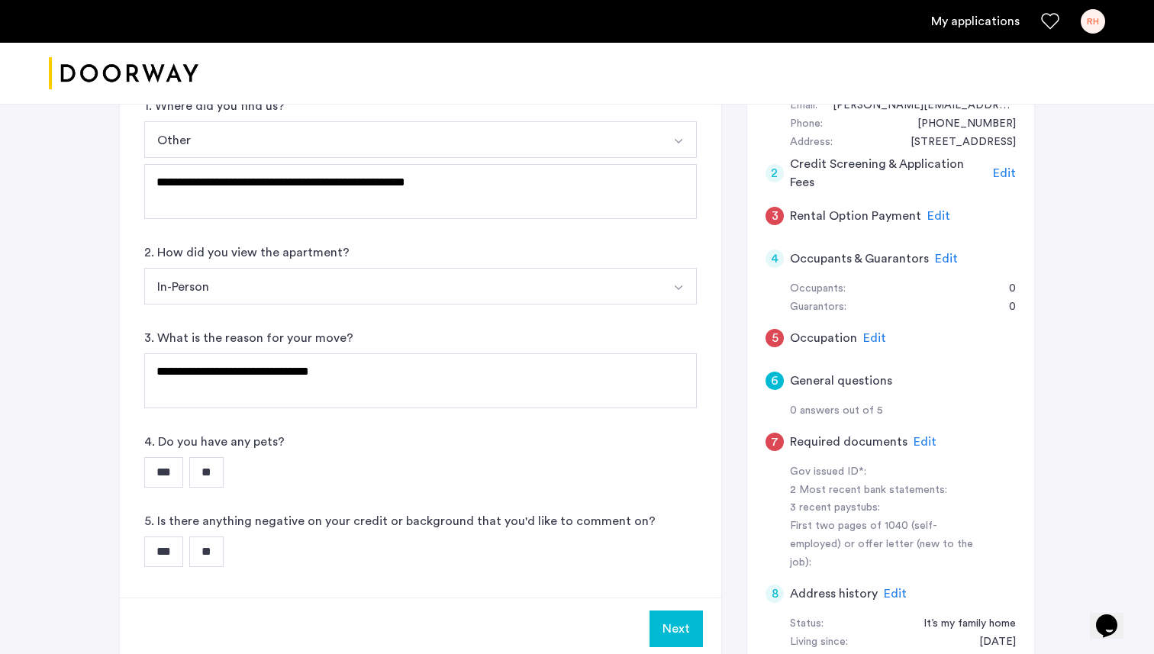
click at [215, 471] on input "**" at bounding box center [206, 472] width 34 height 31
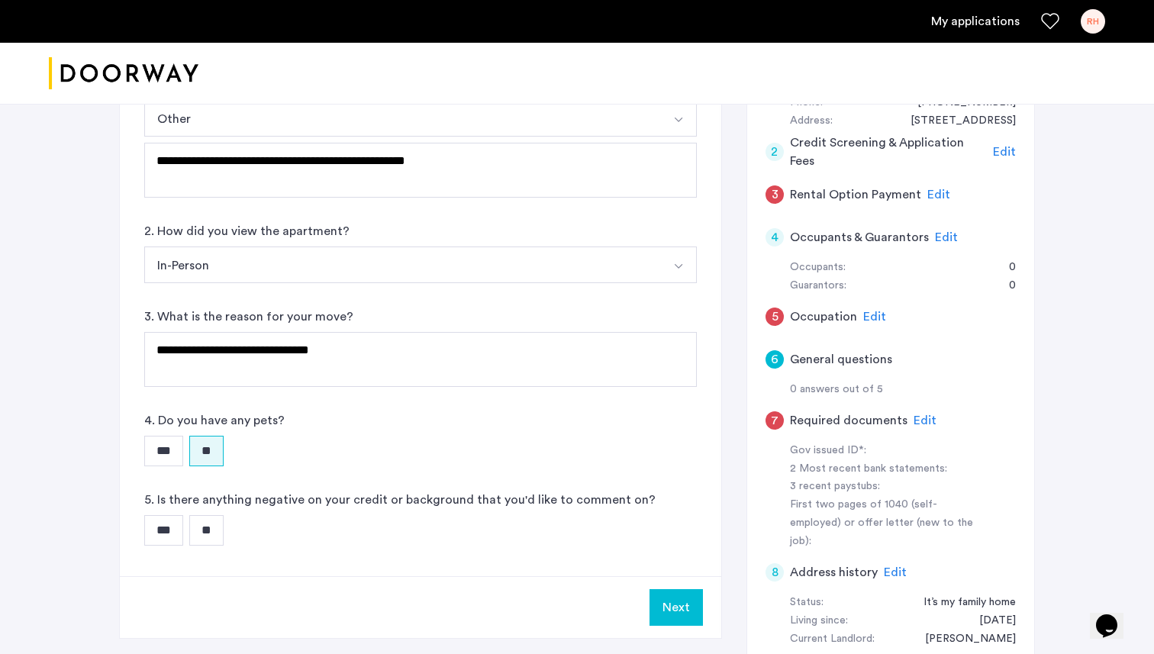
scroll to position [347, 0]
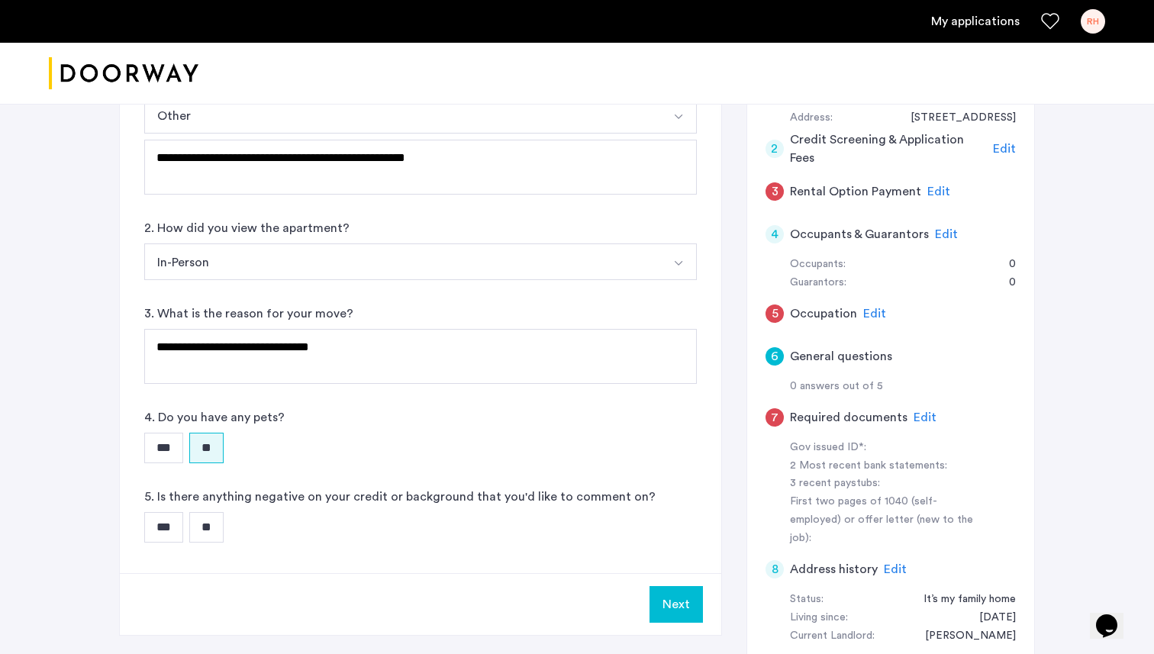
click at [219, 521] on input "**" at bounding box center [206, 527] width 34 height 31
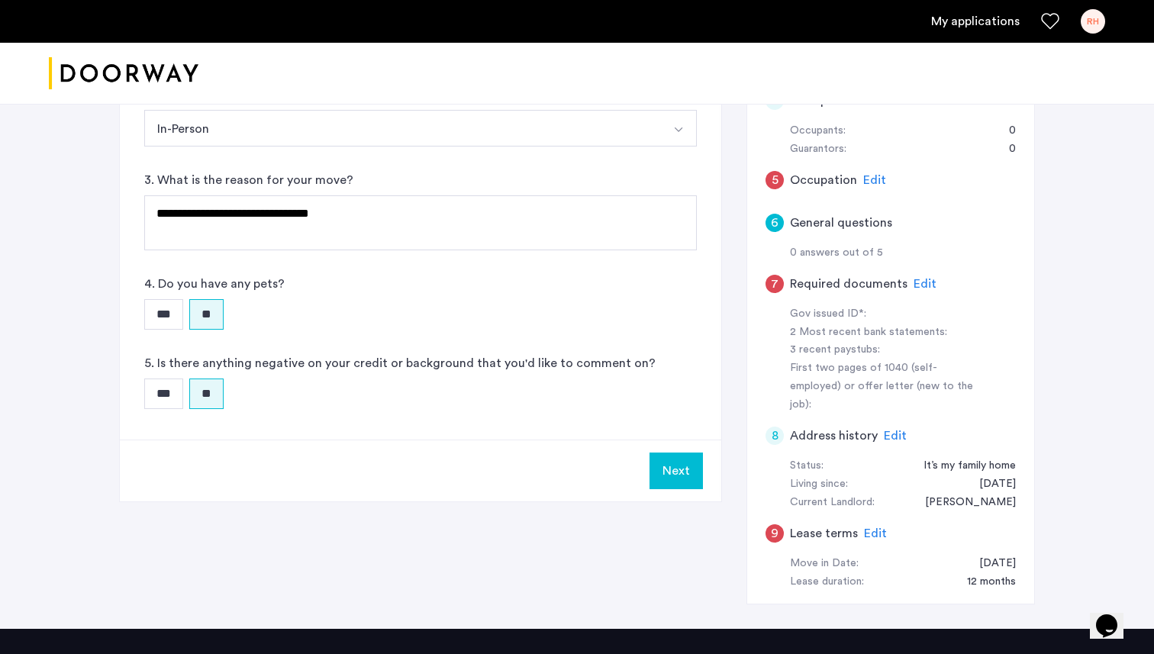
scroll to position [512, 0]
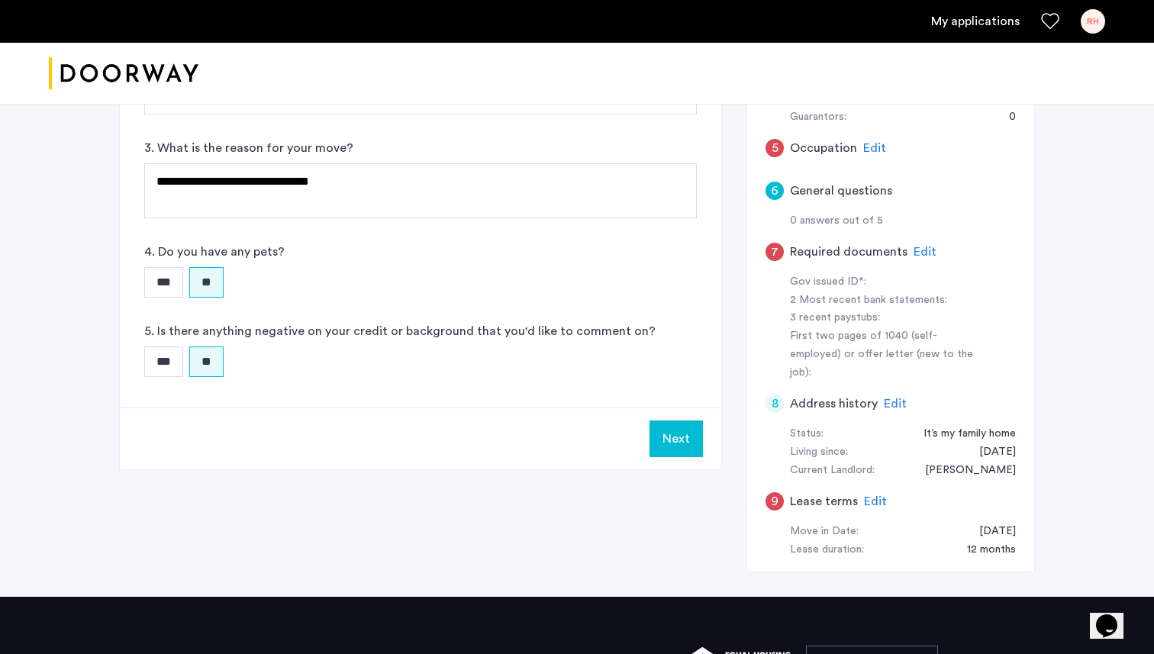
click at [920, 253] on span "Edit" at bounding box center [925, 252] width 23 height 12
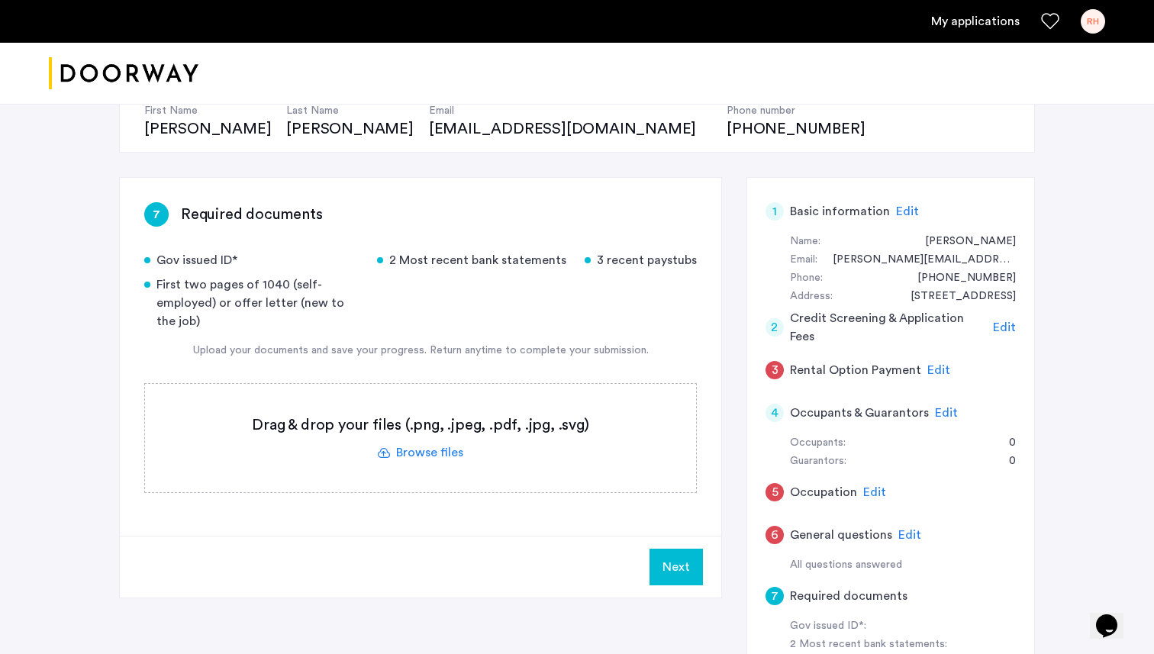
scroll to position [173, 0]
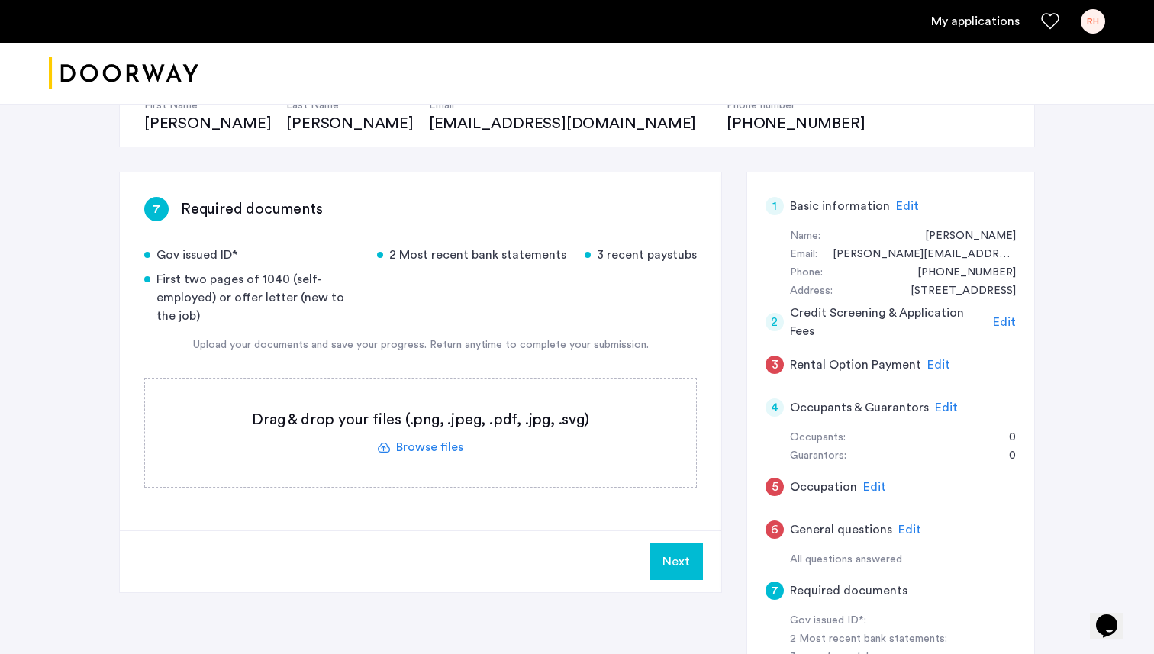
click at [928, 363] on span "Edit" at bounding box center [939, 365] width 23 height 12
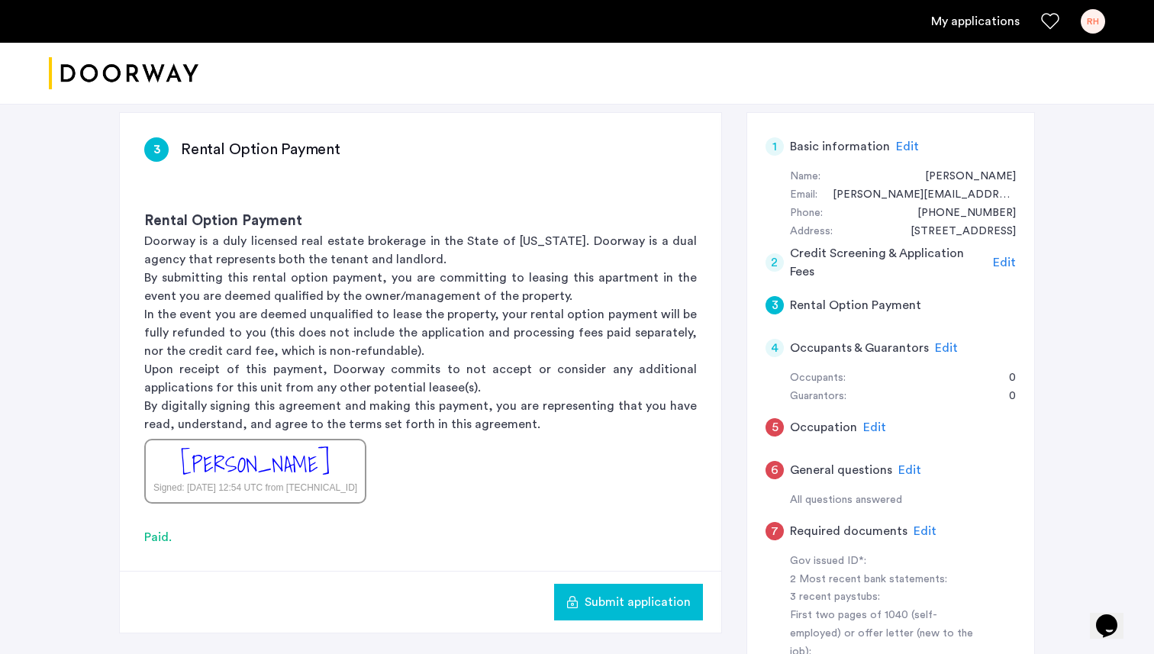
scroll to position [240, 0]
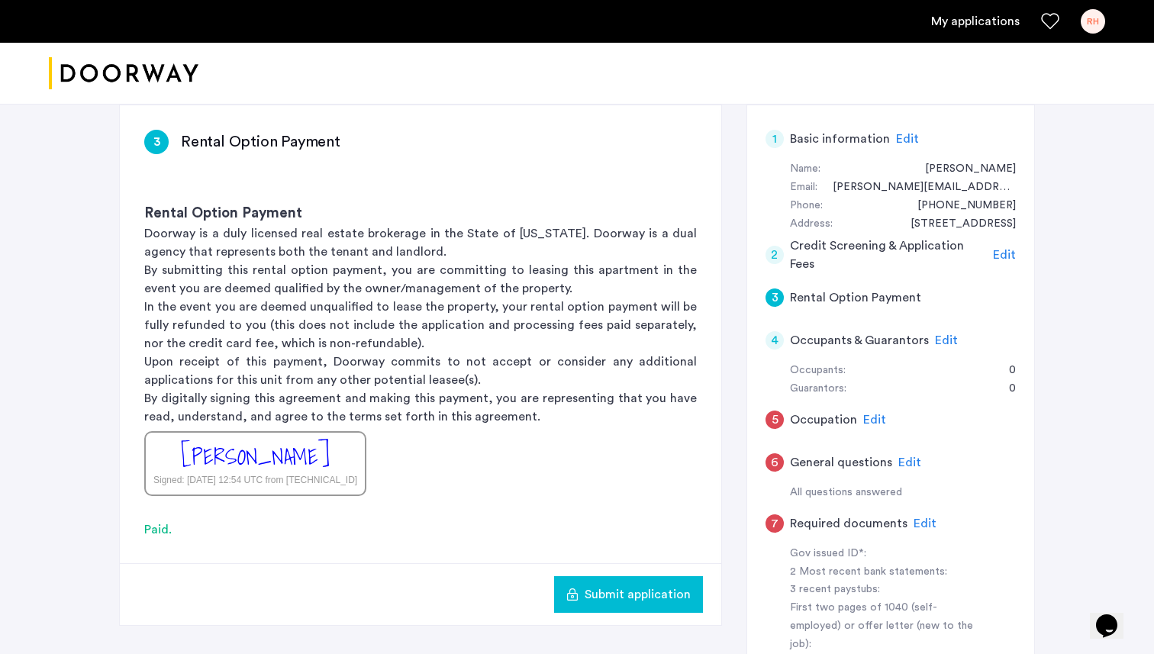
click at [875, 414] on span "Edit" at bounding box center [874, 420] width 23 height 12
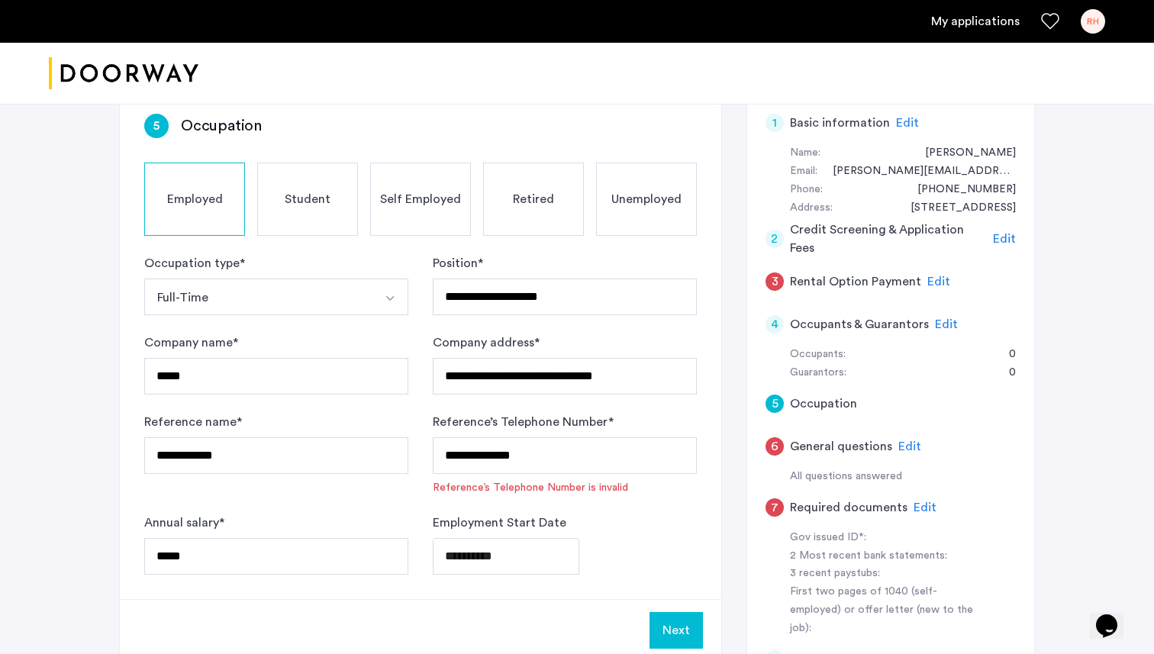
scroll to position [260, 0]
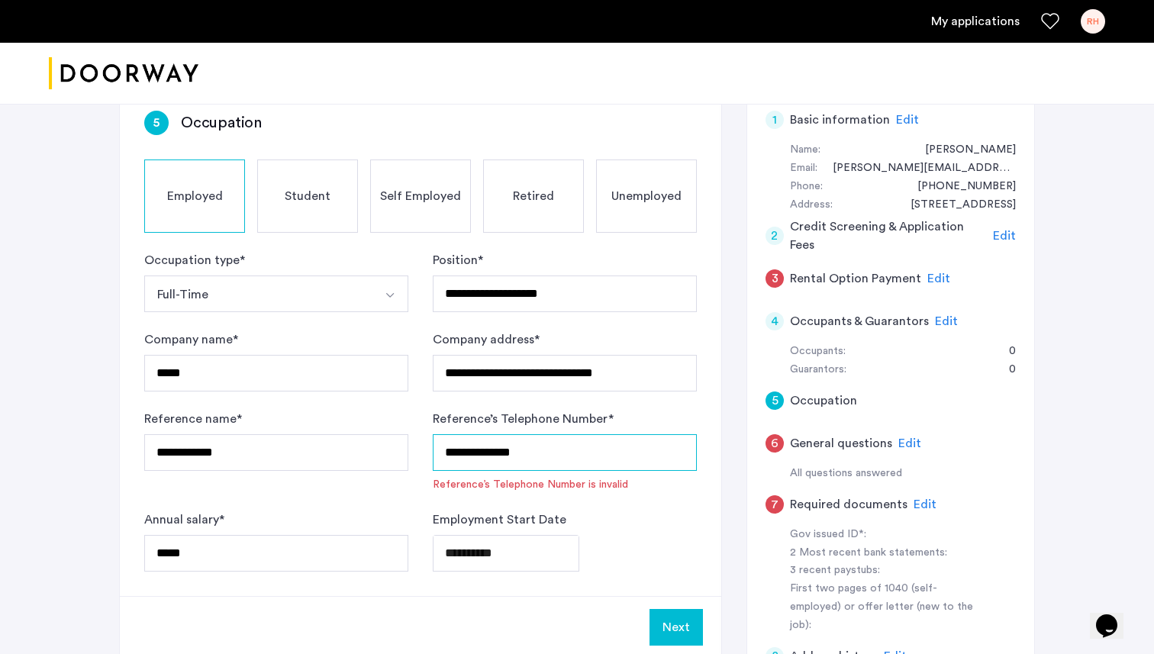
click at [479, 457] on input "**********" at bounding box center [565, 452] width 264 height 37
click at [476, 453] on input "**********" at bounding box center [565, 452] width 264 height 37
click at [450, 453] on input "**********" at bounding box center [565, 452] width 264 height 37
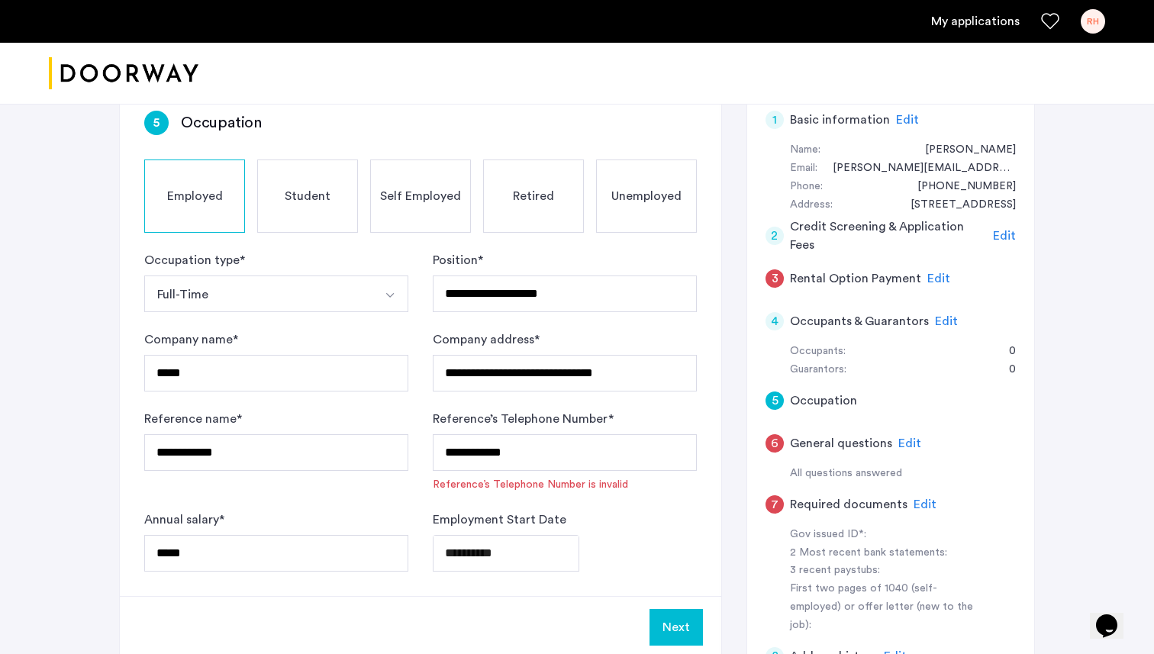
click at [505, 498] on form "**********" at bounding box center [420, 411] width 553 height 321
click at [518, 512] on label "Employment Start Date" at bounding box center [500, 520] width 134 height 18
click at [496, 454] on input "**********" at bounding box center [565, 452] width 264 height 37
click at [471, 453] on input "**********" at bounding box center [565, 452] width 264 height 37
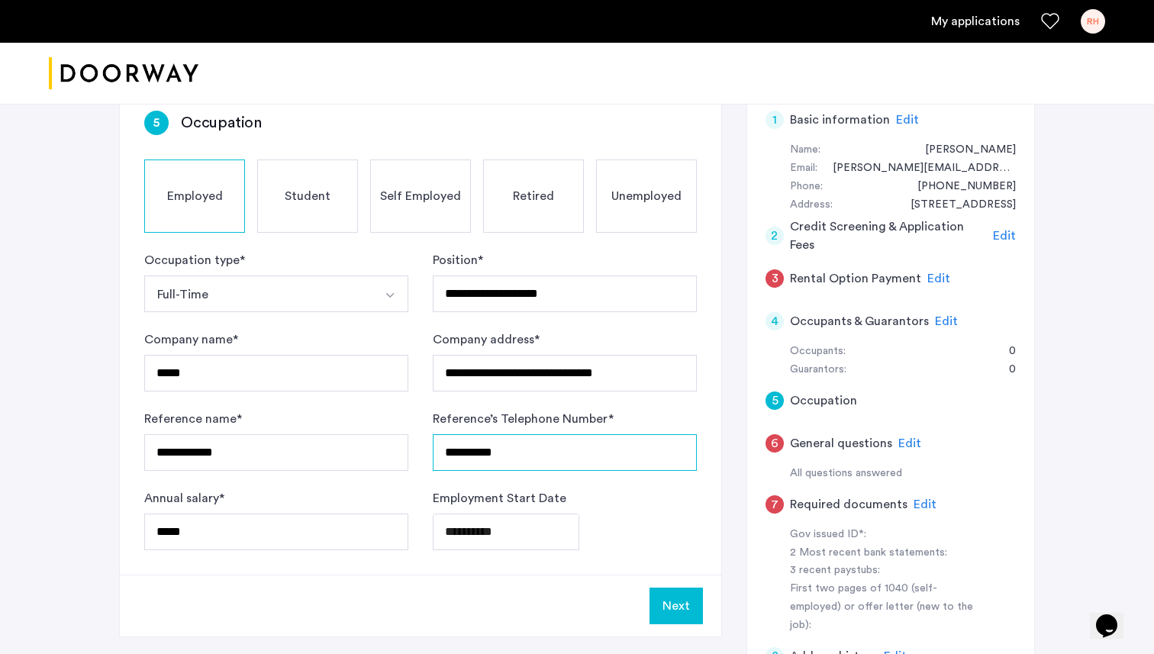
type input "**********"
click at [910, 438] on span "Edit" at bounding box center [910, 443] width 23 height 12
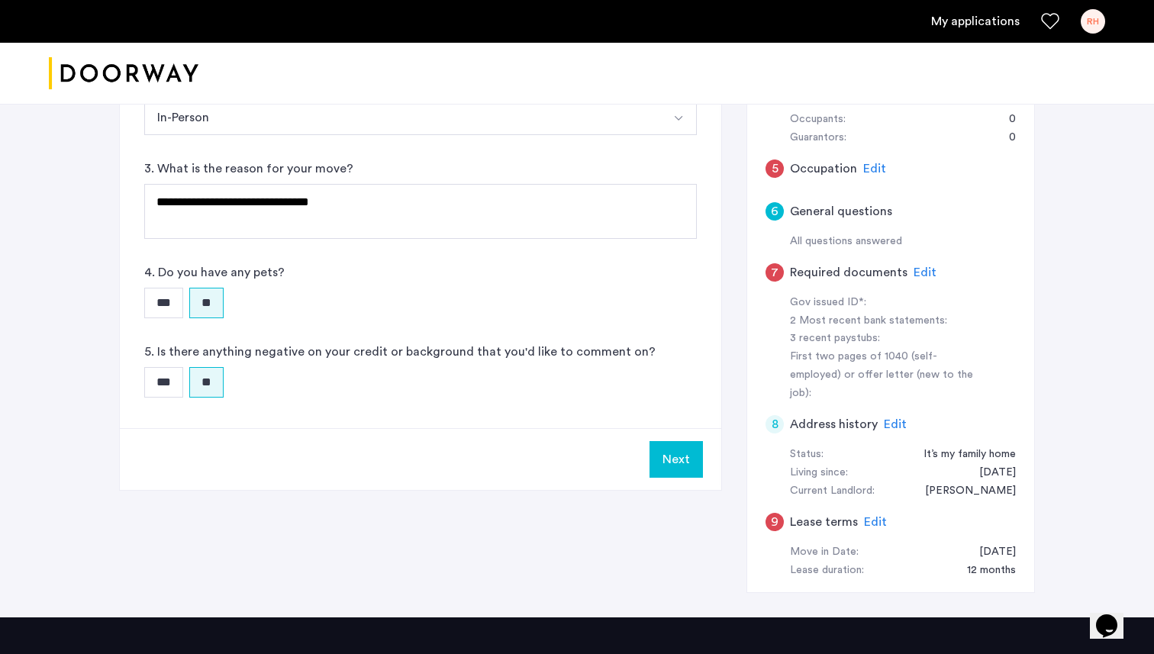
scroll to position [495, 0]
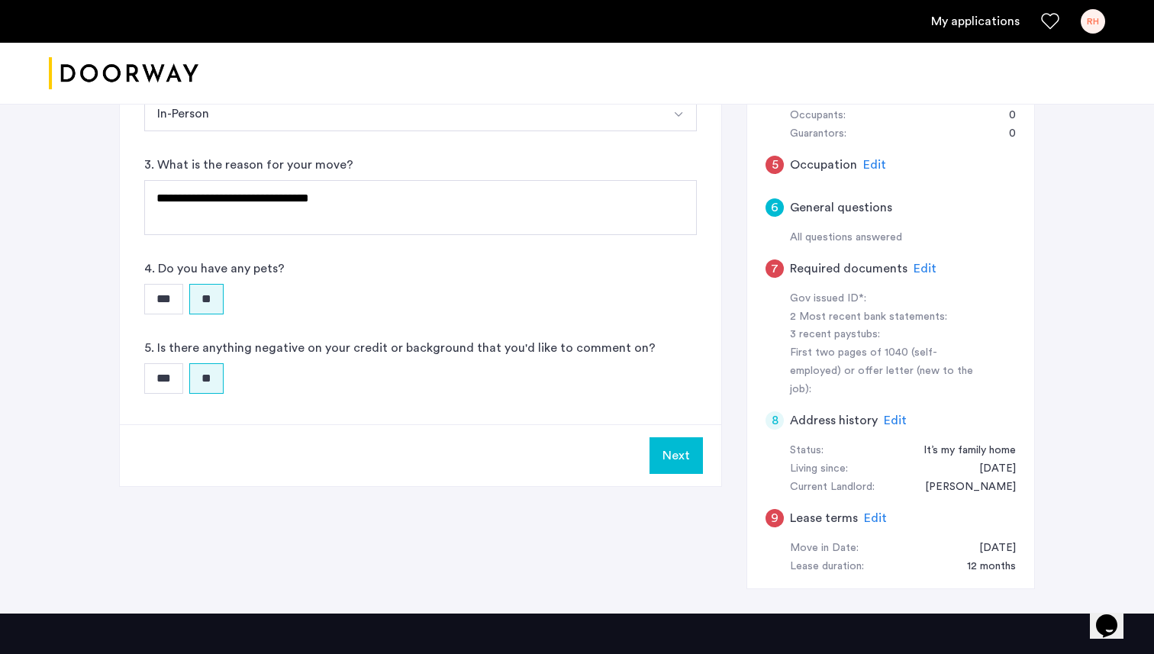
click at [918, 268] on span "Edit" at bounding box center [925, 269] width 23 height 12
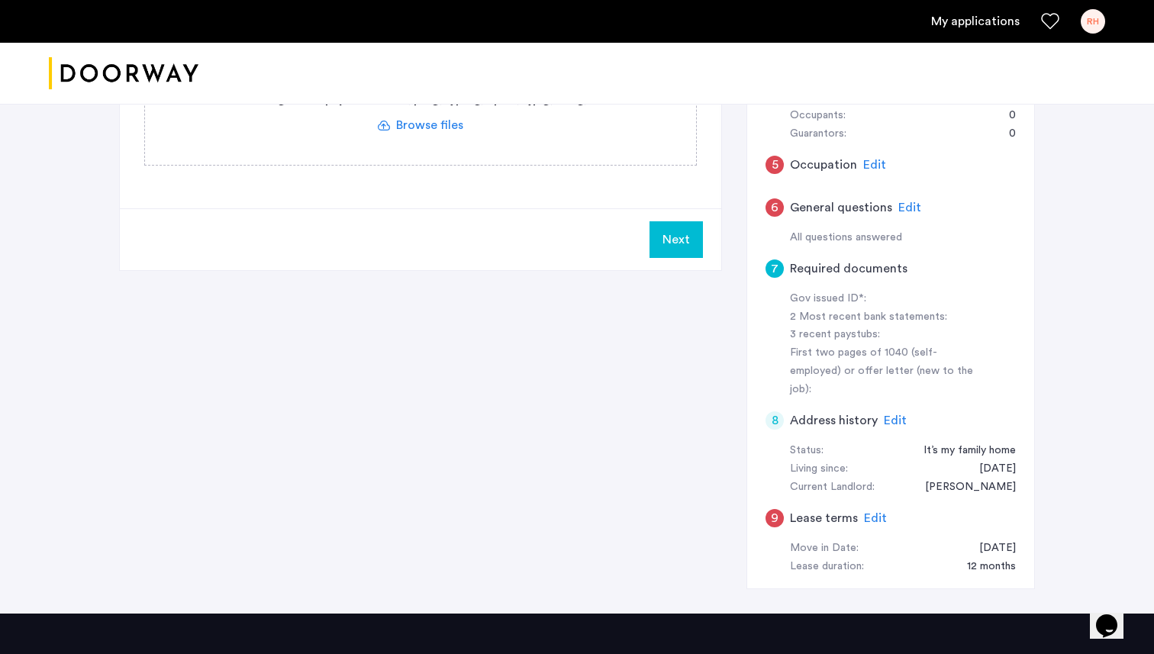
click at [873, 512] on span "Edit" at bounding box center [875, 518] width 23 height 12
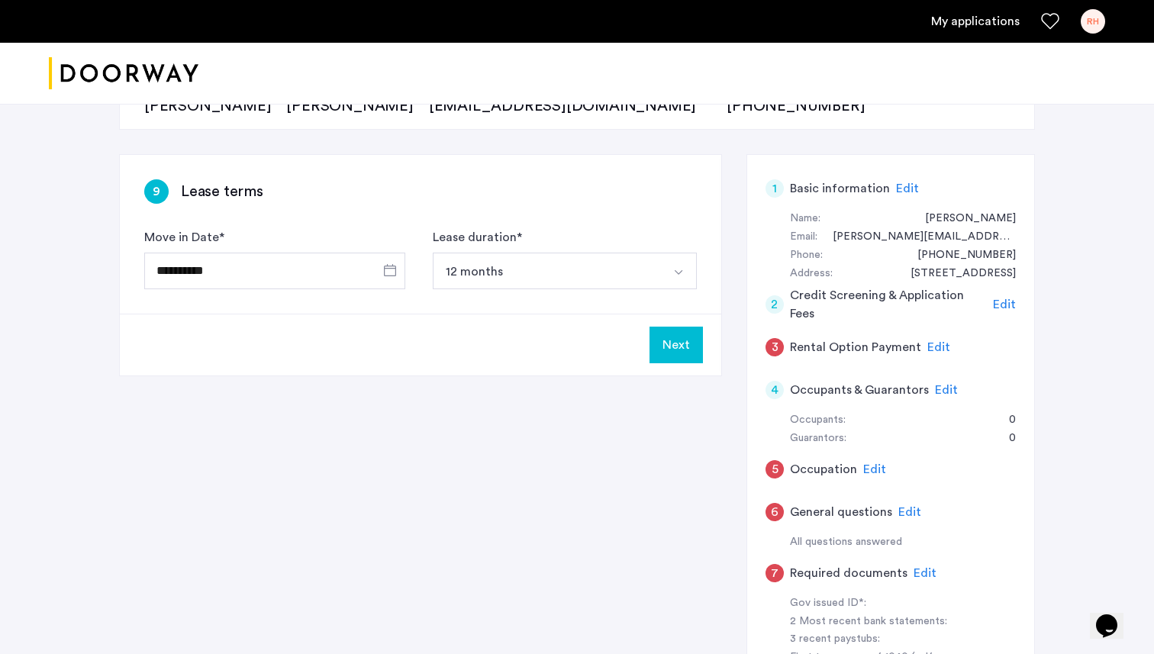
scroll to position [189, 0]
click at [932, 347] on span "Edit" at bounding box center [939, 349] width 23 height 12
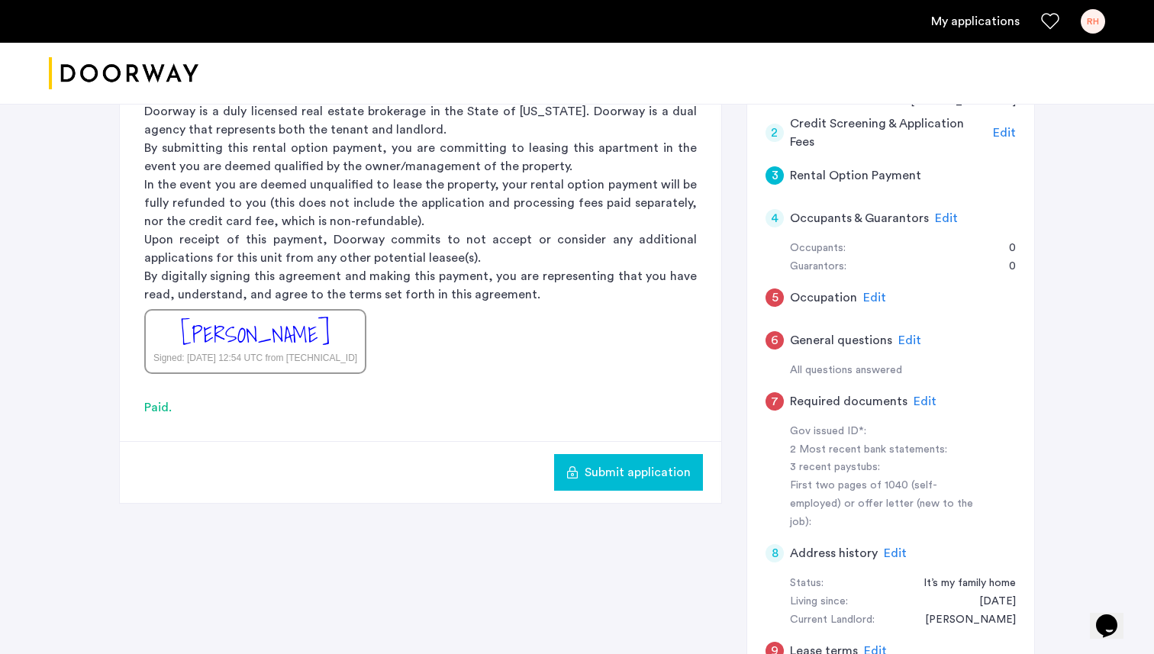
scroll to position [342, 0]
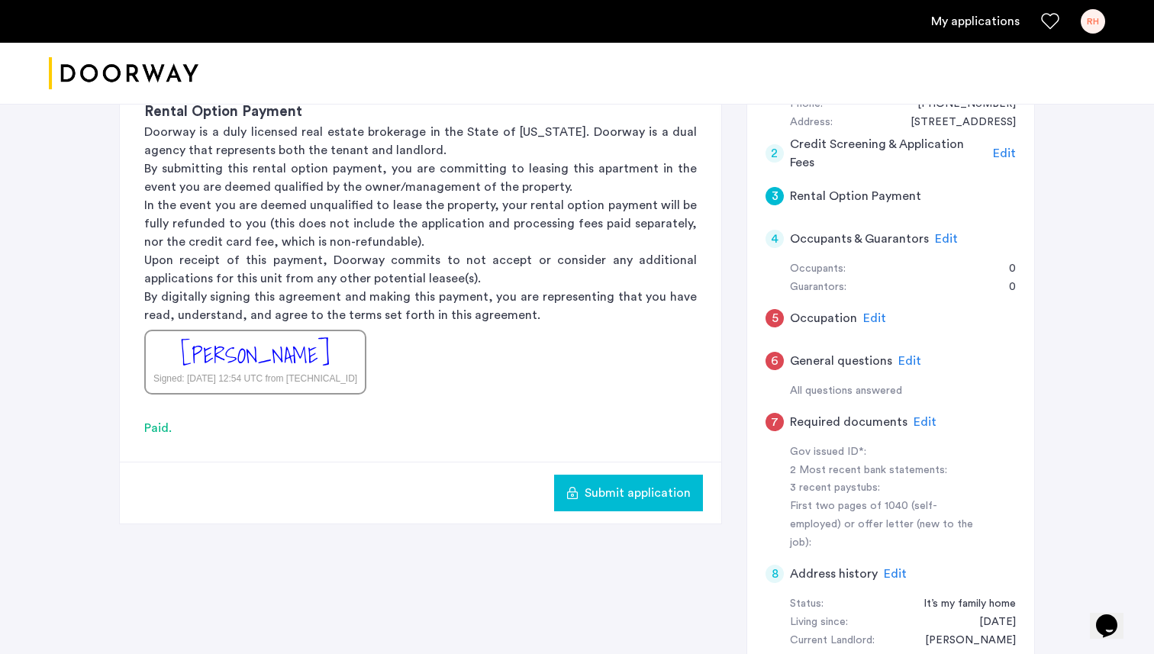
click at [867, 324] on span "Edit" at bounding box center [874, 318] width 23 height 12
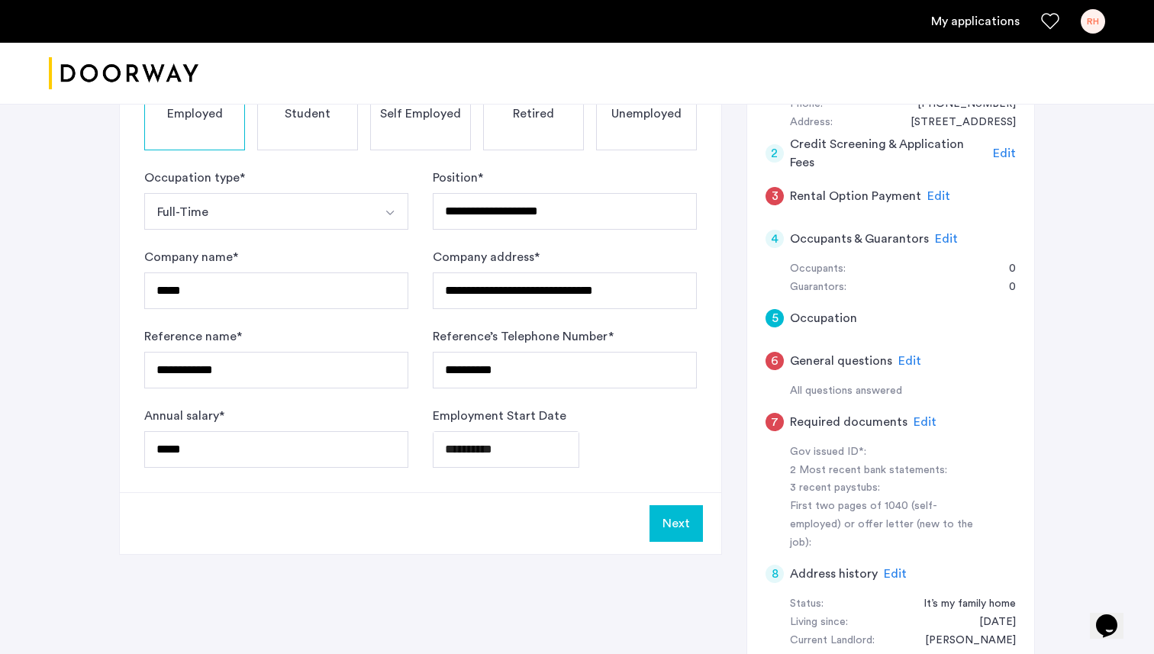
click at [908, 361] on span "Edit" at bounding box center [910, 361] width 23 height 12
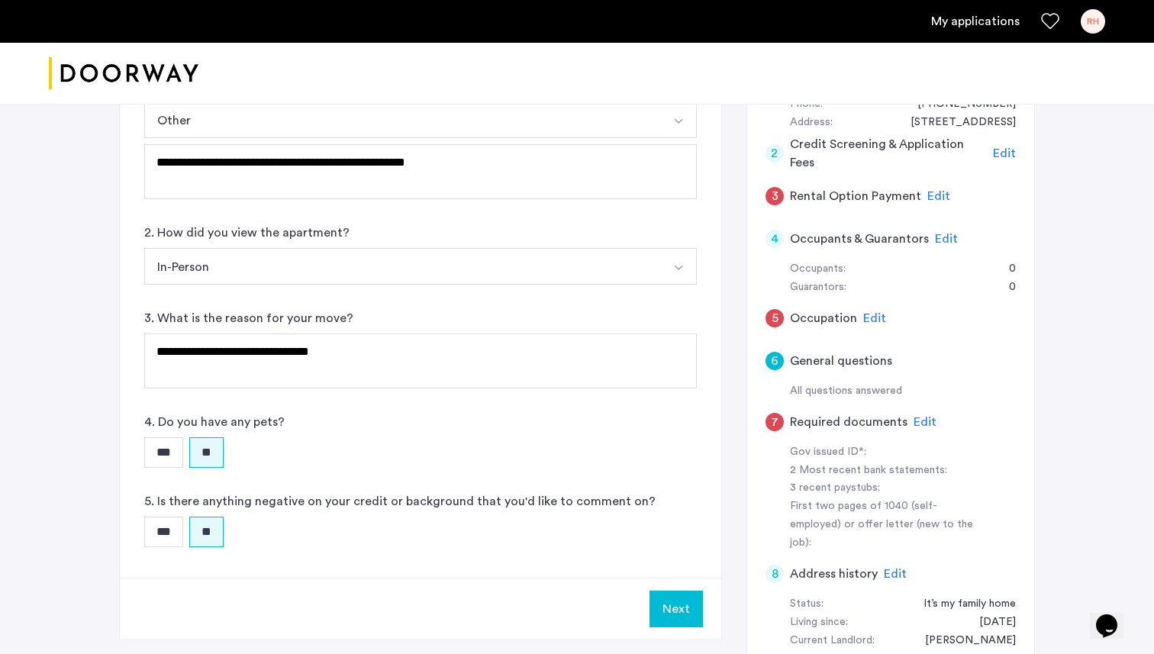
click at [920, 421] on span "Edit" at bounding box center [925, 422] width 23 height 12
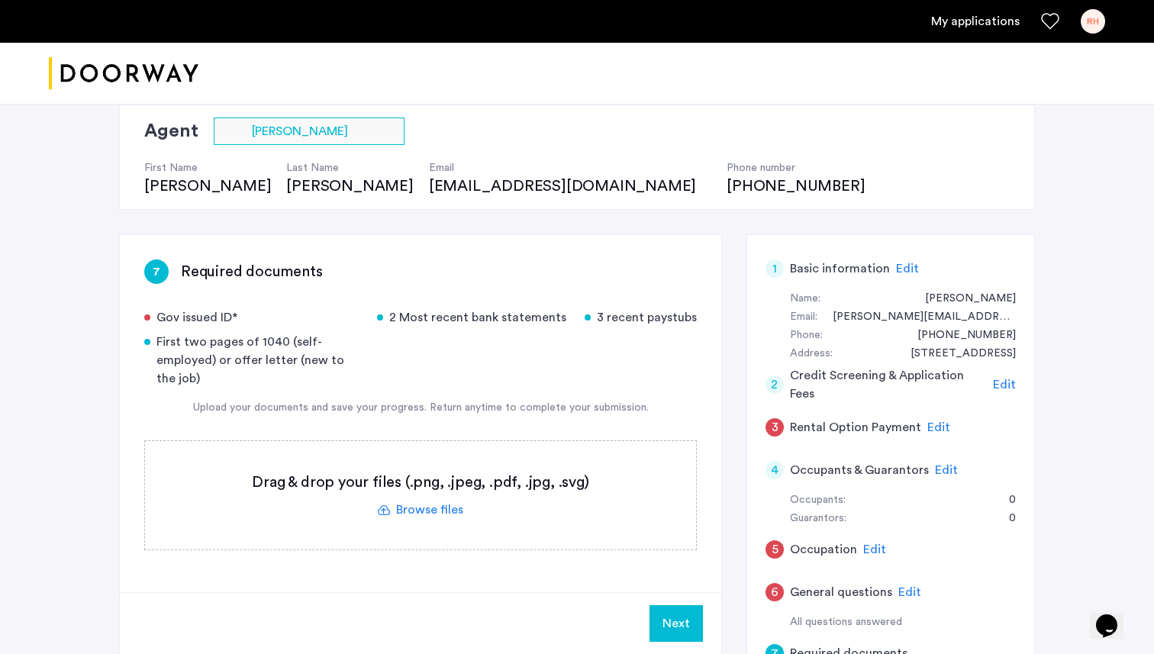
scroll to position [103, 0]
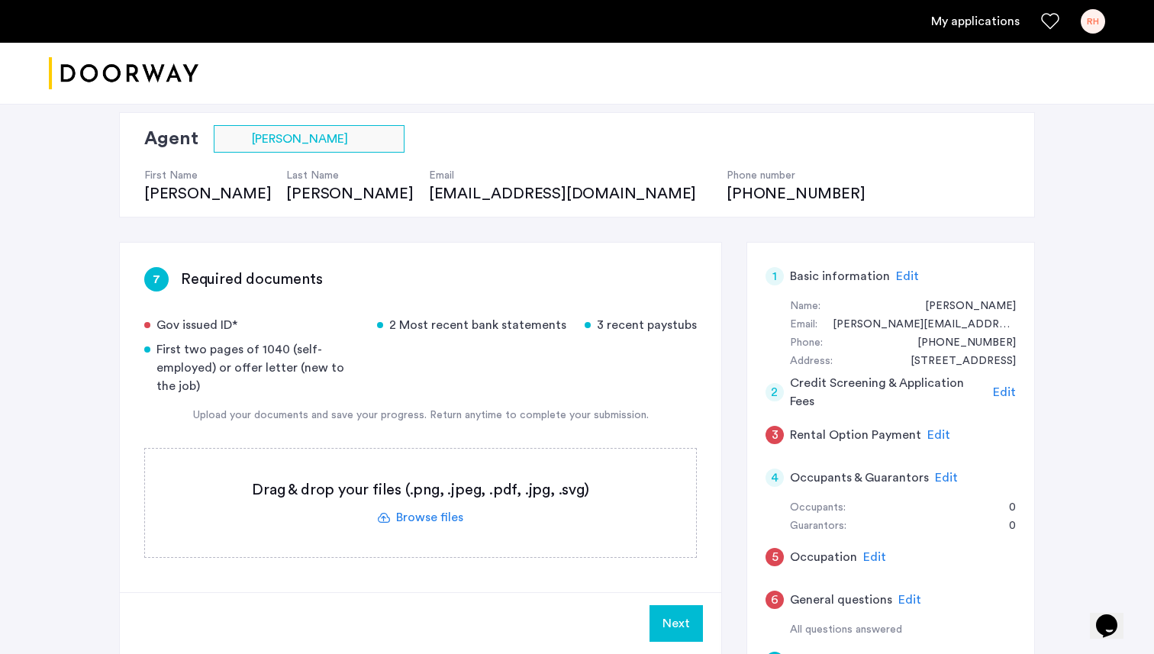
click at [928, 438] on span "Edit" at bounding box center [939, 435] width 23 height 12
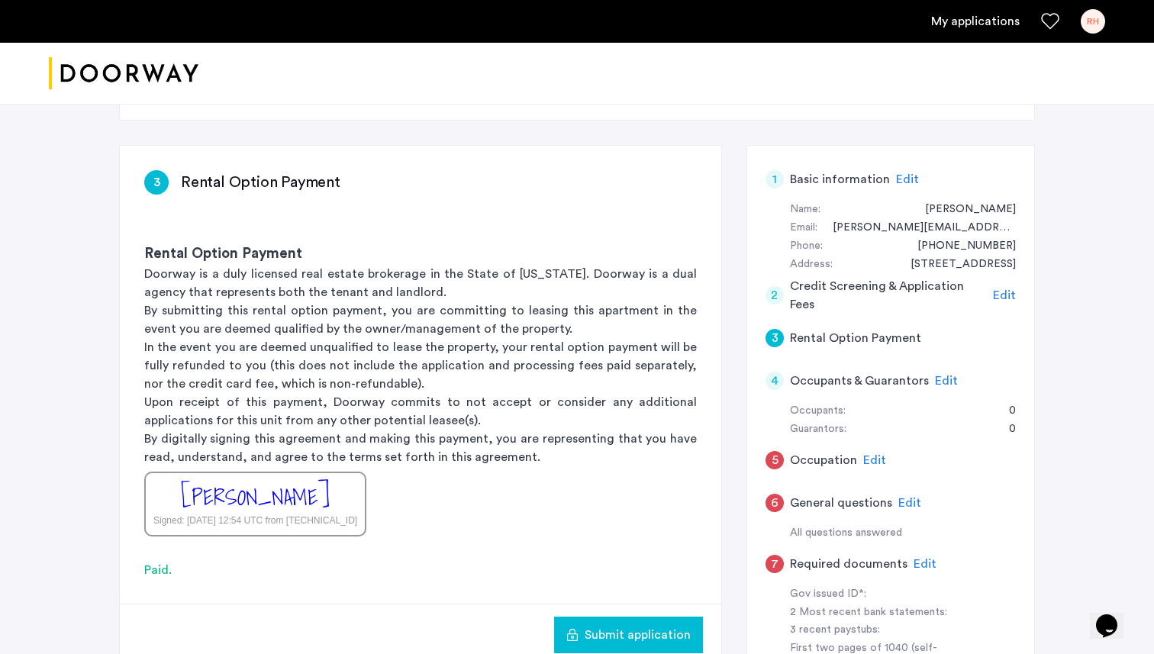
scroll to position [205, 0]
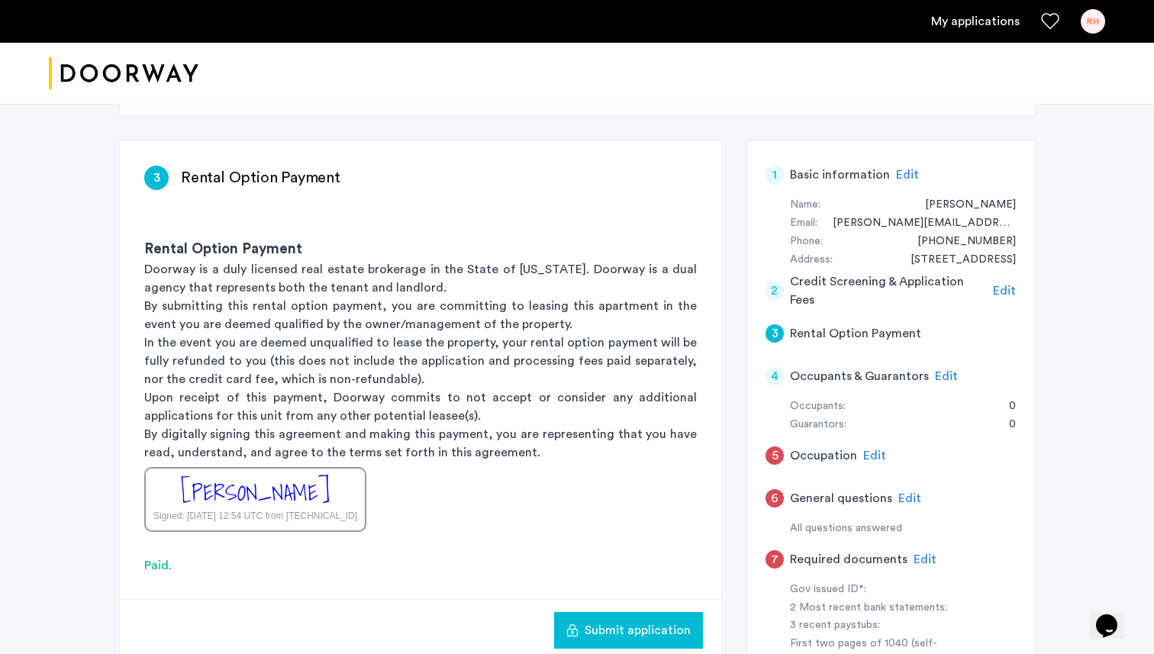
click at [879, 456] on span "Edit" at bounding box center [874, 456] width 23 height 12
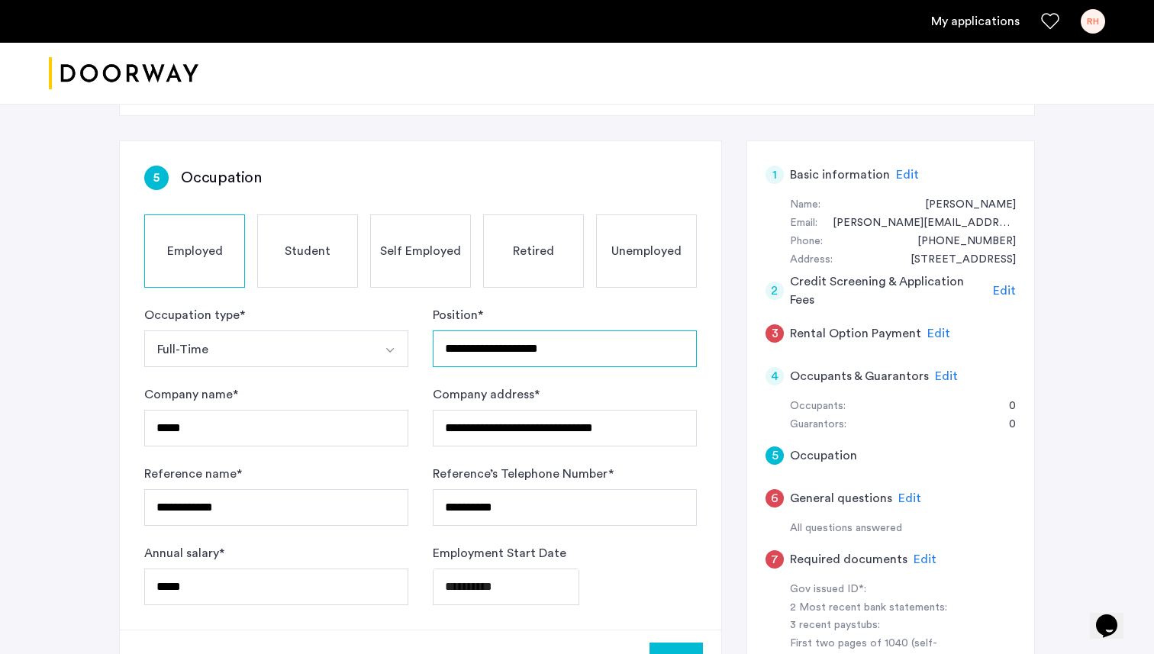
click at [499, 342] on input "**********" at bounding box center [565, 349] width 264 height 37
paste input "**********"
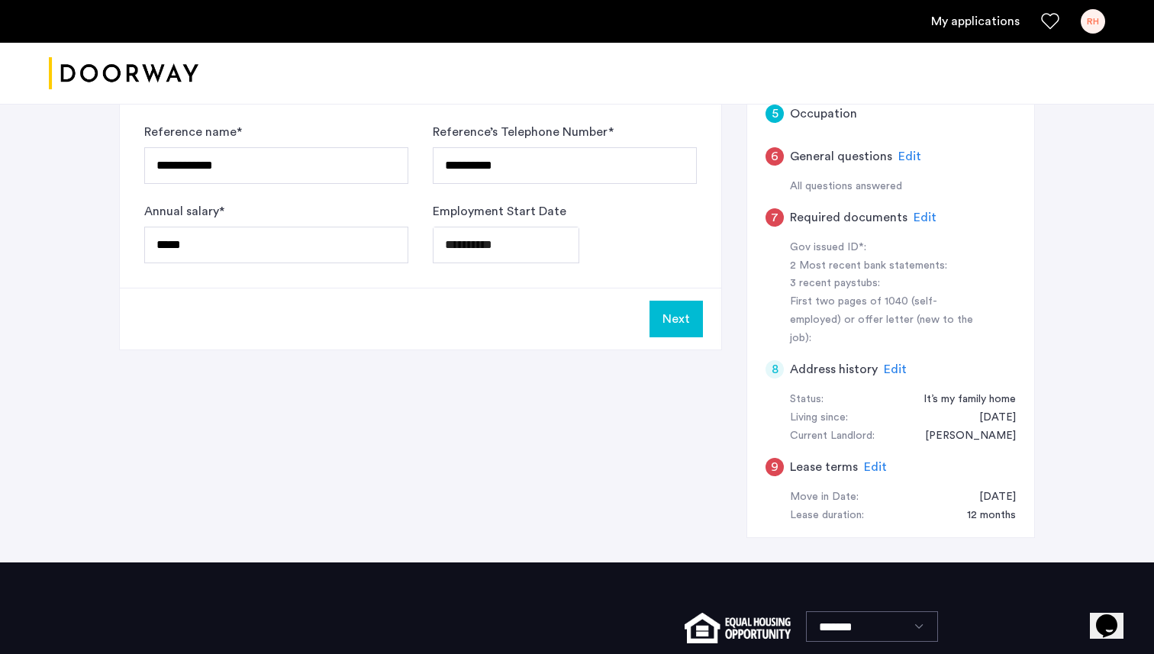
scroll to position [558, 0]
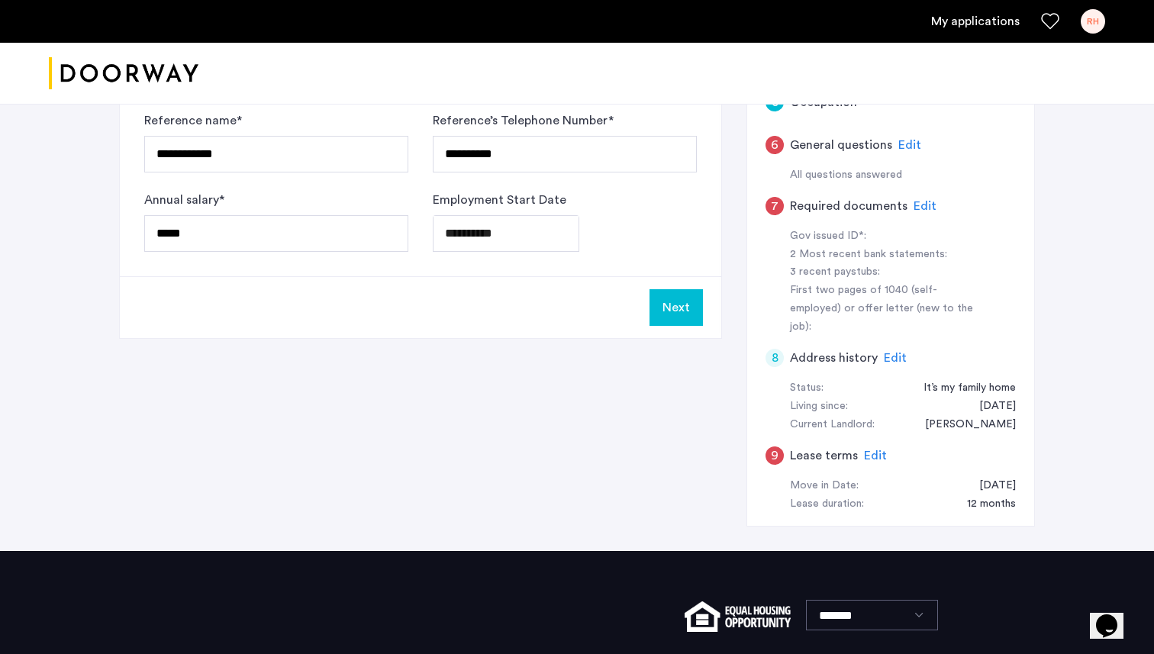
type input "**********"
click at [662, 300] on button "Next" at bounding box center [676, 307] width 53 height 37
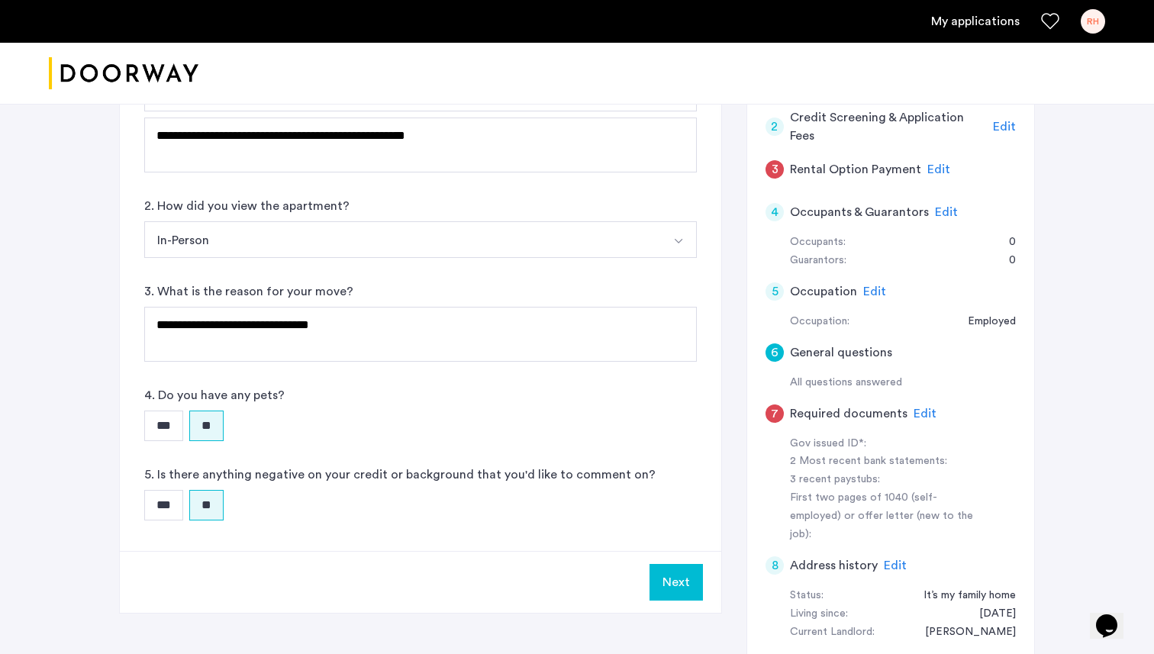
scroll to position [370, 0]
click at [915, 414] on span "Edit" at bounding box center [925, 413] width 23 height 12
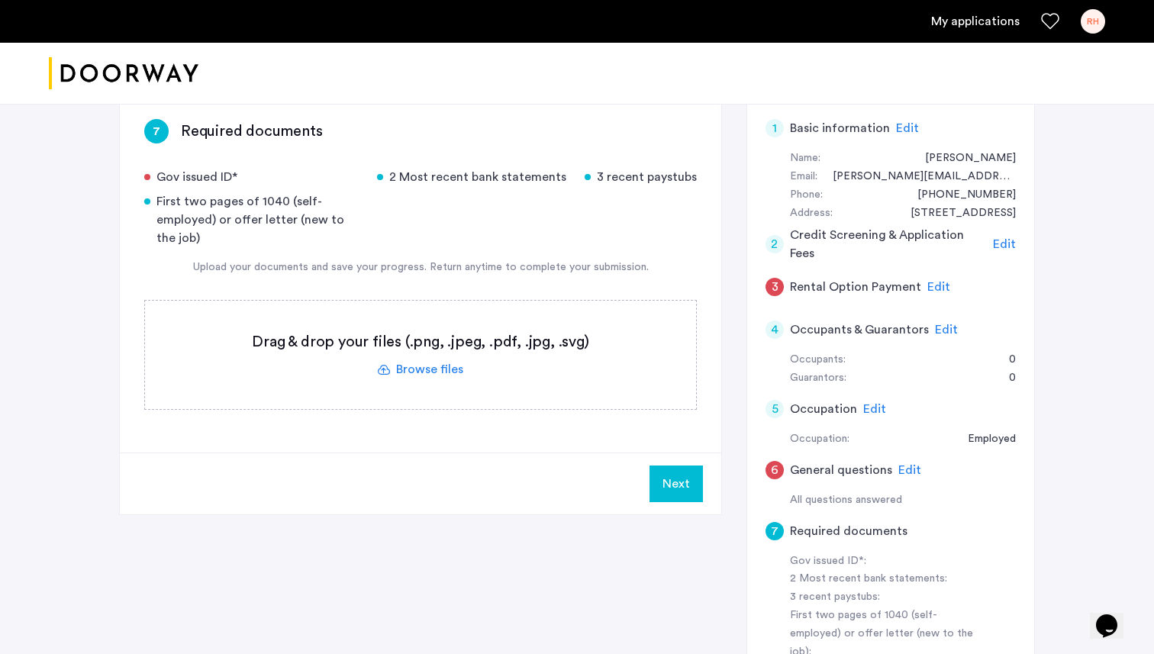
scroll to position [233, 0]
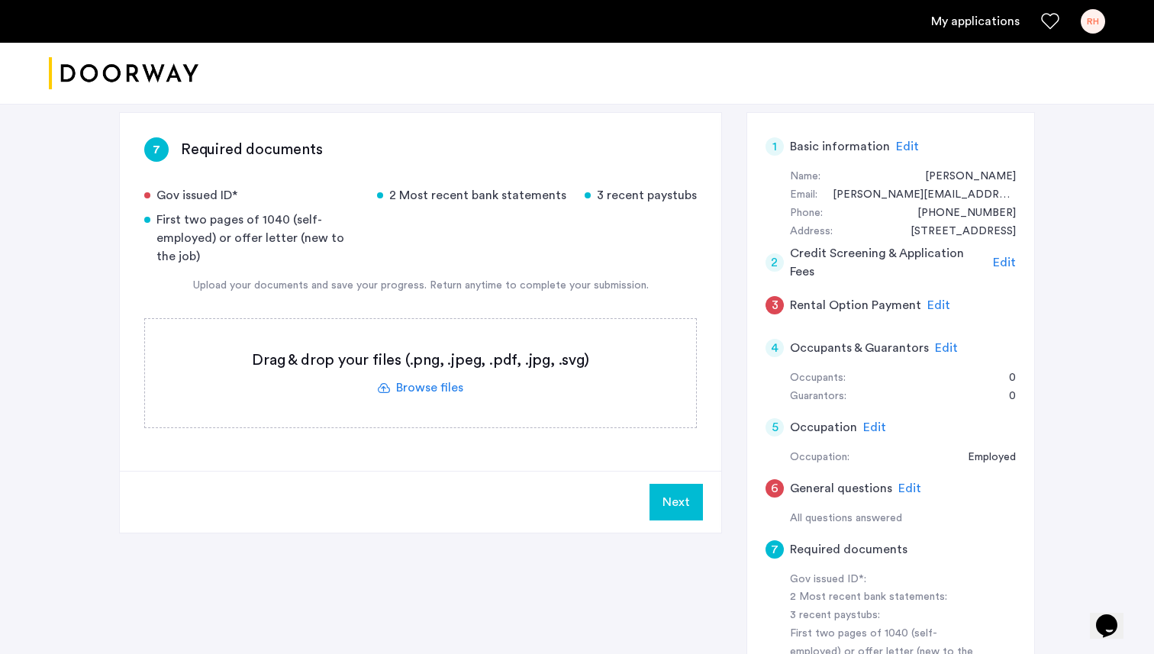
click at [434, 387] on label at bounding box center [420, 373] width 551 height 108
click at [0, 0] on input "file" at bounding box center [0, 0] width 0 height 0
click at [434, 386] on label at bounding box center [420, 373] width 551 height 108
click at [0, 0] on input "file" at bounding box center [0, 0] width 0 height 0
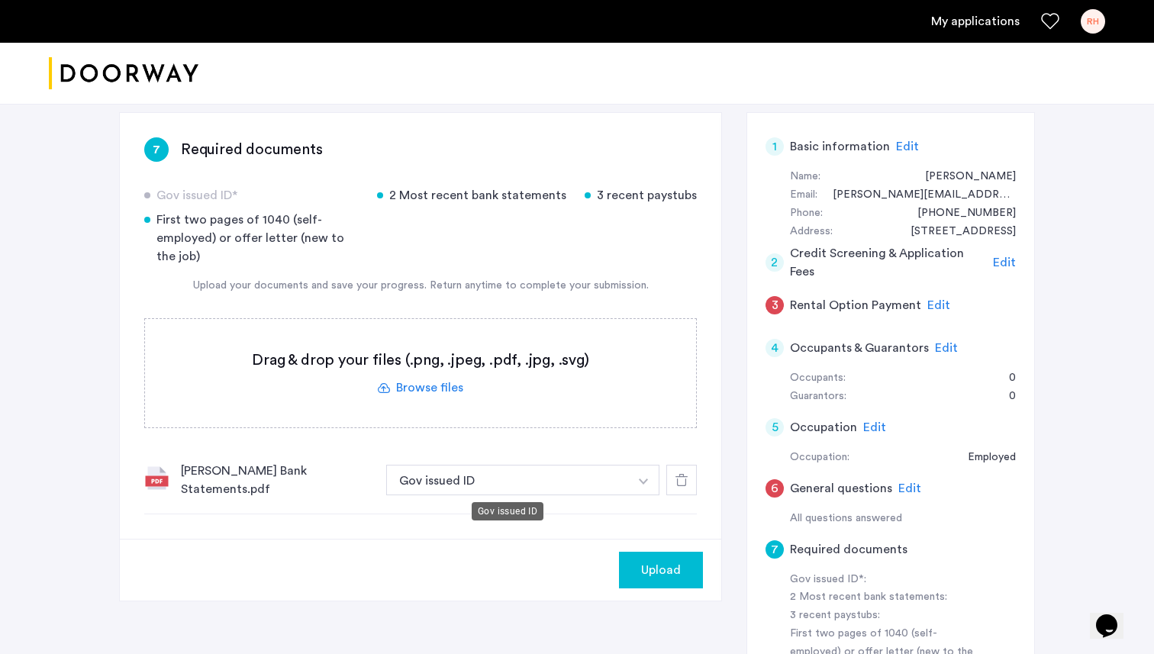
click at [455, 481] on button "Gov issued ID" at bounding box center [507, 480] width 243 height 31
click at [641, 480] on img "button" at bounding box center [643, 482] width 9 height 6
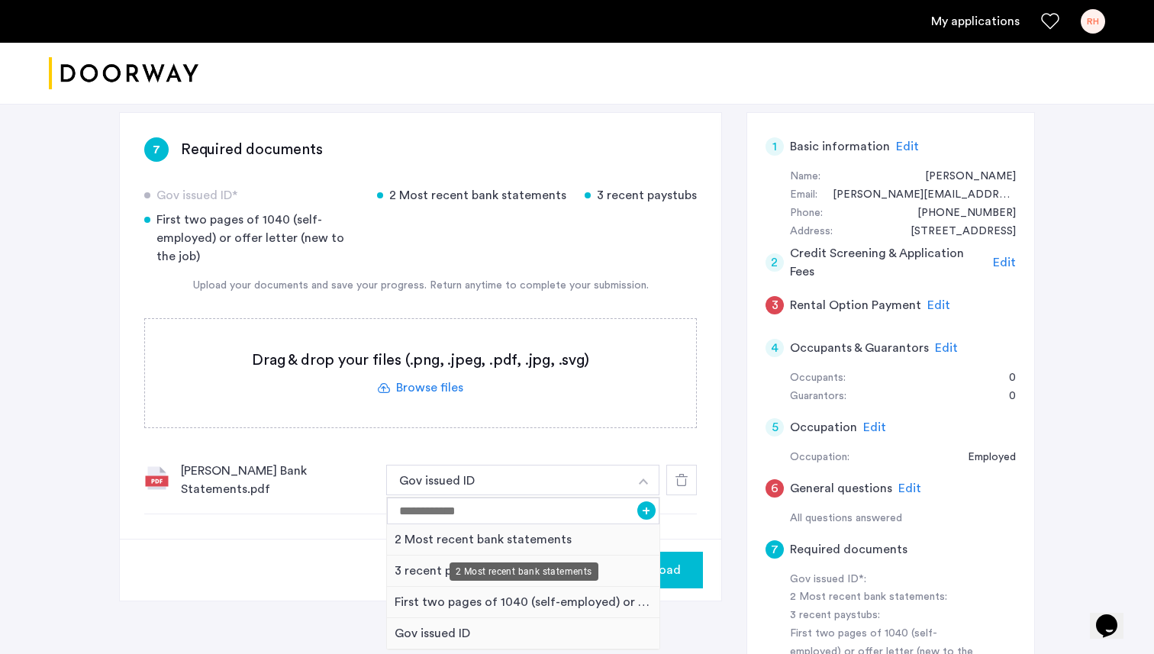
click at [543, 534] on div "2 Most recent bank statements" at bounding box center [523, 539] width 273 height 31
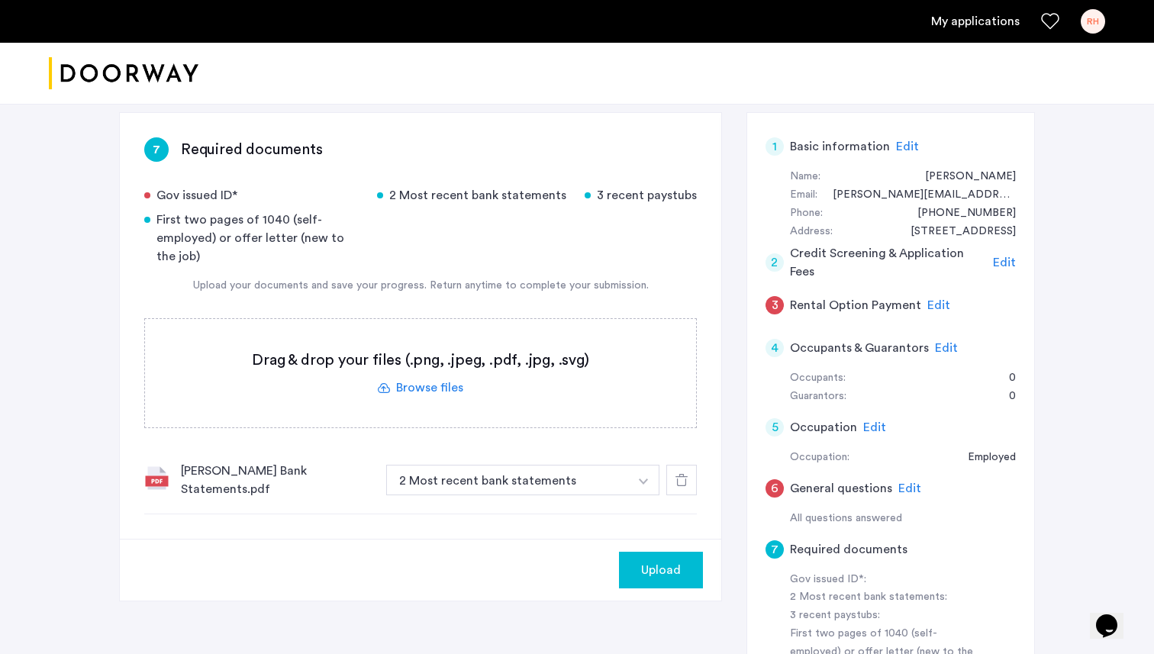
click at [426, 383] on label at bounding box center [420, 373] width 551 height 108
click at [0, 0] on input "file" at bounding box center [0, 0] width 0 height 0
click at [431, 388] on label at bounding box center [420, 373] width 551 height 108
click at [0, 0] on input "file" at bounding box center [0, 0] width 0 height 0
click at [428, 392] on label at bounding box center [420, 373] width 551 height 108
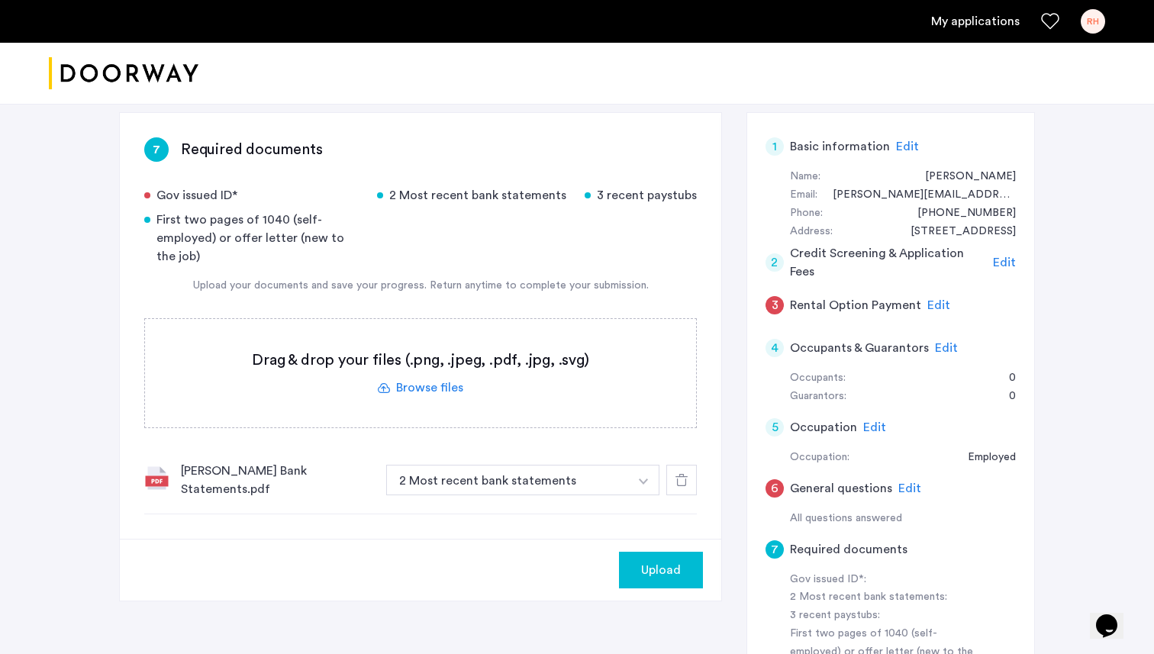
click at [0, 0] on input "file" at bounding box center [0, 0] width 0 height 0
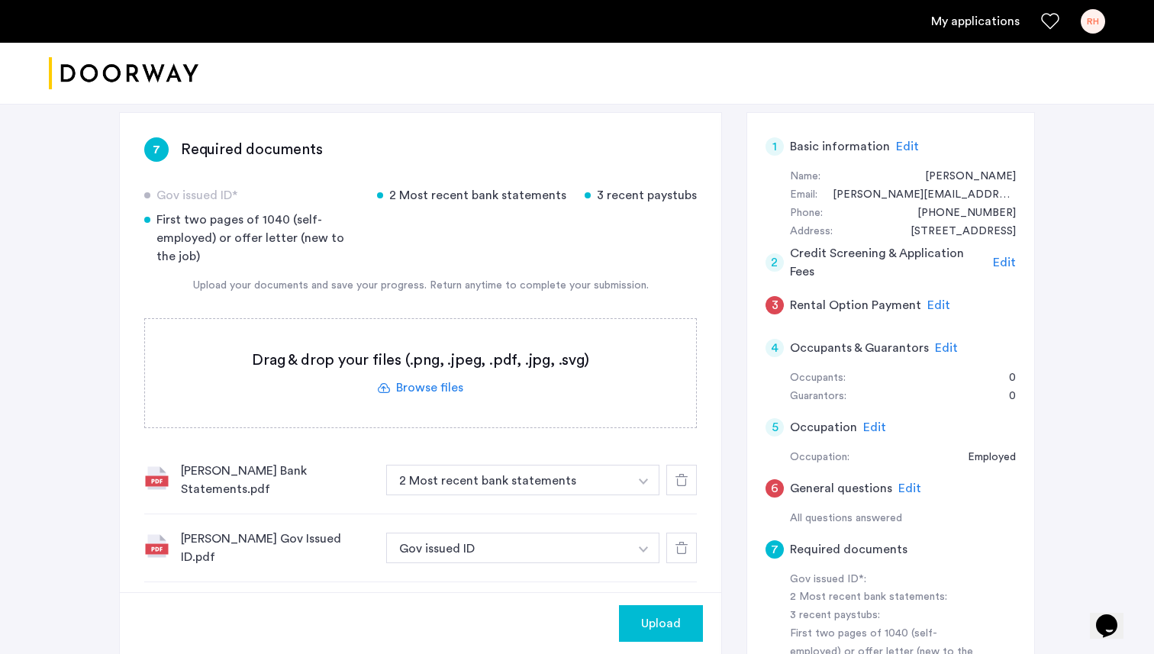
scroll to position [248, 0]
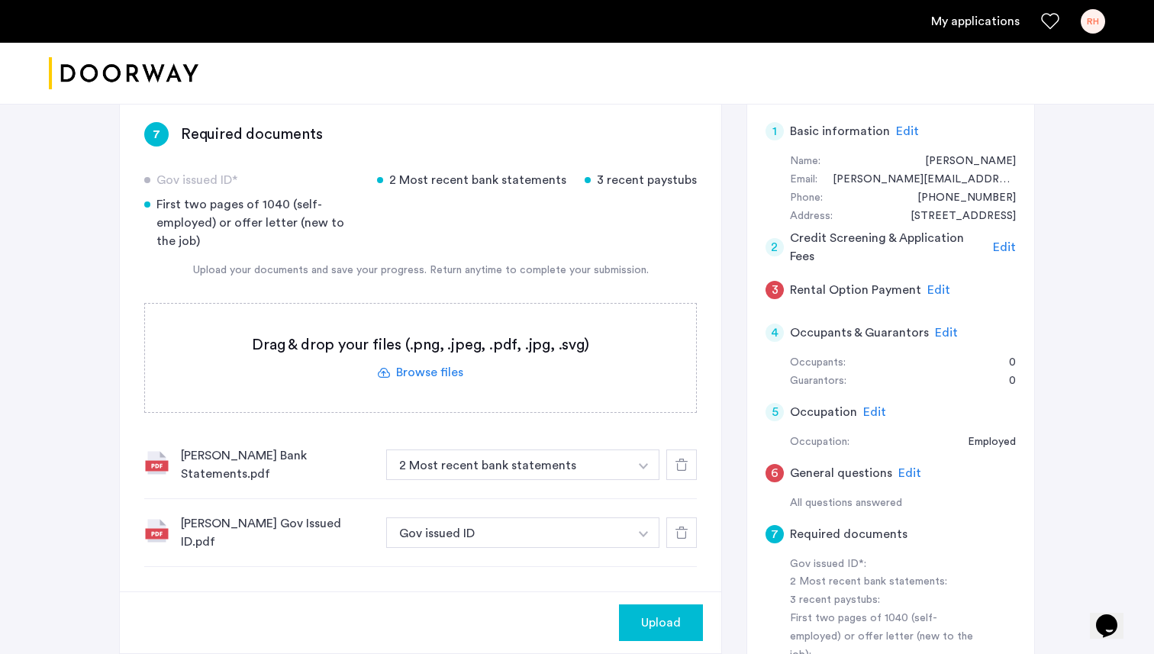
click at [436, 370] on label at bounding box center [420, 358] width 551 height 108
click at [0, 0] on input "file" at bounding box center [0, 0] width 0 height 0
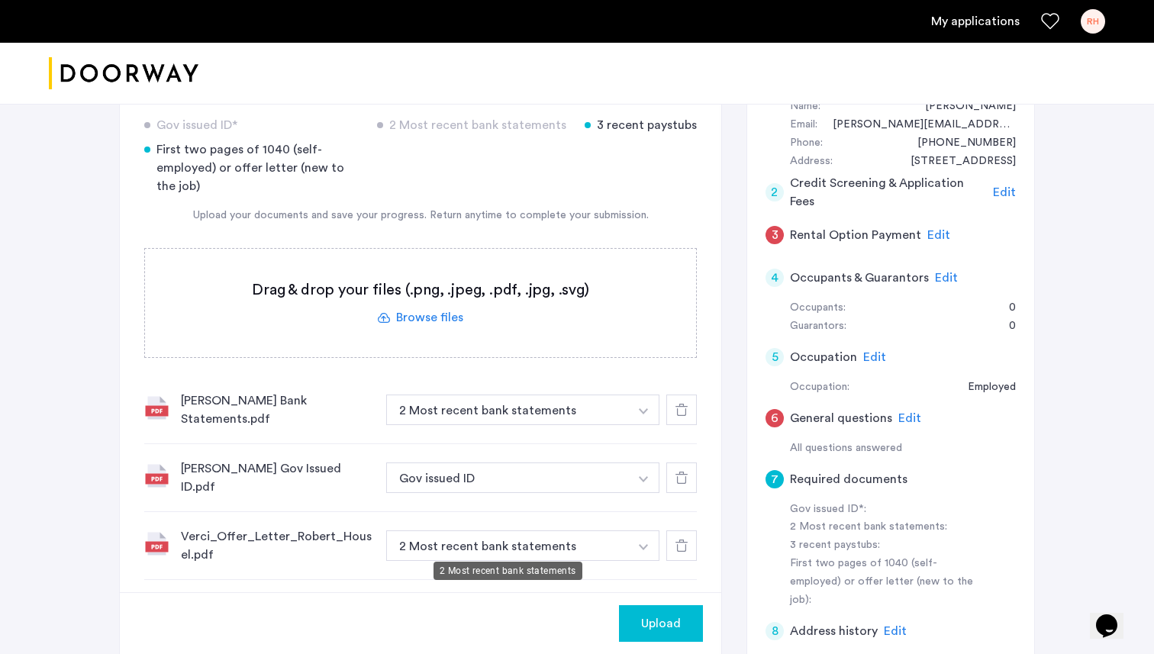
click at [578, 425] on button "2 Most recent bank statements" at bounding box center [507, 410] width 243 height 31
click at [653, 425] on button "button" at bounding box center [643, 410] width 31 height 31
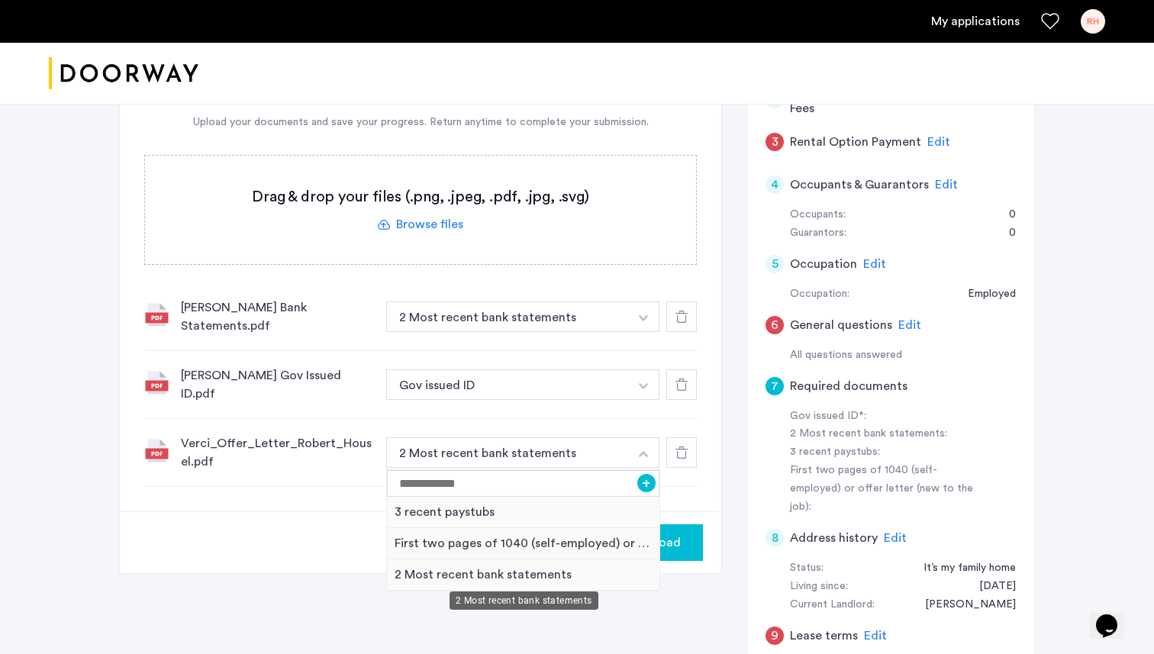
scroll to position [423, 0]
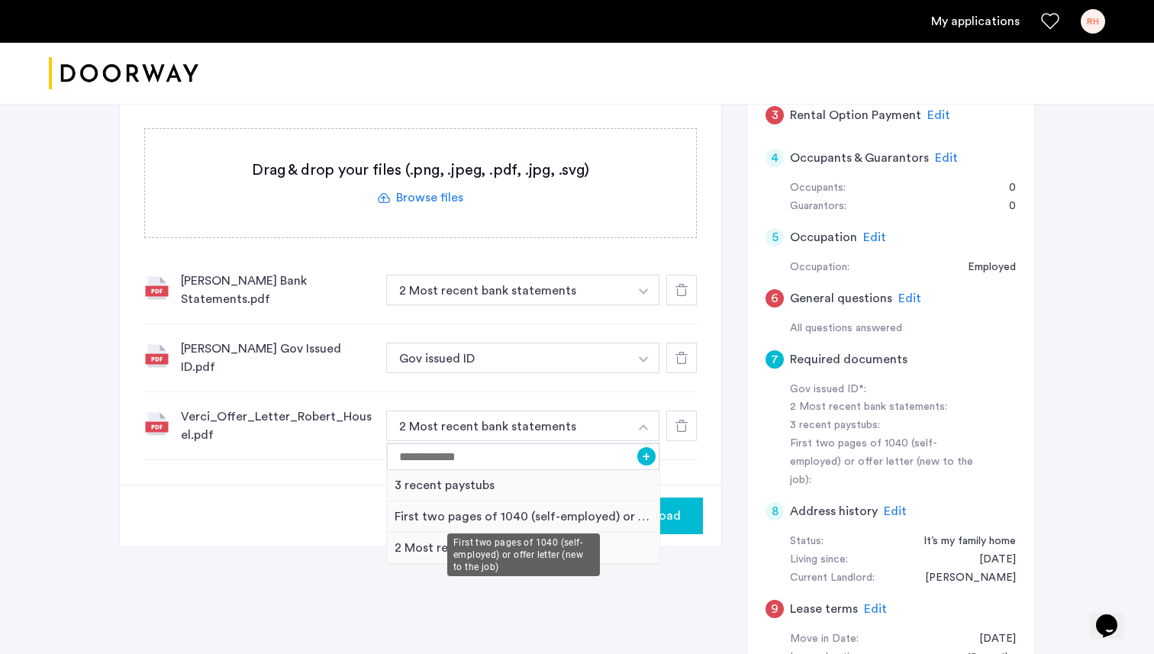
click at [567, 515] on div "First two pages of 1040 (self-employed) or offer letter (new to the job)" at bounding box center [523, 517] width 273 height 31
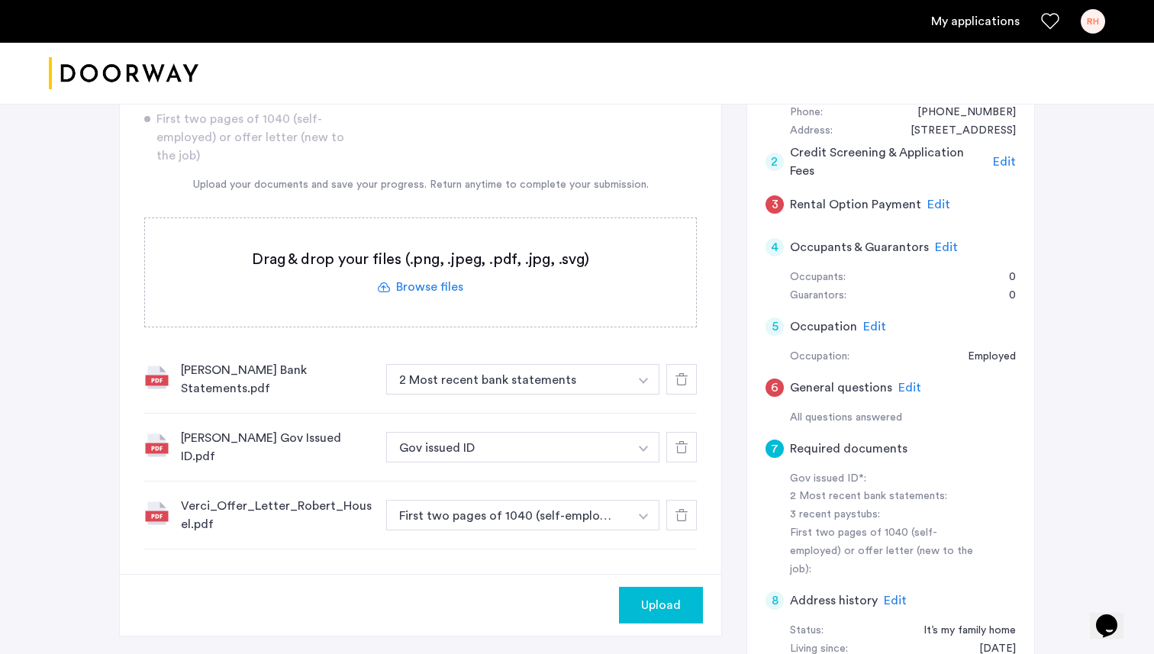
scroll to position [355, 0]
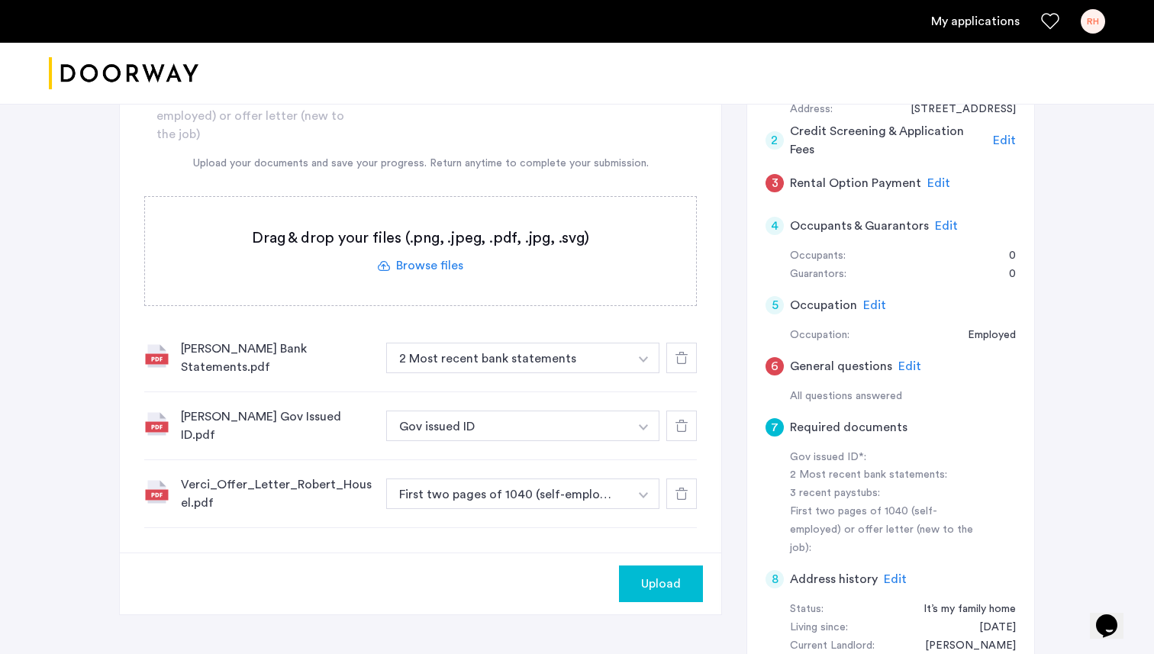
click at [669, 588] on button "Upload" at bounding box center [661, 584] width 84 height 37
click at [902, 366] on span "Edit" at bounding box center [910, 366] width 23 height 12
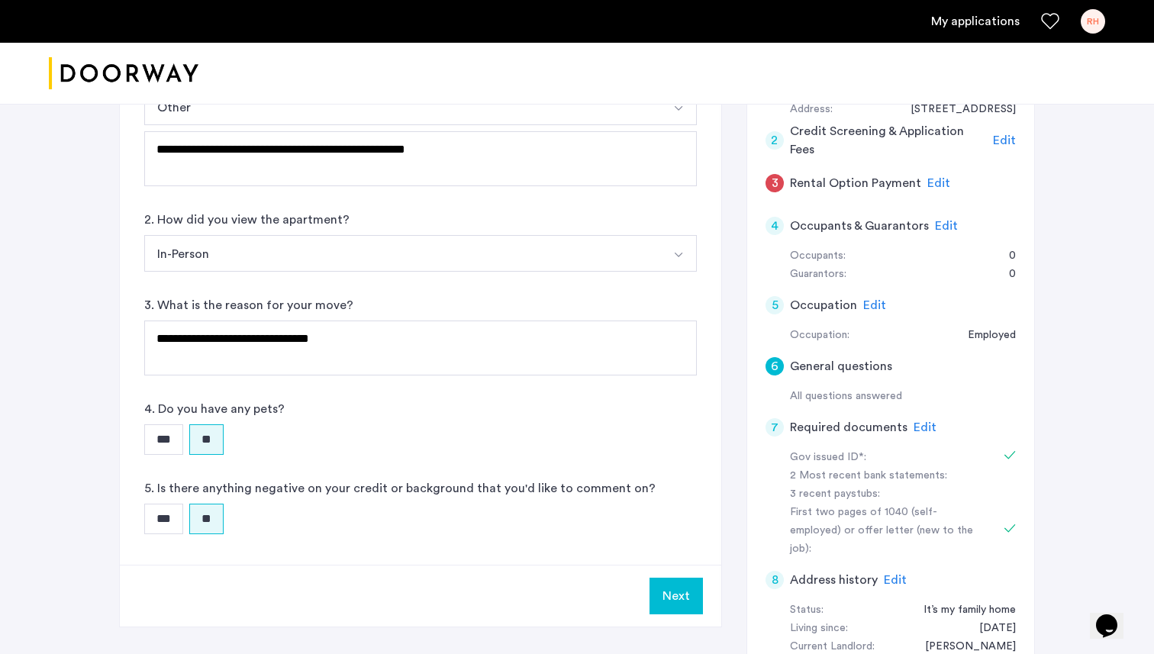
click at [691, 589] on button "Next" at bounding box center [676, 596] width 53 height 37
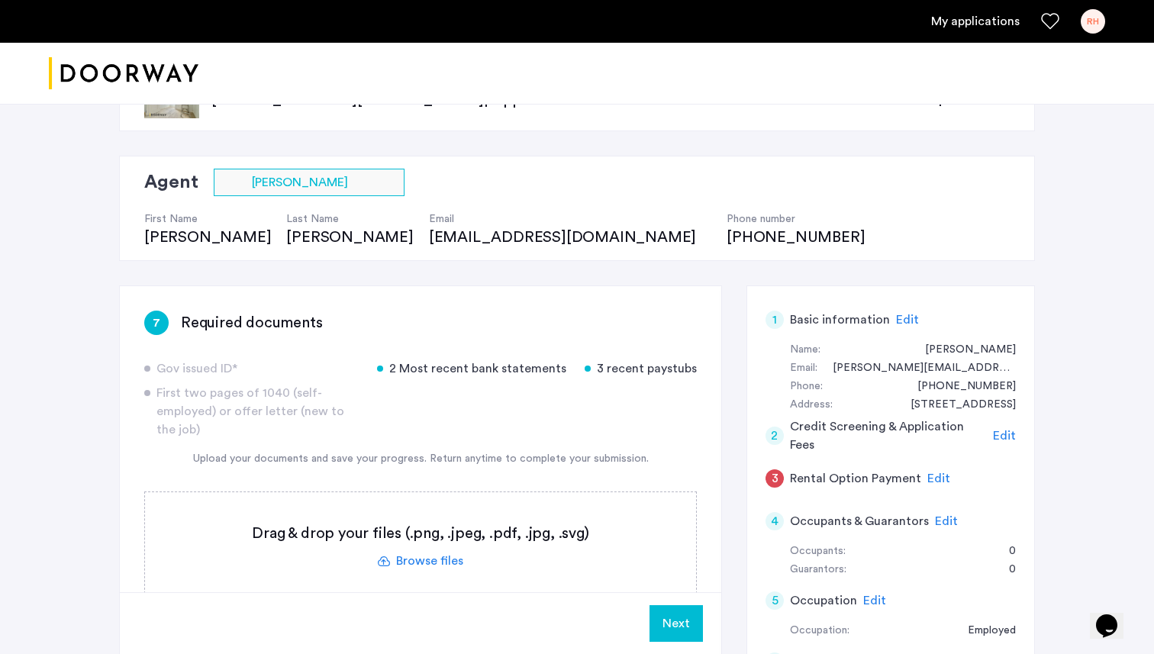
scroll to position [60, 0]
click at [932, 477] on span "Edit" at bounding box center [939, 478] width 23 height 12
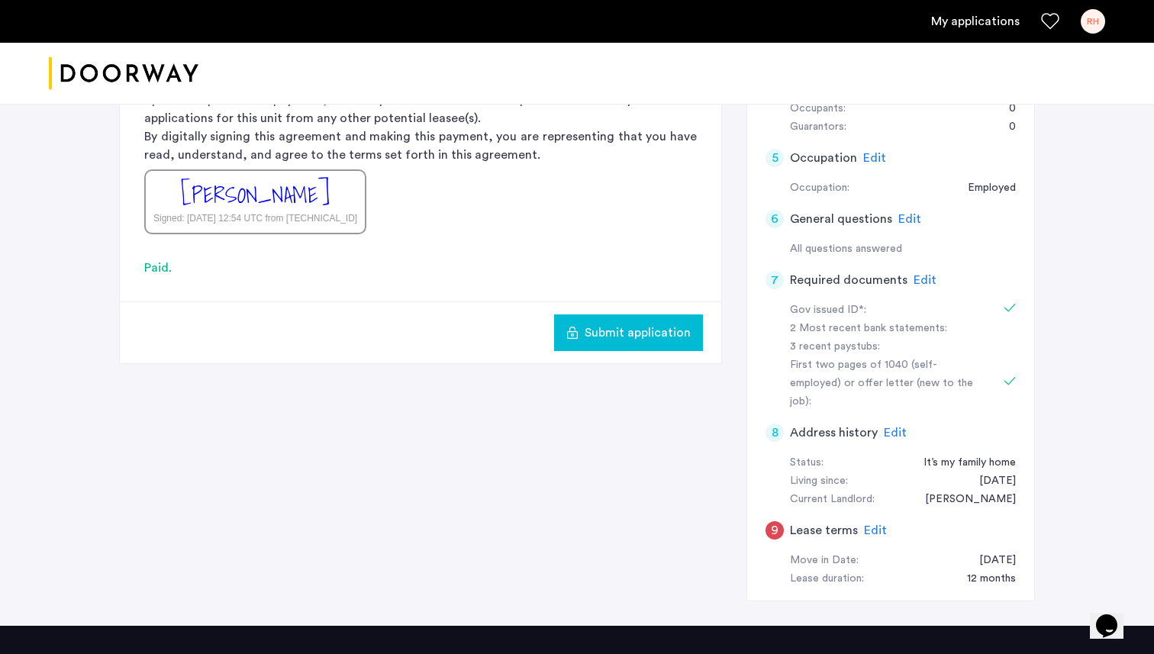
scroll to position [526, 0]
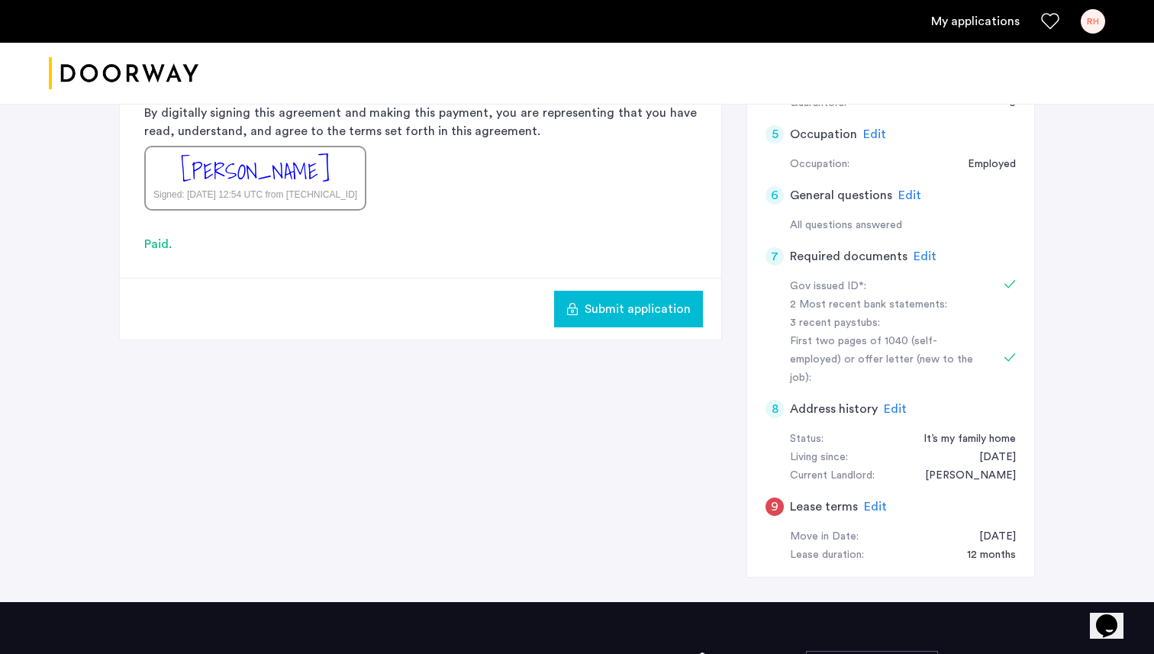
click at [878, 501] on span "Edit" at bounding box center [875, 507] width 23 height 12
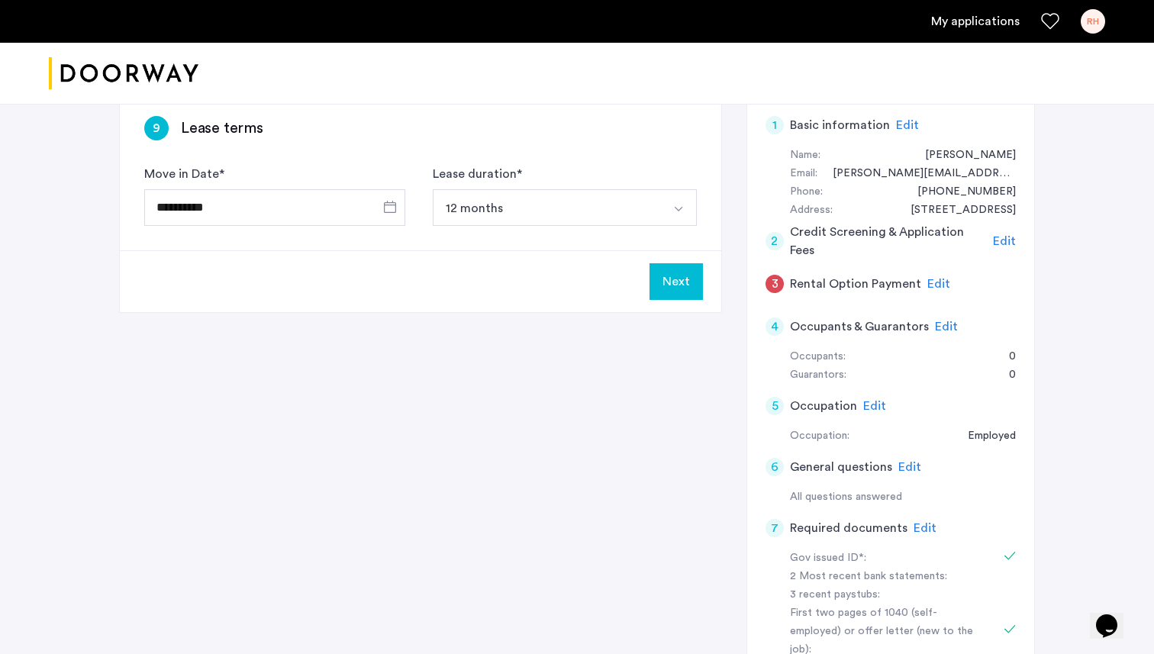
scroll to position [240, 0]
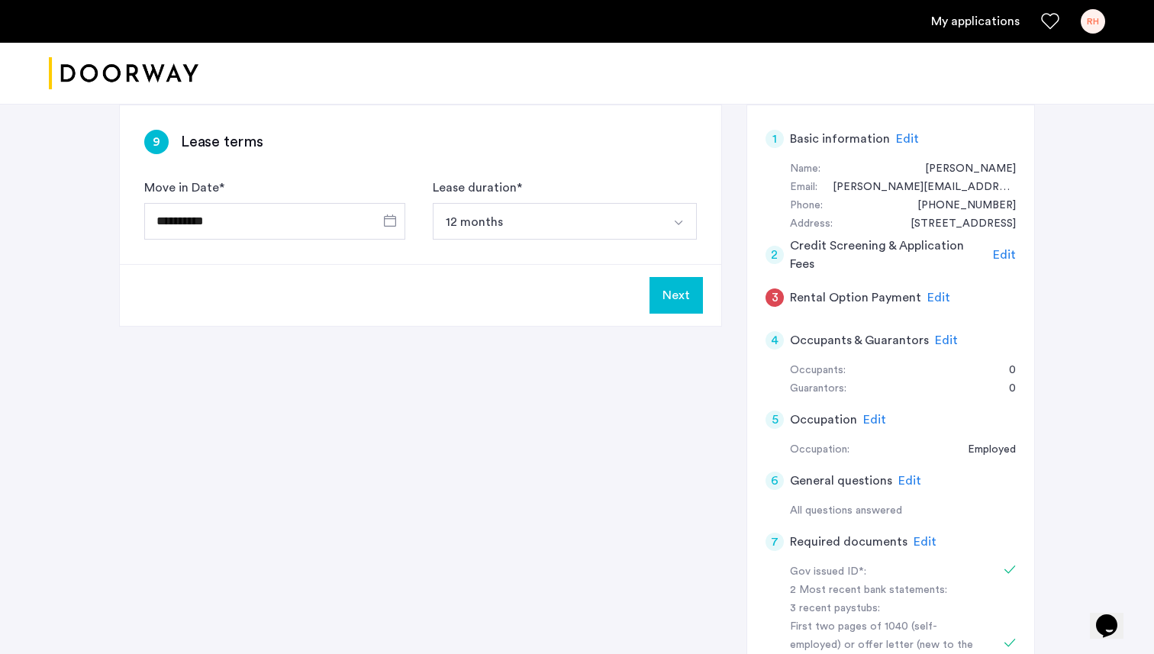
click at [686, 299] on button "Next" at bounding box center [676, 295] width 53 height 37
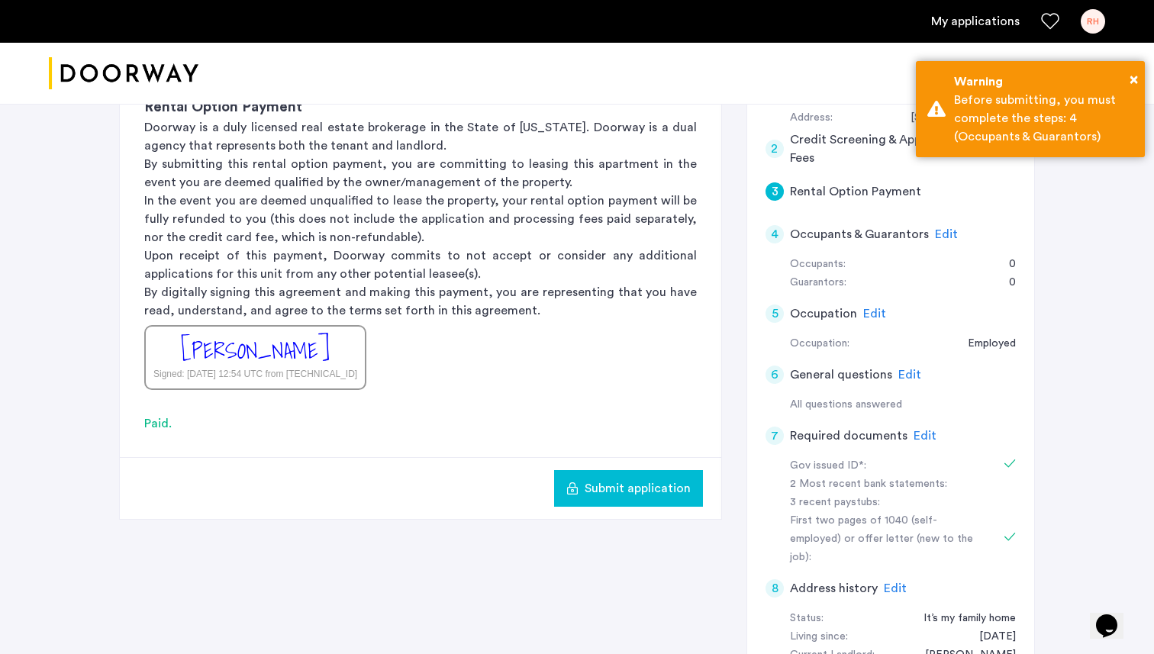
scroll to position [353, 0]
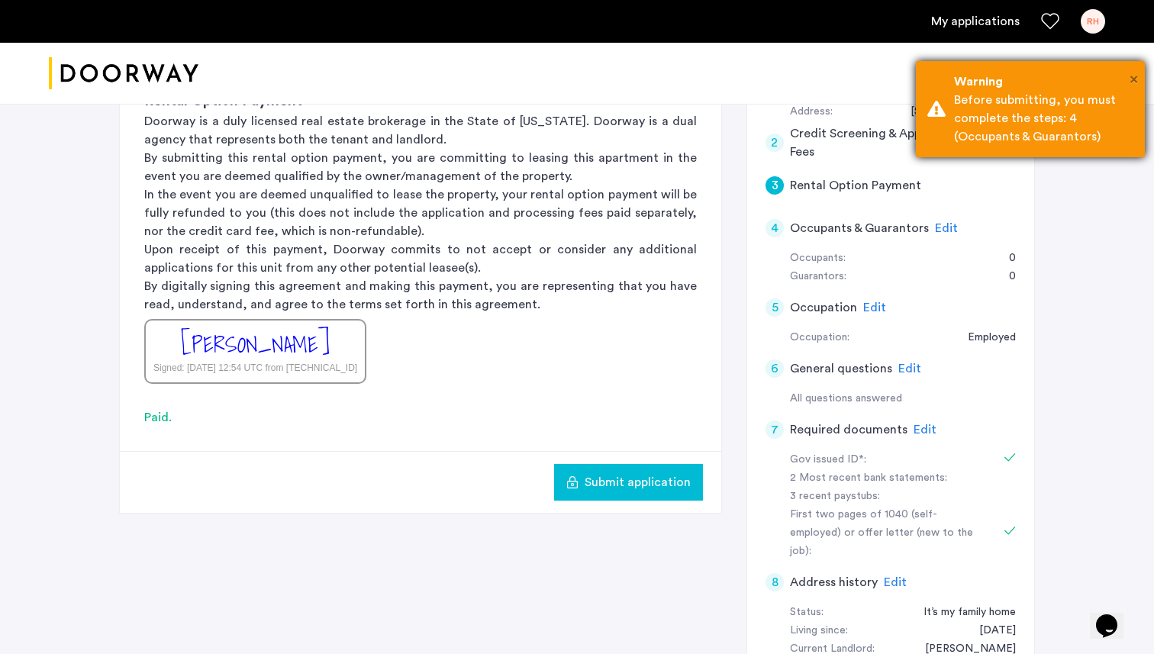
click at [1133, 72] on span "×" at bounding box center [1134, 79] width 8 height 15
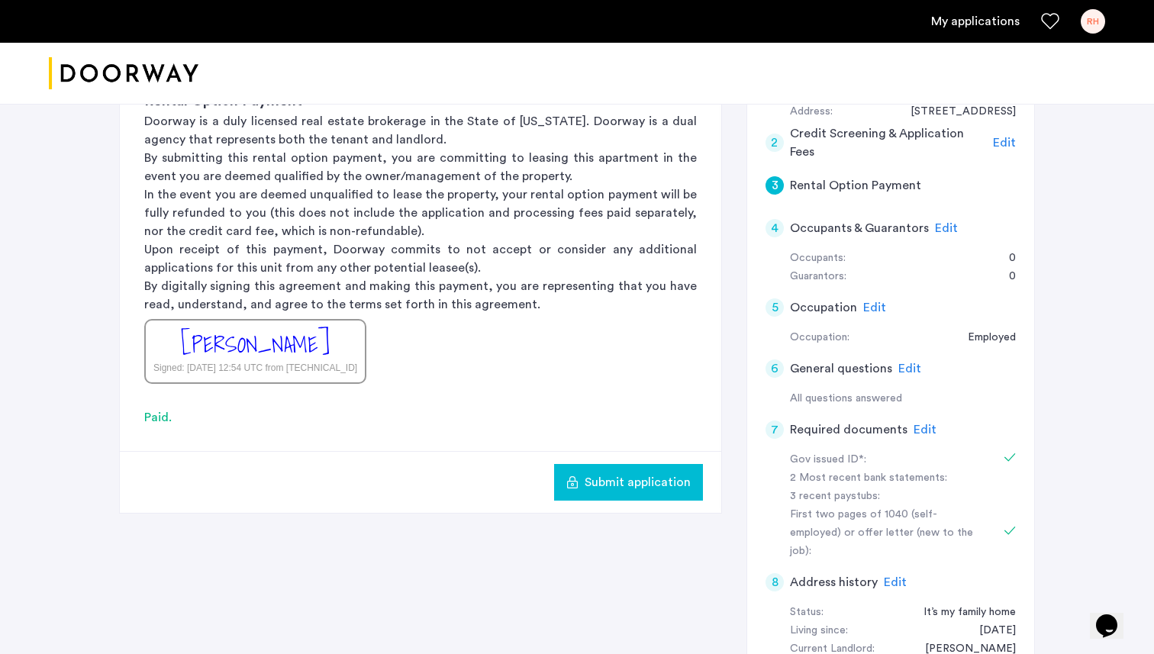
click at [944, 224] on span "Edit" at bounding box center [946, 228] width 23 height 12
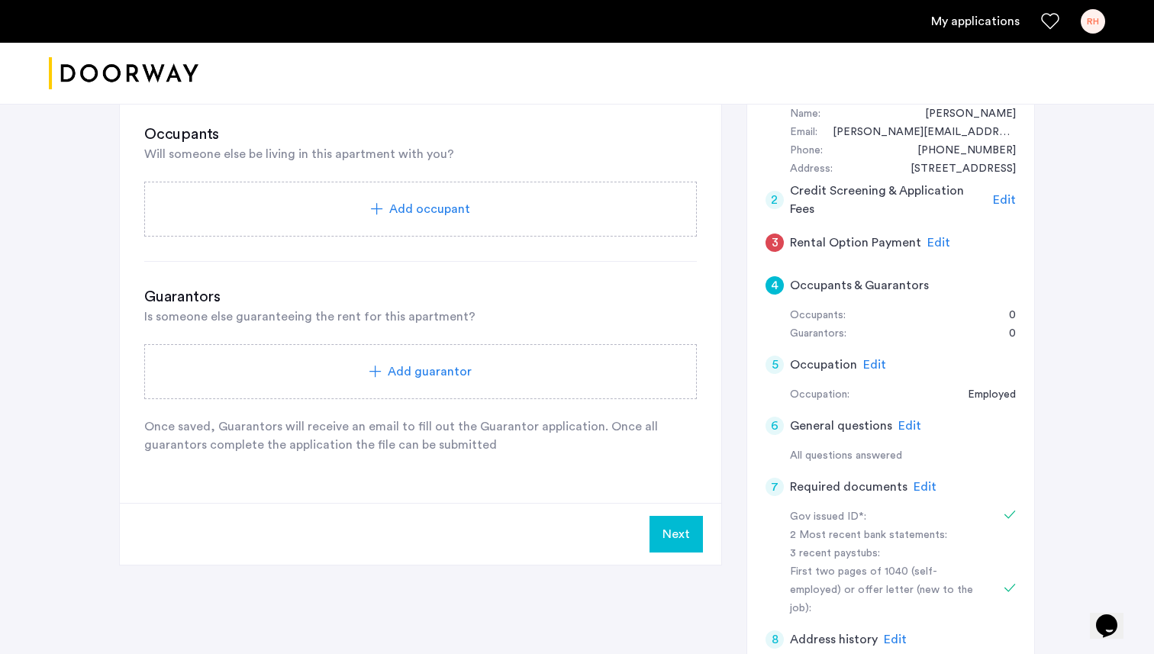
scroll to position [379, 0]
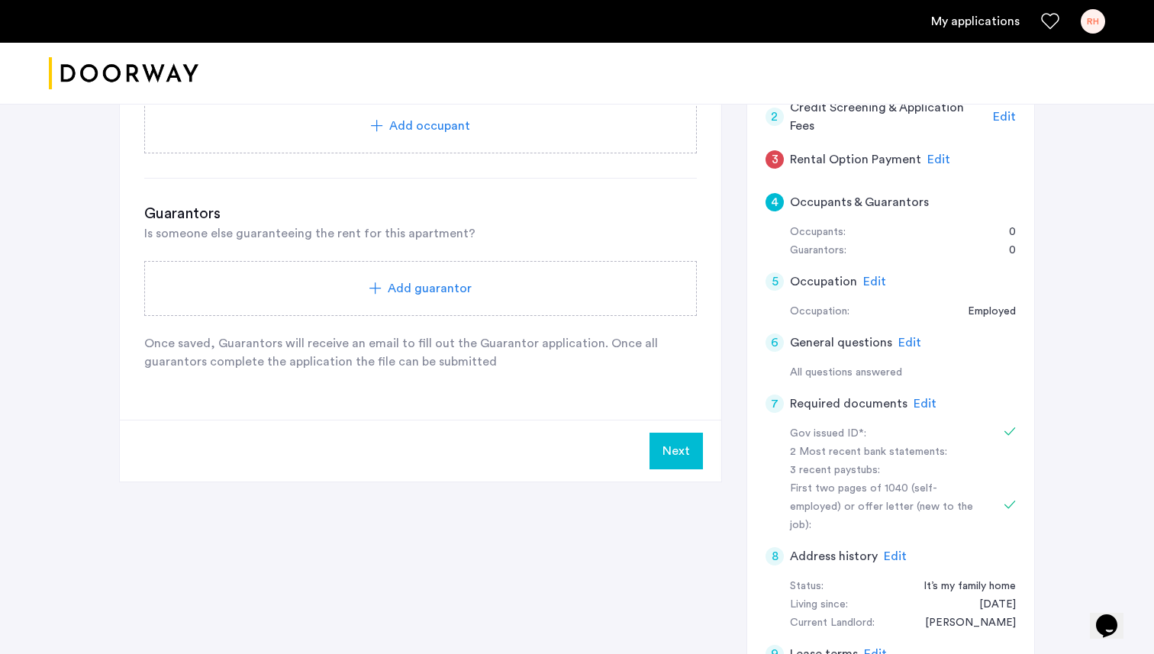
click at [673, 438] on button "Next" at bounding box center [676, 451] width 53 height 37
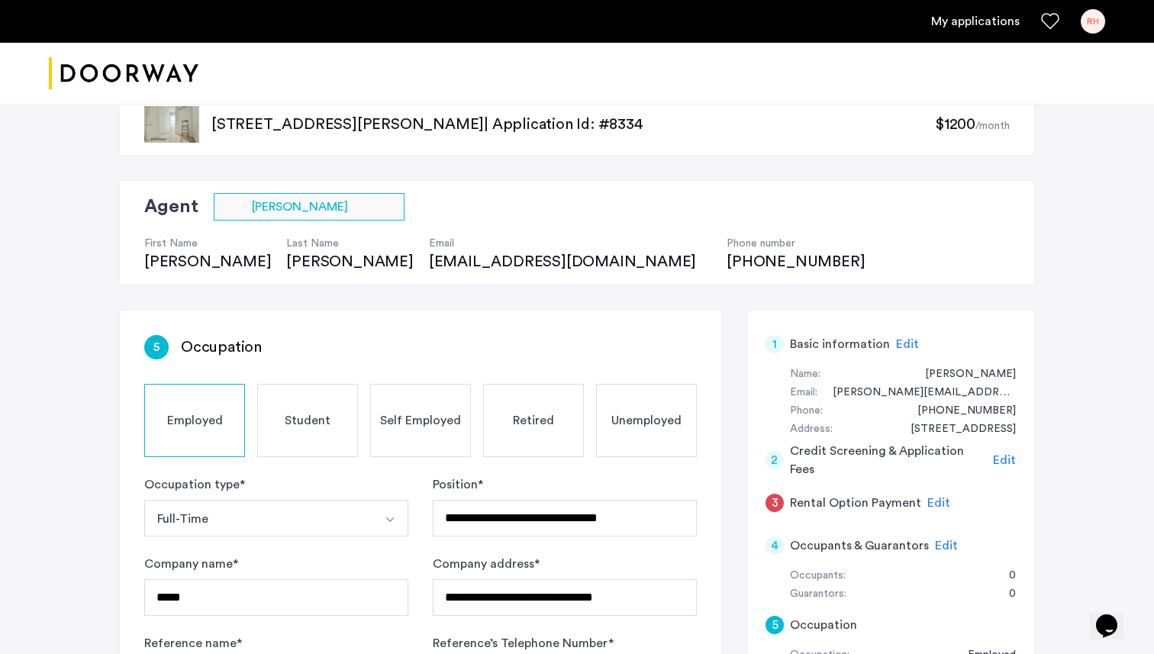
scroll to position [56, 0]
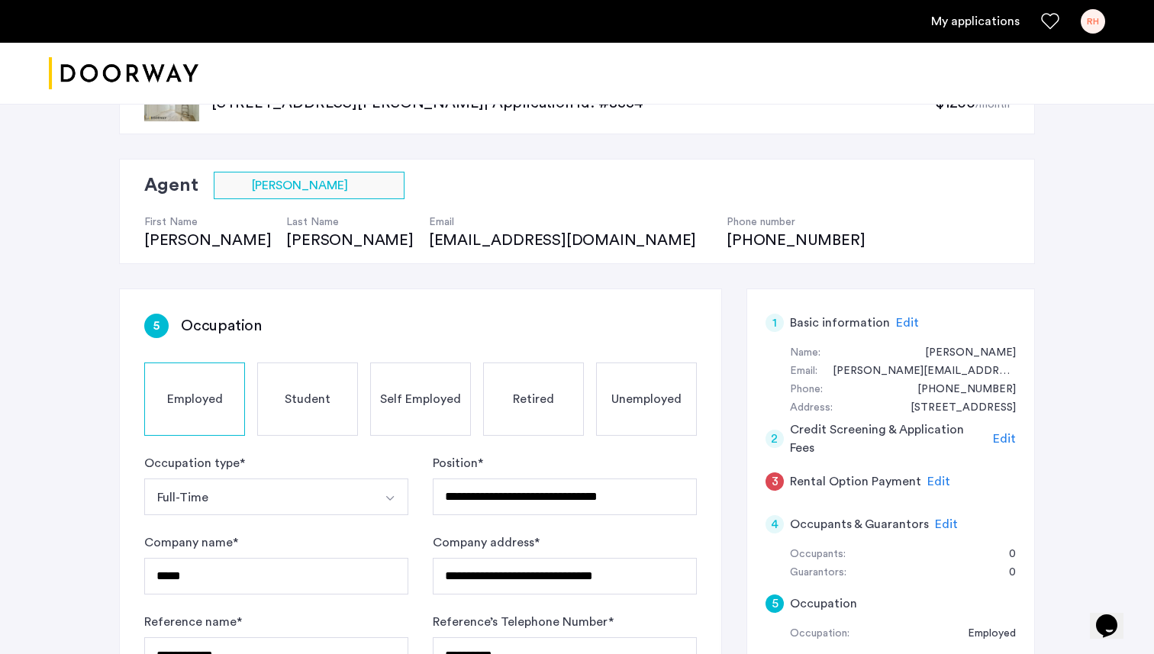
click at [944, 476] on div "3 Rental Option Payment Edit" at bounding box center [891, 481] width 250 height 43
click at [935, 479] on span "Edit" at bounding box center [939, 482] width 23 height 12
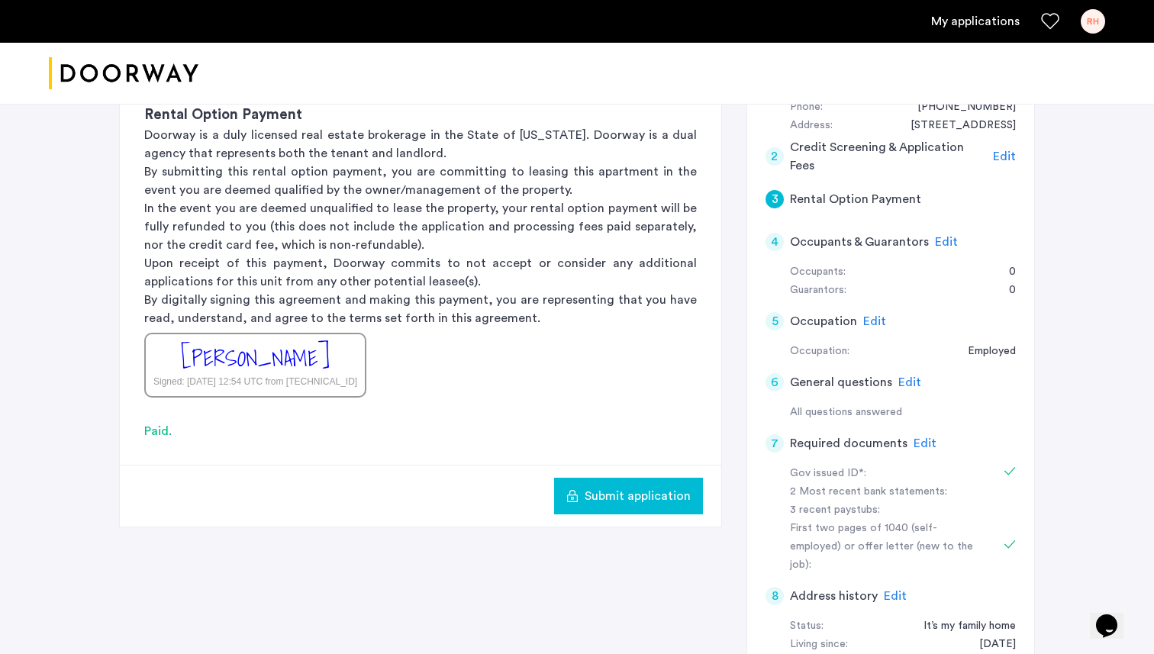
scroll to position [344, 0]
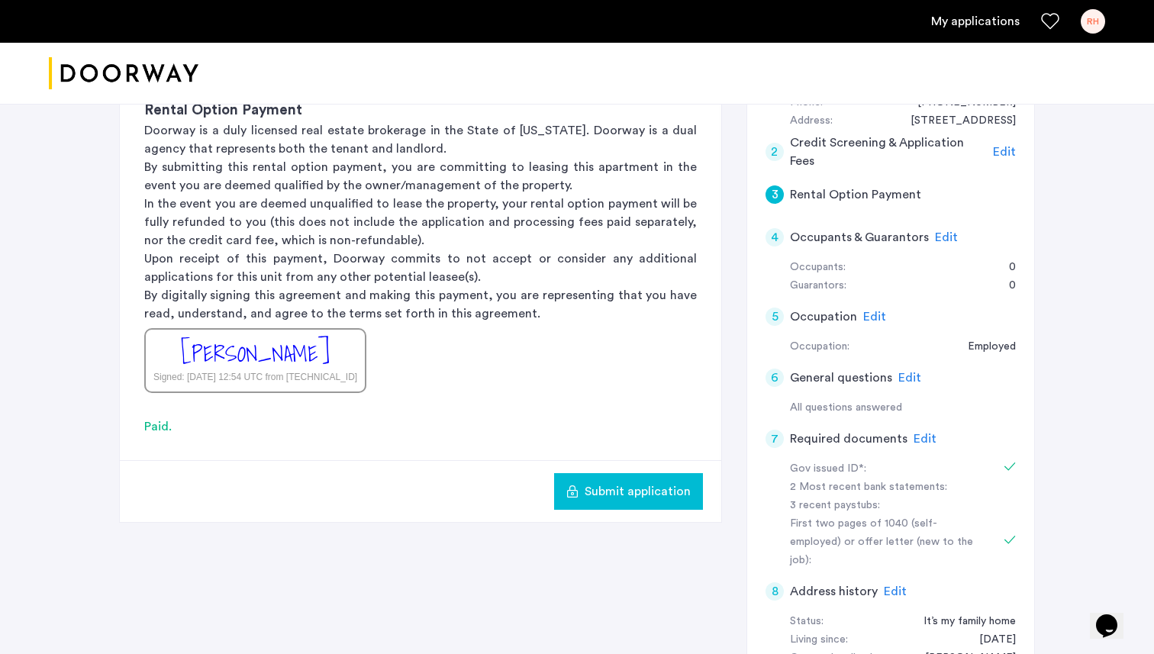
click at [658, 483] on span "Submit application" at bounding box center [638, 492] width 106 height 18
